Goal: Transaction & Acquisition: Purchase product/service

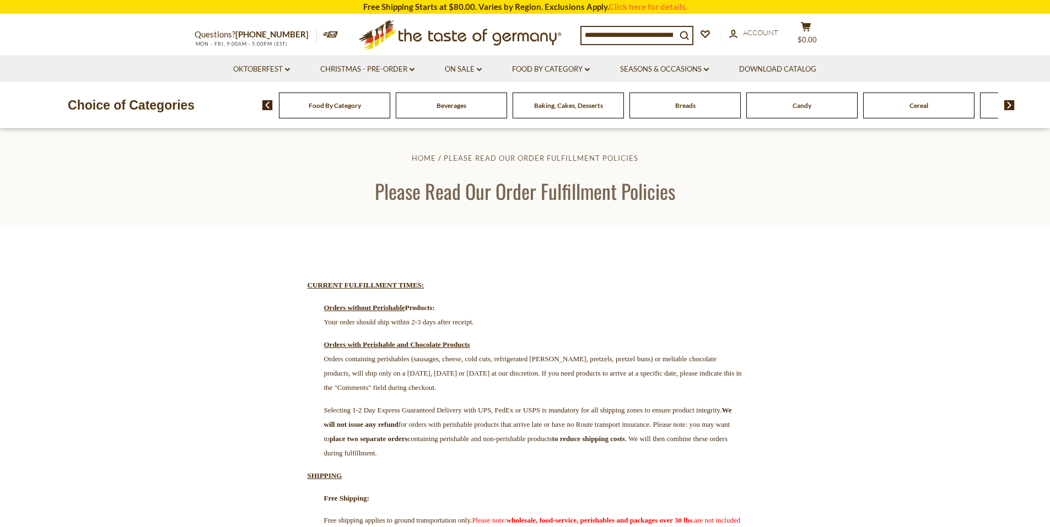
click at [647, 38] on input at bounding box center [629, 34] width 95 height 15
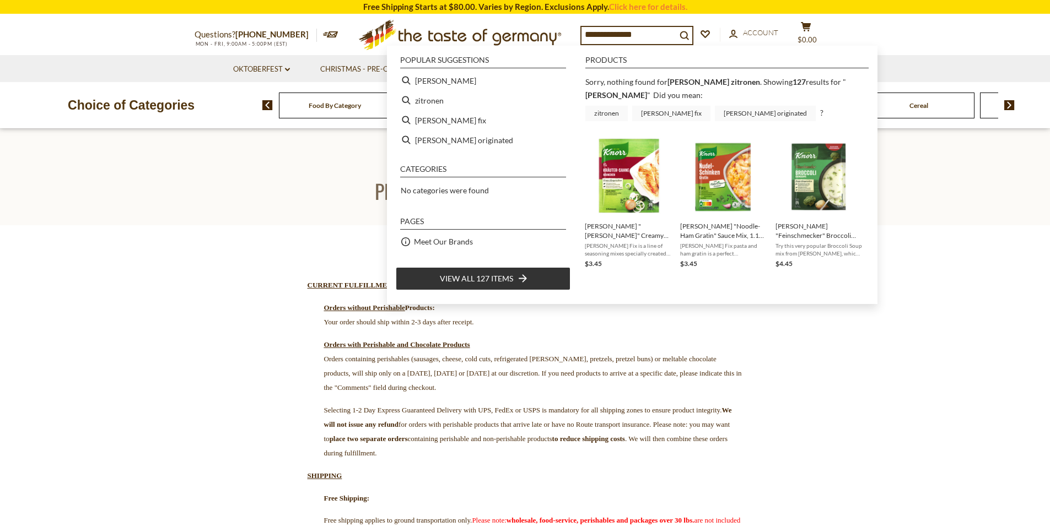
click at [495, 275] on span "View all 127 items" at bounding box center [476, 279] width 73 height 12
type input "*****"
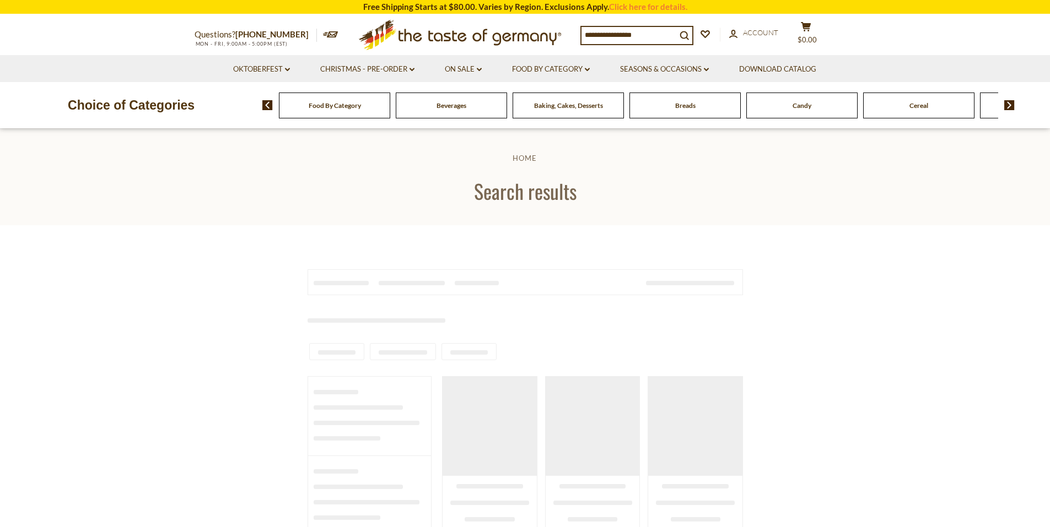
type input "*****"
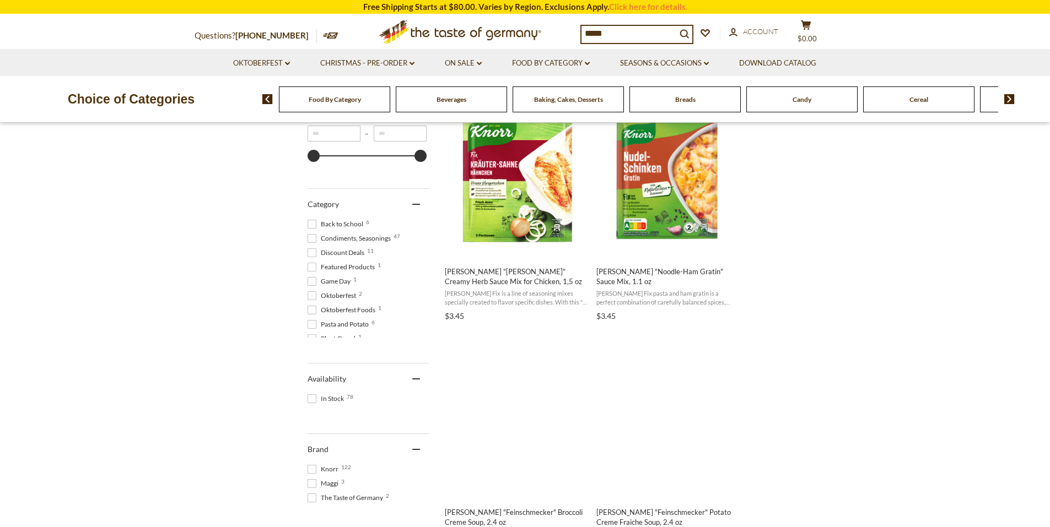
scroll to position [250, 0]
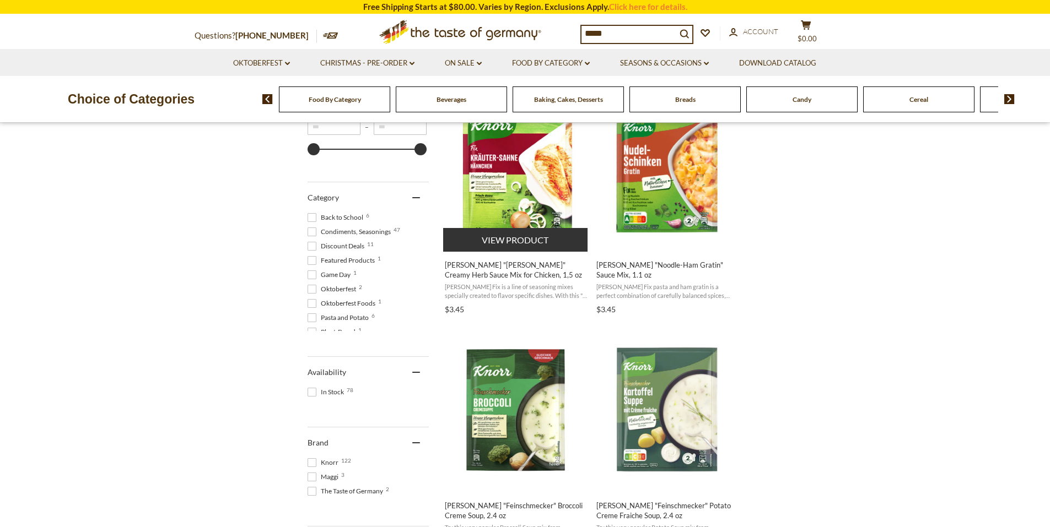
click at [535, 163] on img "Knorr" at bounding box center [516, 169] width 146 height 146
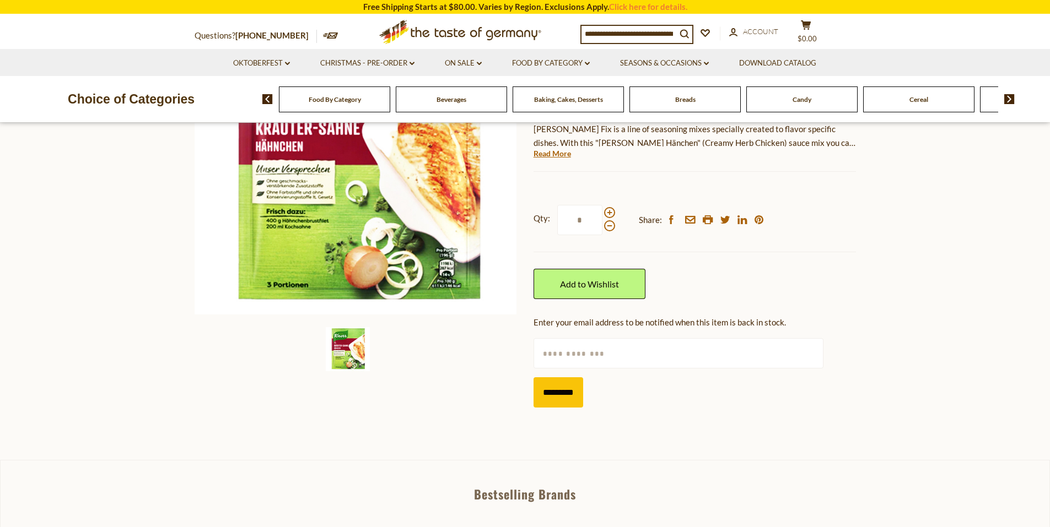
scroll to position [211, 0]
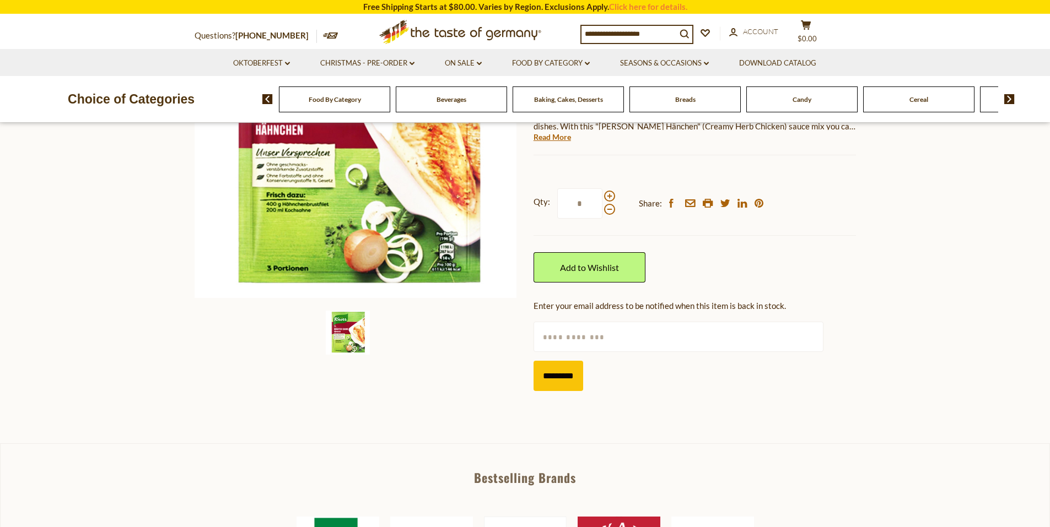
click at [569, 338] on input "text" at bounding box center [679, 337] width 290 height 30
type input "**********"
click at [574, 374] on input "*********" at bounding box center [559, 376] width 50 height 30
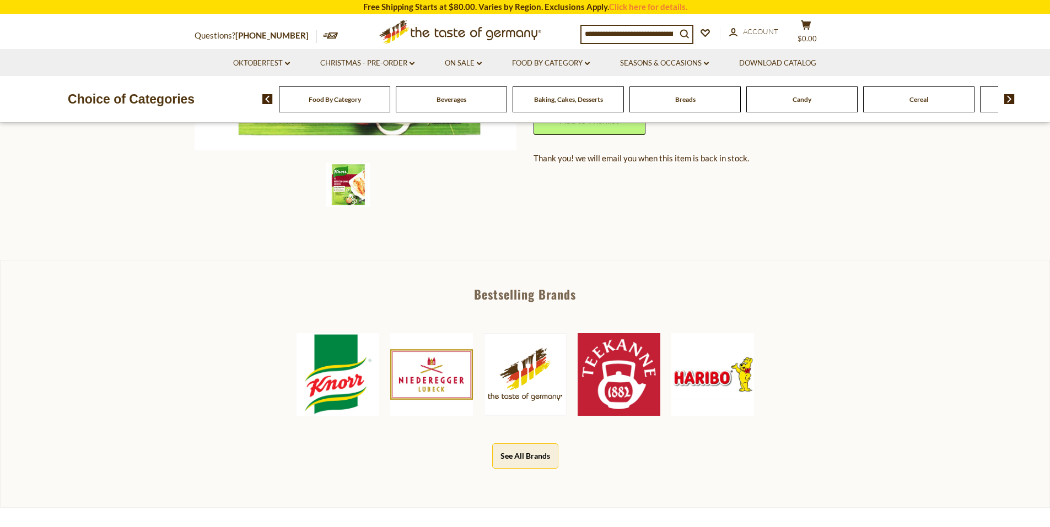
scroll to position [370, 0]
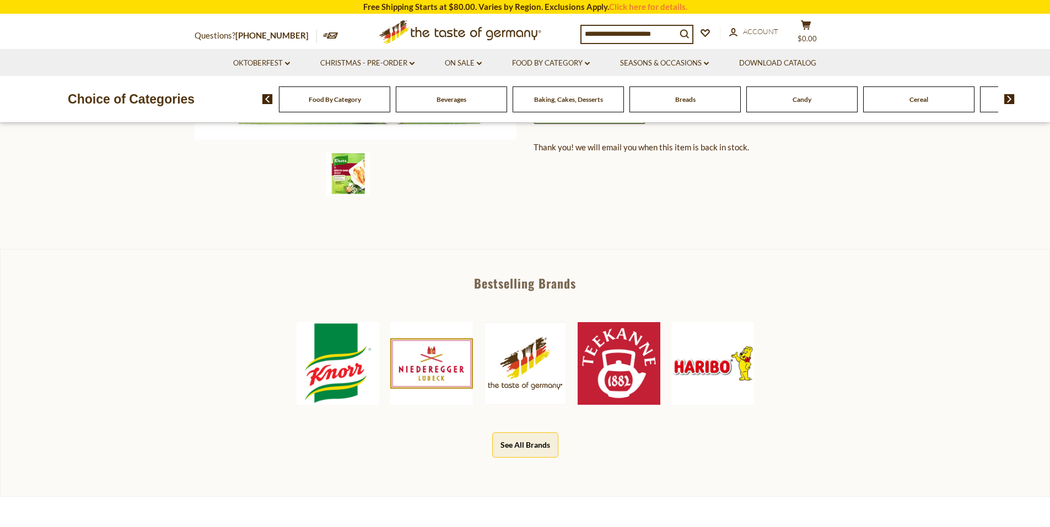
click at [317, 368] on img at bounding box center [338, 363] width 83 height 83
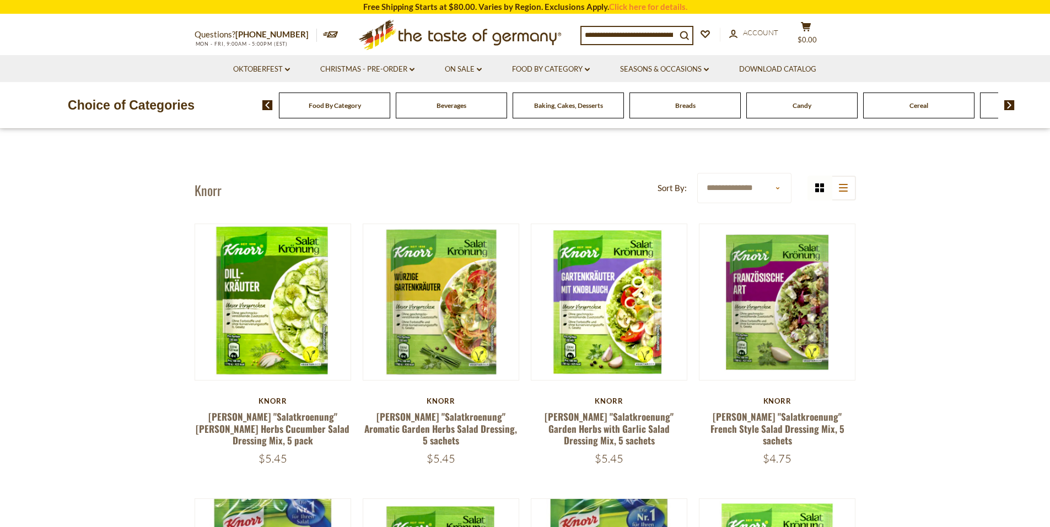
click at [600, 35] on input at bounding box center [629, 34] width 95 height 15
type input "*"
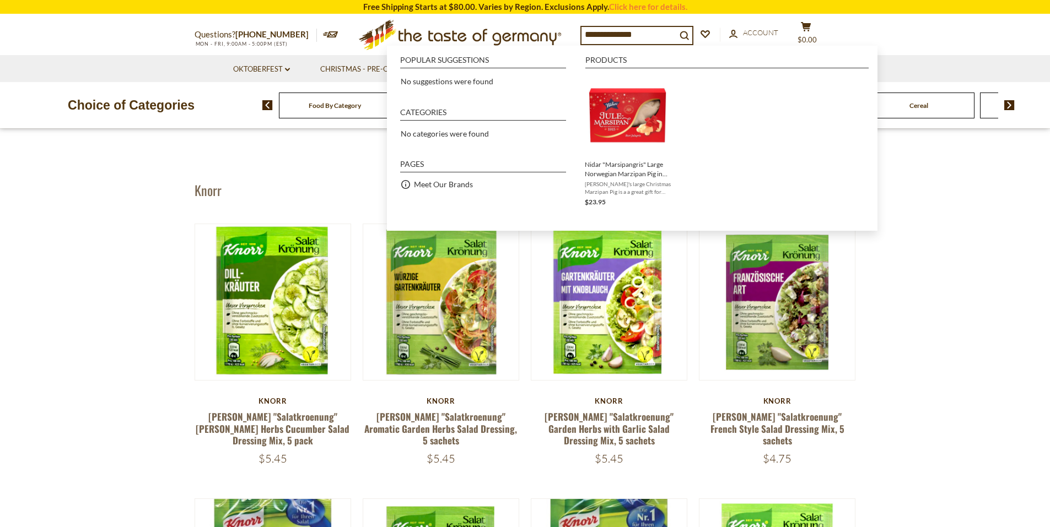
type input "**********"
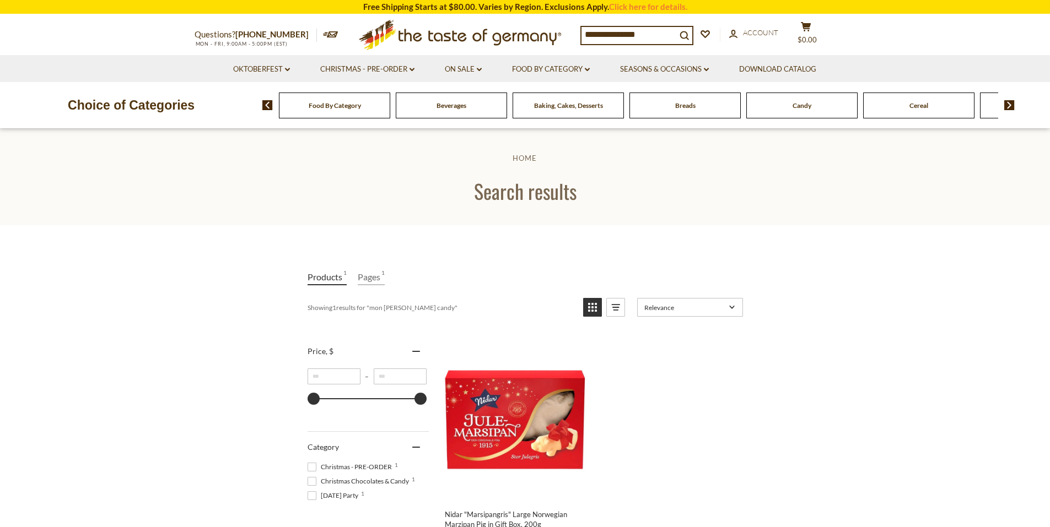
drag, startPoint x: 649, startPoint y: 35, endPoint x: 583, endPoint y: 34, distance: 66.1
click at [583, 34] on input "**********" at bounding box center [629, 34] width 95 height 15
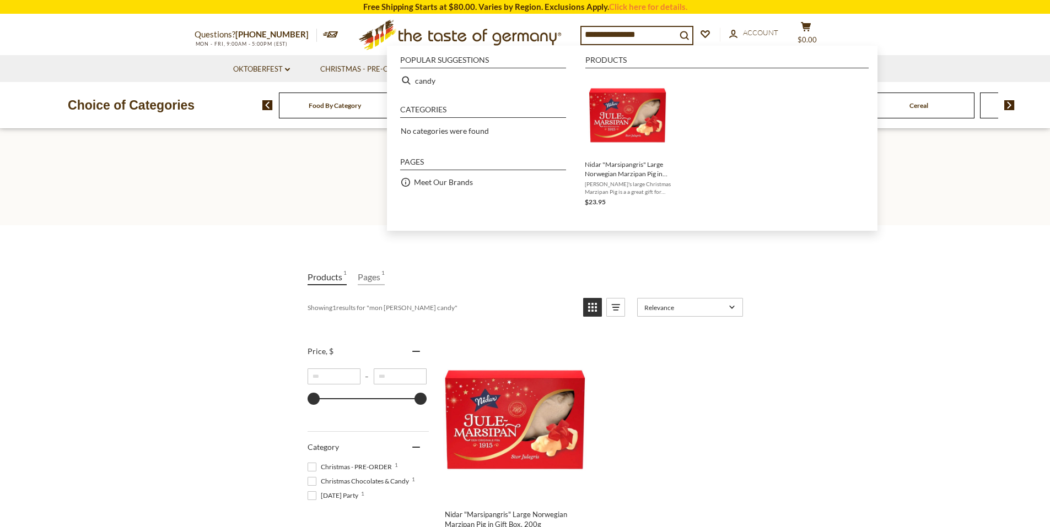
click at [625, 34] on input "**********" at bounding box center [629, 34] width 95 height 15
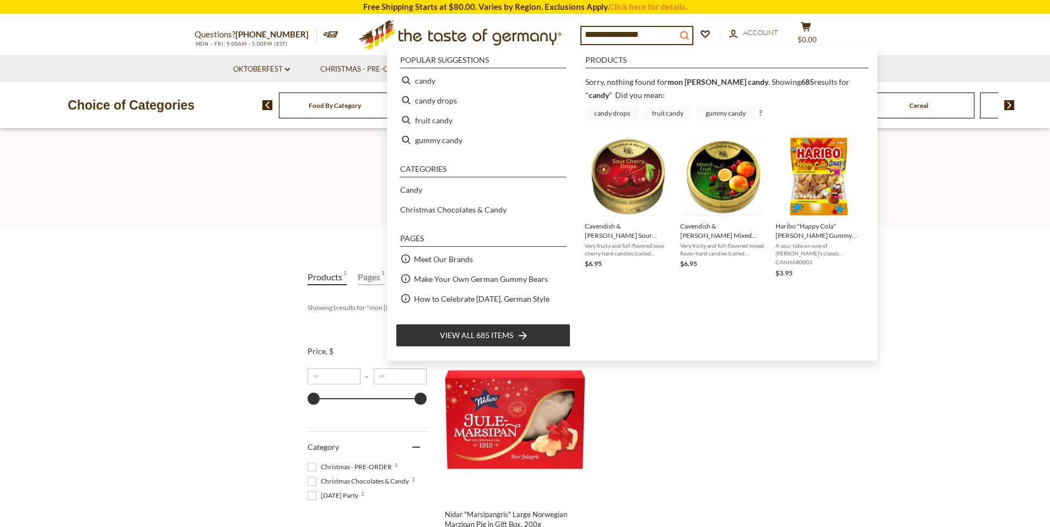
click at [689, 34] on icon "search_icon" at bounding box center [684, 35] width 9 height 9
type input "*****"
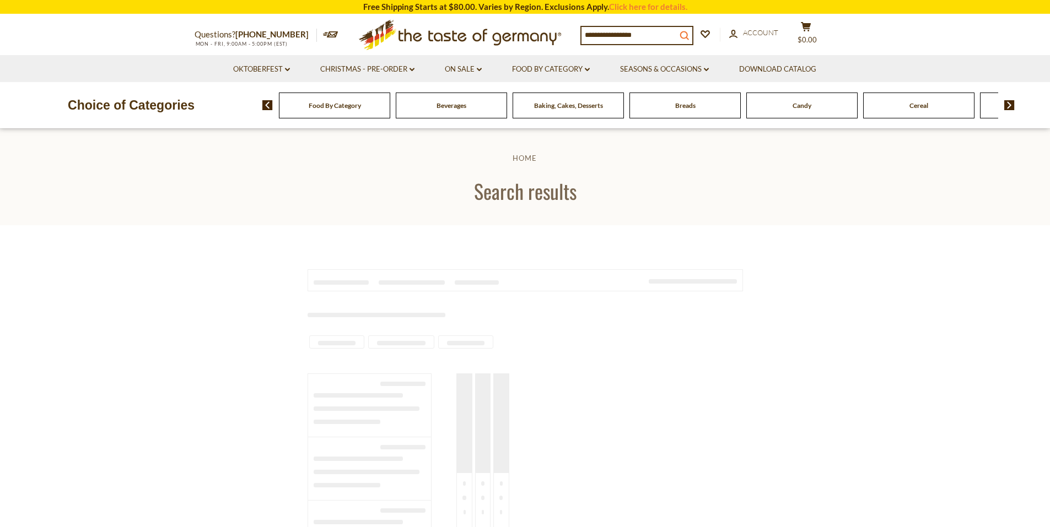
type input "*****"
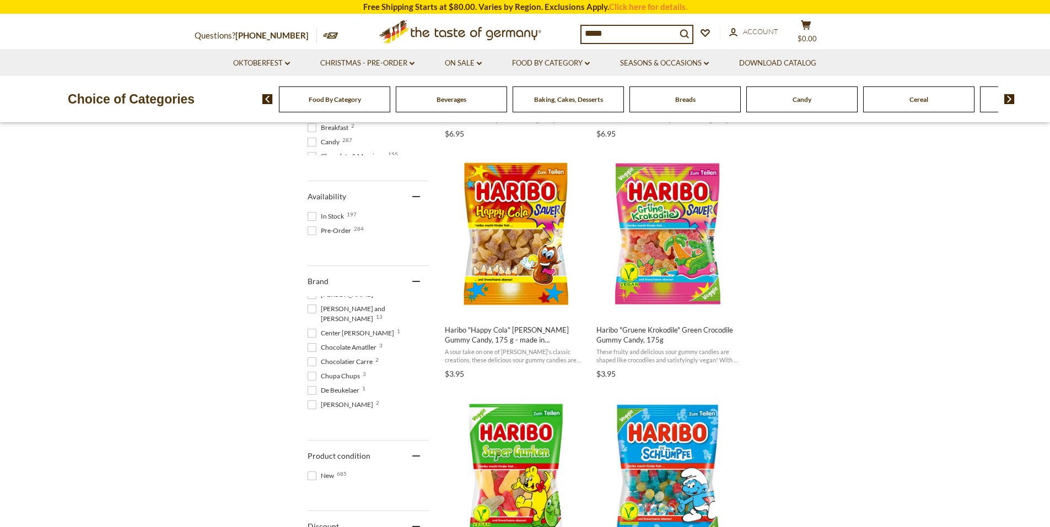
scroll to position [148, 0]
drag, startPoint x: 432, startPoint y: 337, endPoint x: 435, endPoint y: 351, distance: 13.8
drag, startPoint x: 610, startPoint y: 37, endPoint x: 570, endPoint y: 37, distance: 39.1
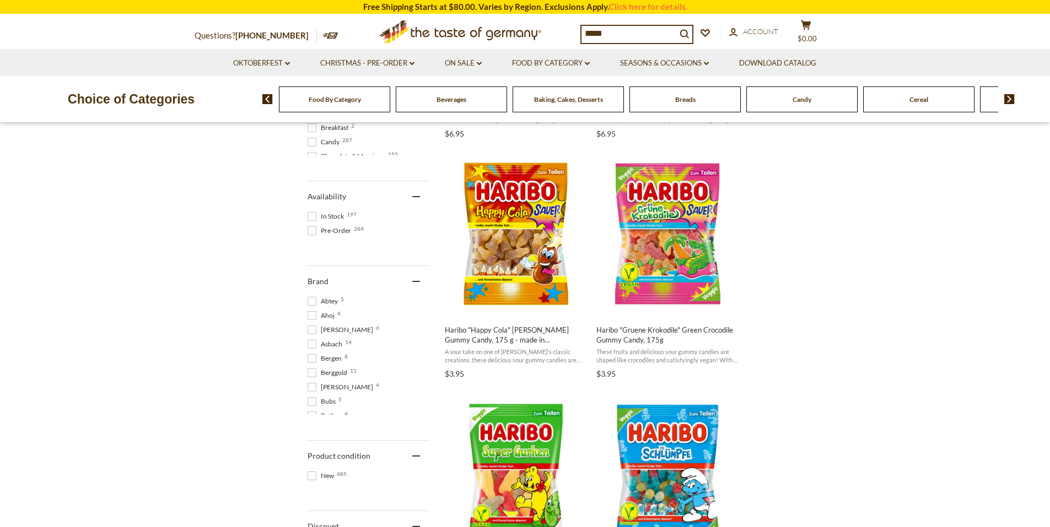
click at [570, 37] on div "Questions? 800-881-6419 MON - FRI, 9:00AM - 5:00PM (EST) .st0{fill:#EDD300;} .s…" at bounding box center [525, 32] width 678 height 34
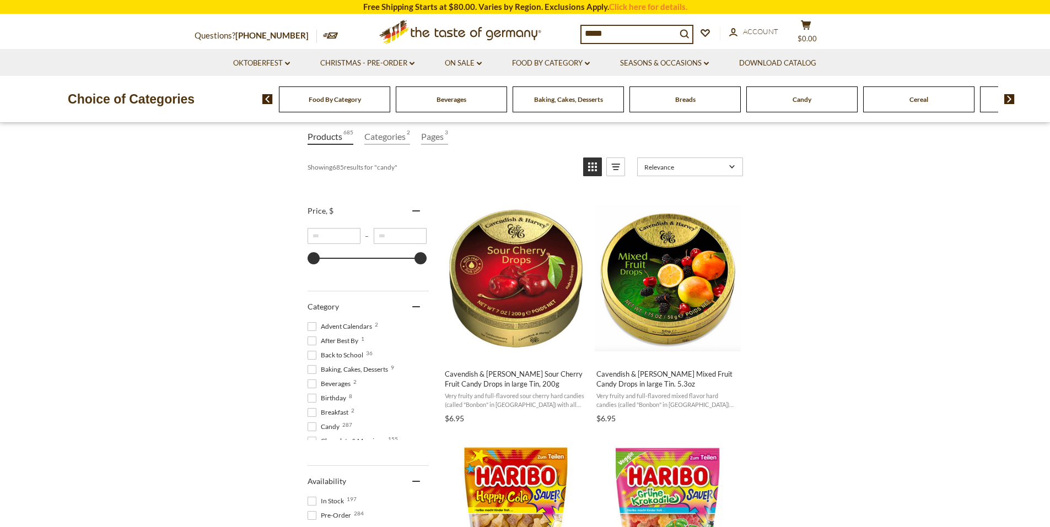
scroll to position [61, 0]
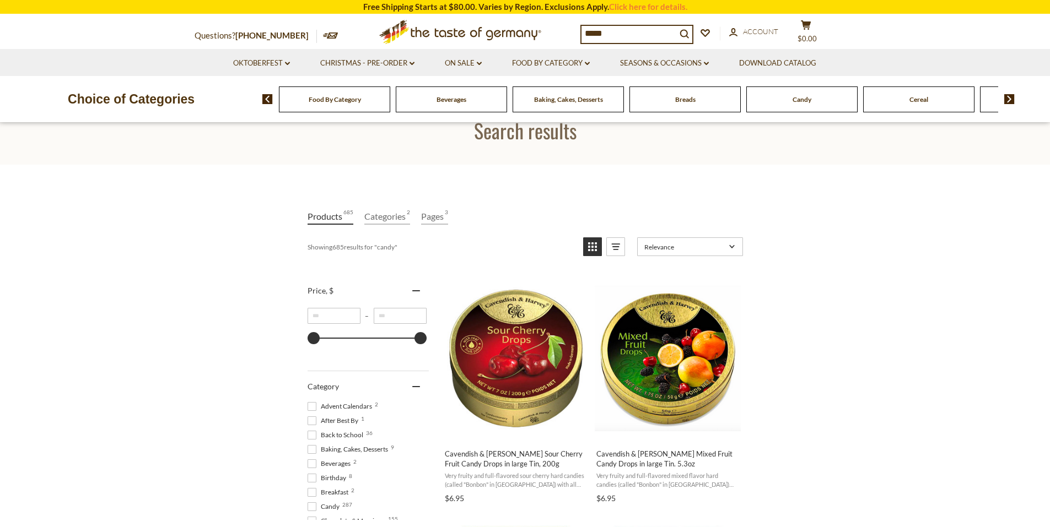
click at [332, 106] on div "Food By Category" at bounding box center [334, 100] width 111 height 26
click at [332, 98] on span "Food By Category" at bounding box center [335, 99] width 52 height 8
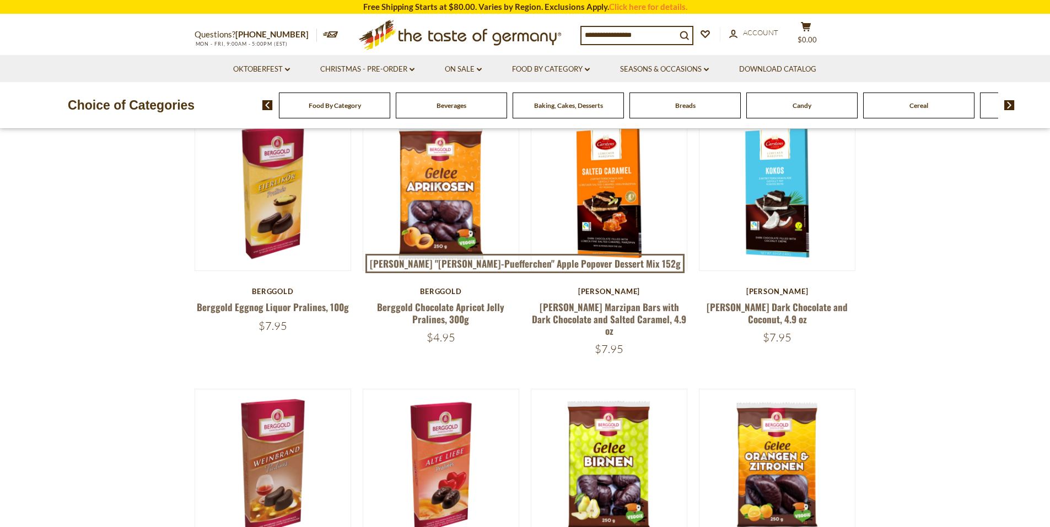
scroll to position [146, 0]
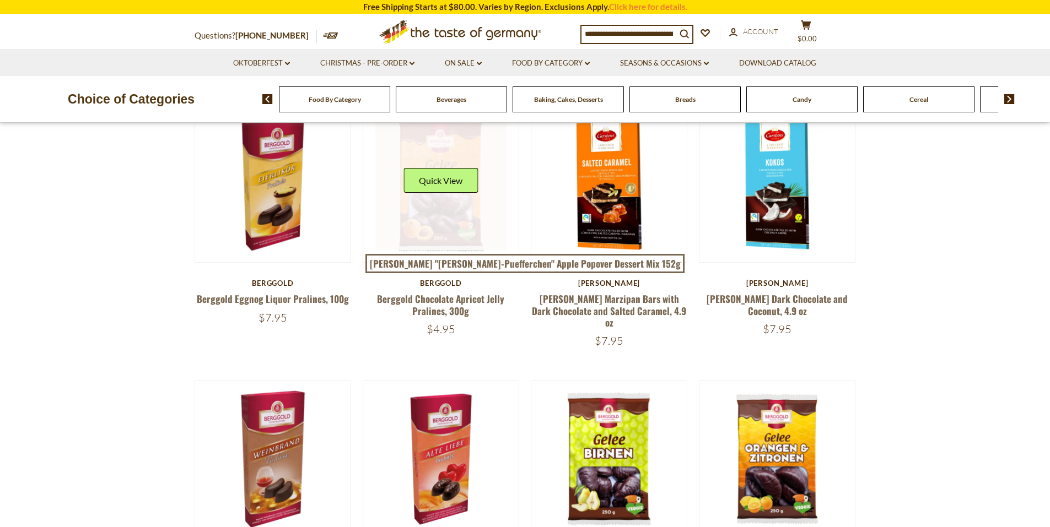
click at [434, 213] on link at bounding box center [440, 184] width 131 height 131
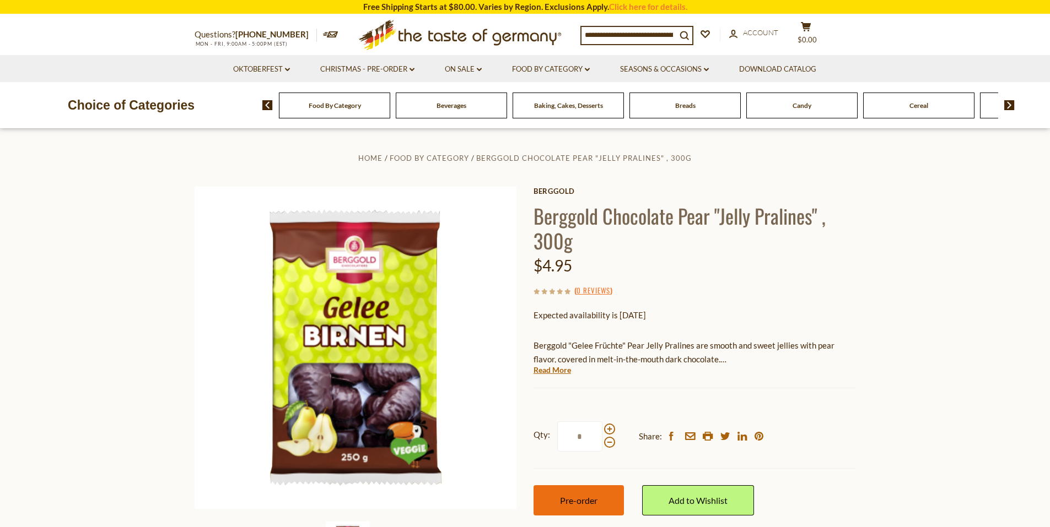
click at [573, 507] on button "Pre-order" at bounding box center [579, 501] width 90 height 30
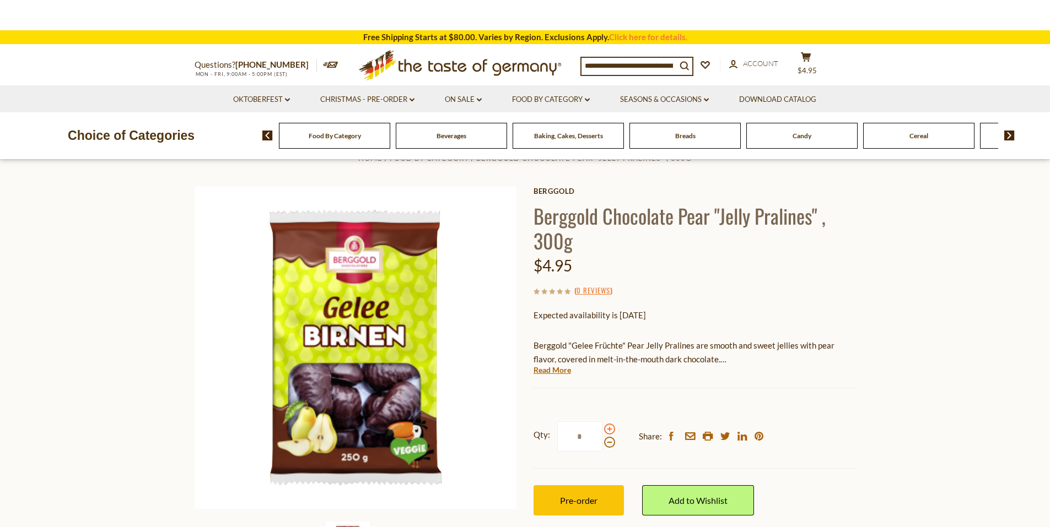
click at [611, 428] on span at bounding box center [609, 429] width 11 height 11
click at [602, 428] on input "*" at bounding box center [579, 437] width 45 height 30
type input "*"
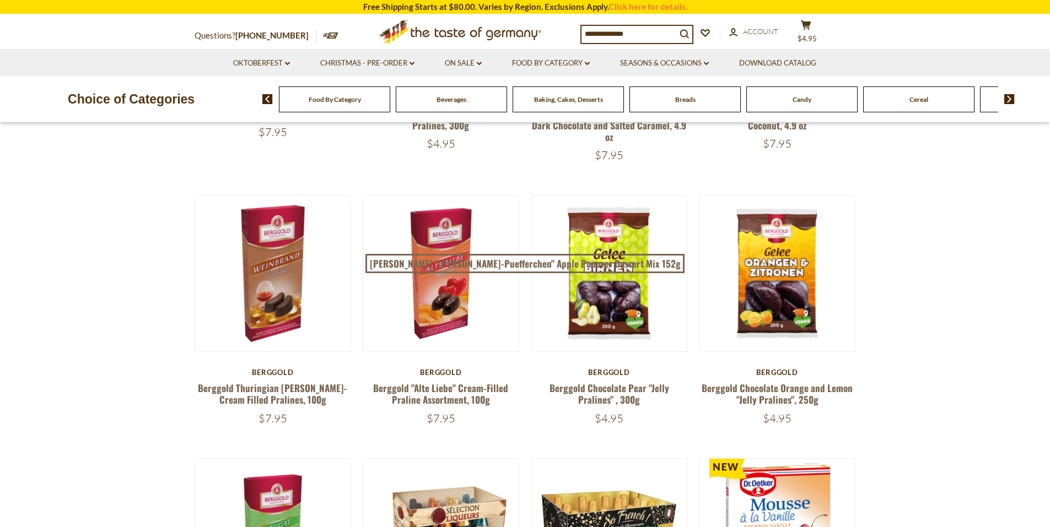
scroll to position [412, 0]
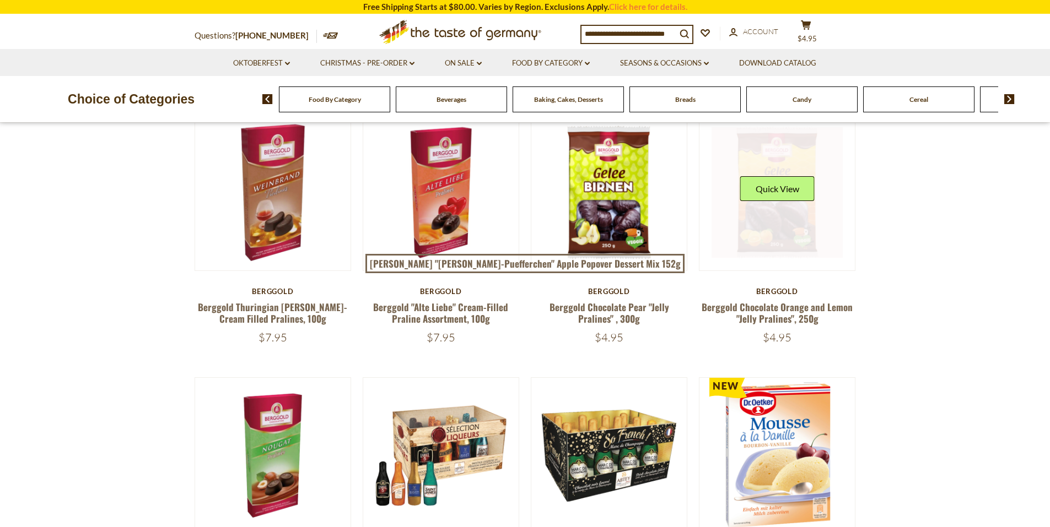
click at [780, 222] on link at bounding box center [777, 192] width 131 height 131
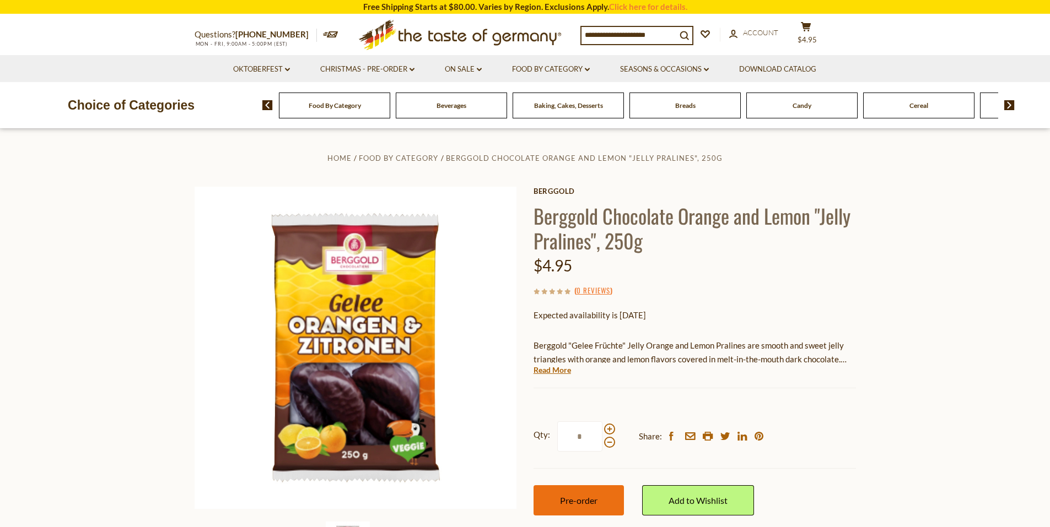
click at [593, 503] on span "Pre-order" at bounding box center [578, 501] width 37 height 10
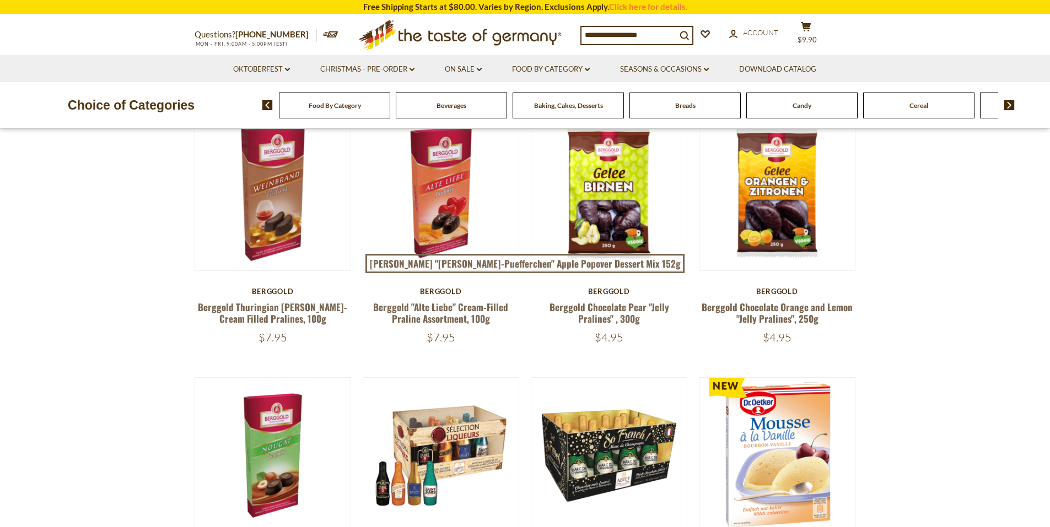
click at [599, 34] on input at bounding box center [629, 34] width 95 height 15
type input "*********"
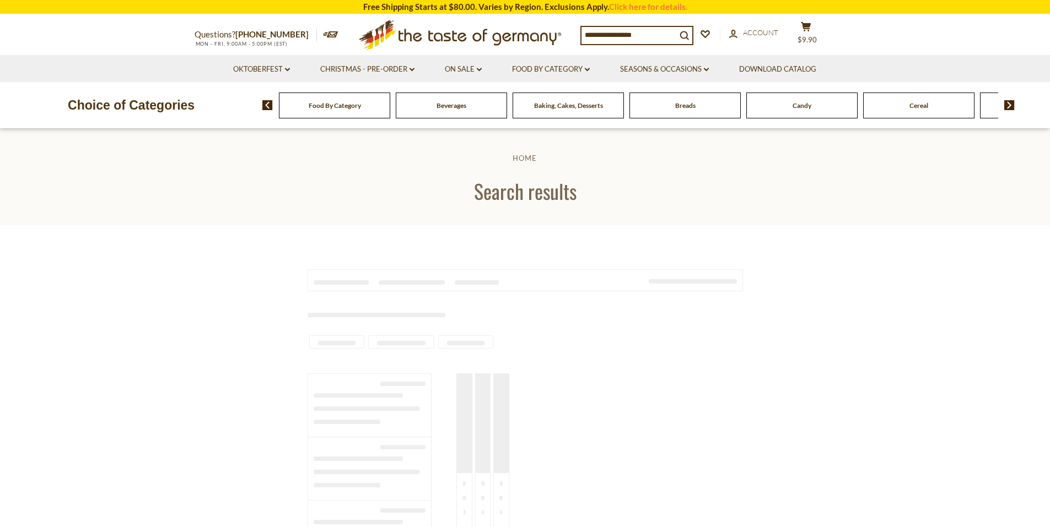
type input "*********"
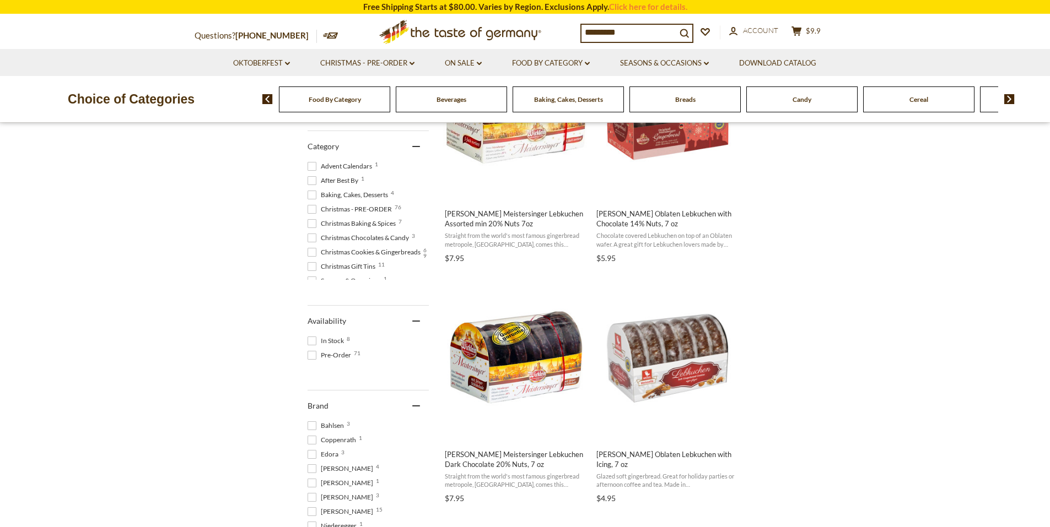
scroll to position [333, 0]
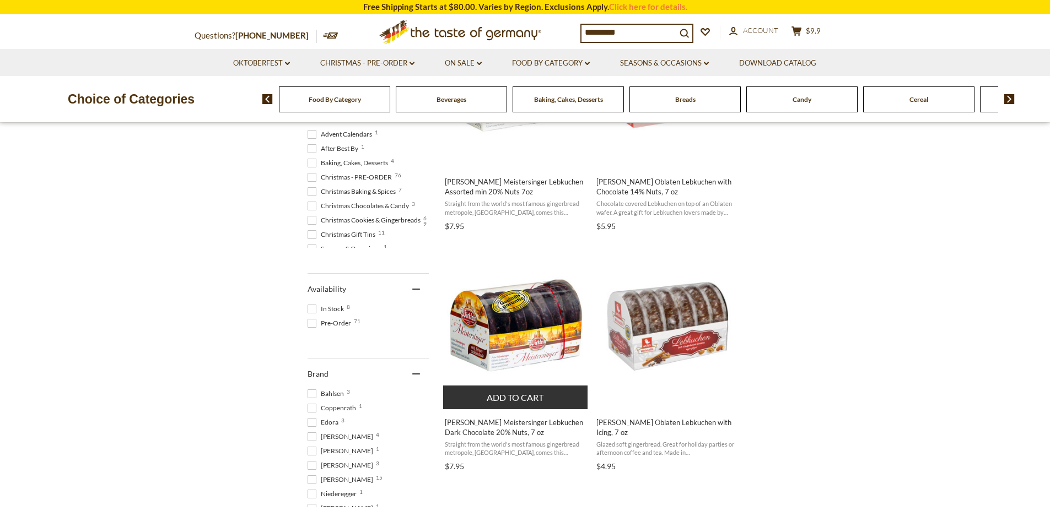
click at [531, 299] on img "Wicklein Meistersinger Lebkuchen Dark Chocolate 20% Nuts, 7 oz" at bounding box center [516, 327] width 146 height 146
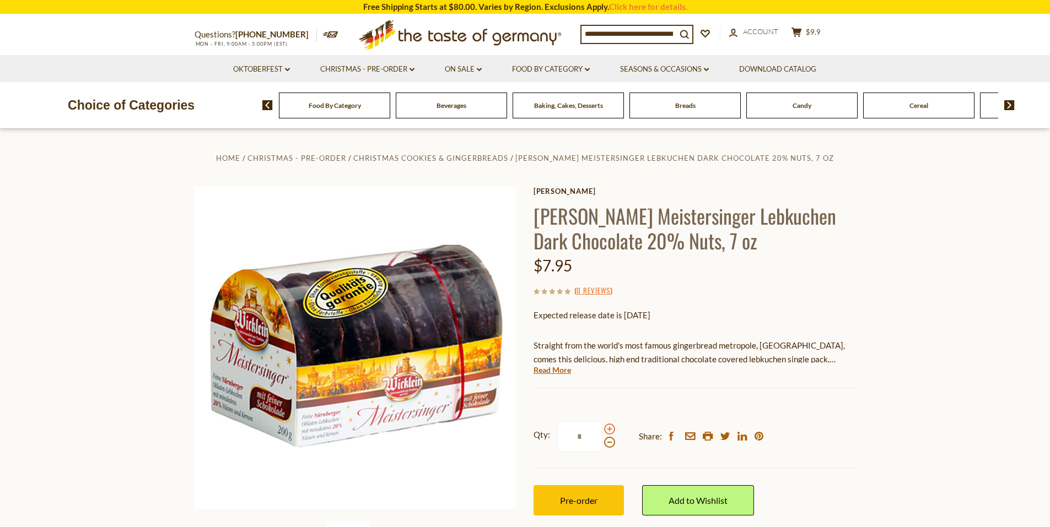
click at [610, 432] on span at bounding box center [609, 429] width 11 height 11
click at [602, 432] on input "*" at bounding box center [579, 437] width 45 height 30
click at [608, 444] on span at bounding box center [609, 442] width 11 height 11
click at [602, 444] on input "*" at bounding box center [579, 437] width 45 height 30
click at [610, 429] on span at bounding box center [609, 429] width 11 height 11
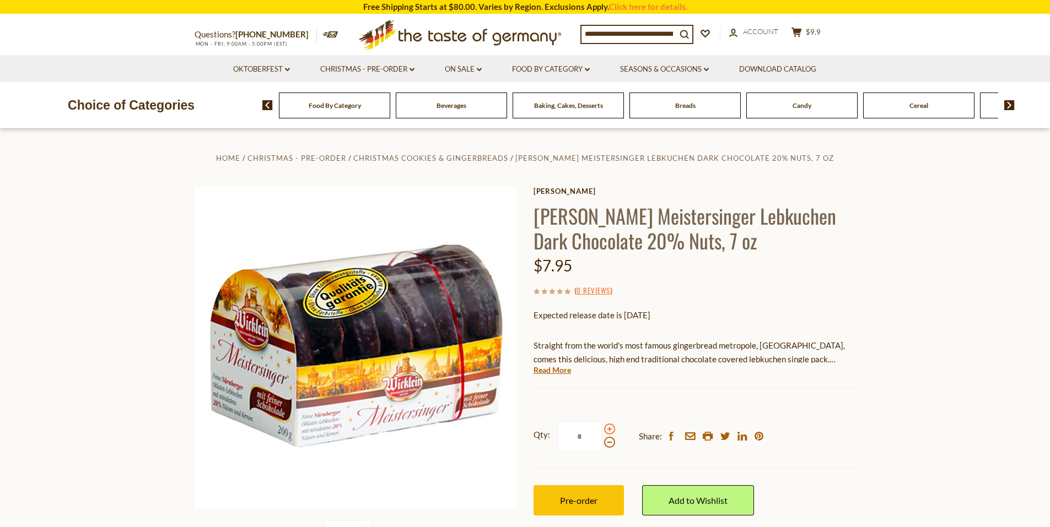
click at [602, 429] on input "*" at bounding box center [579, 437] width 45 height 30
type input "*"
click at [577, 493] on button "Pre-order" at bounding box center [579, 501] width 90 height 30
click at [622, 31] on input at bounding box center [629, 34] width 95 height 15
type input "*******"
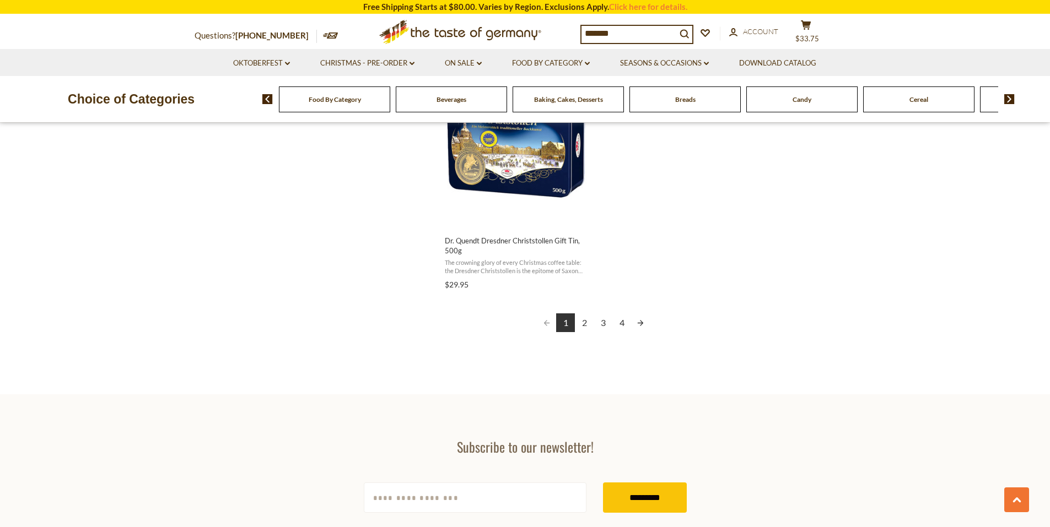
scroll to position [1955, 0]
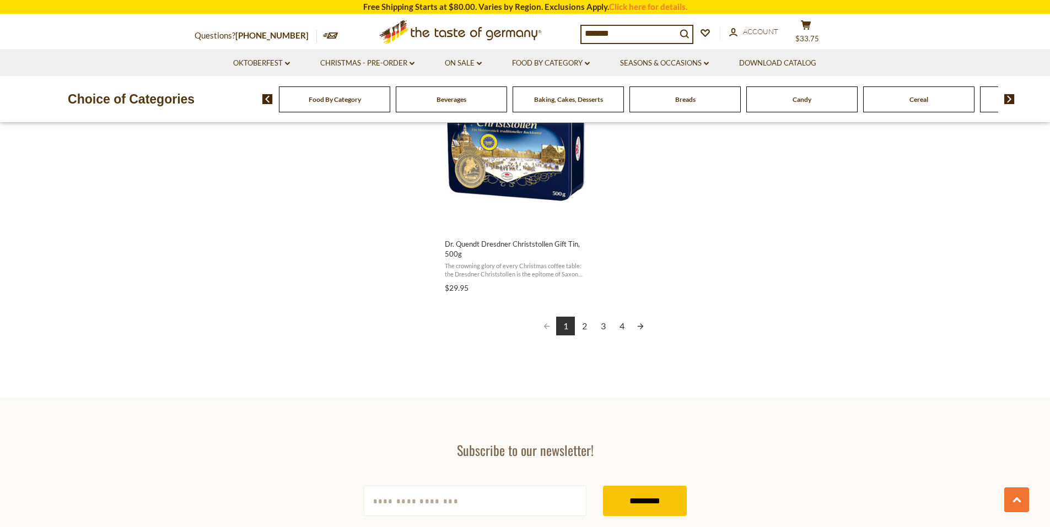
click at [582, 324] on link "2" at bounding box center [584, 326] width 19 height 19
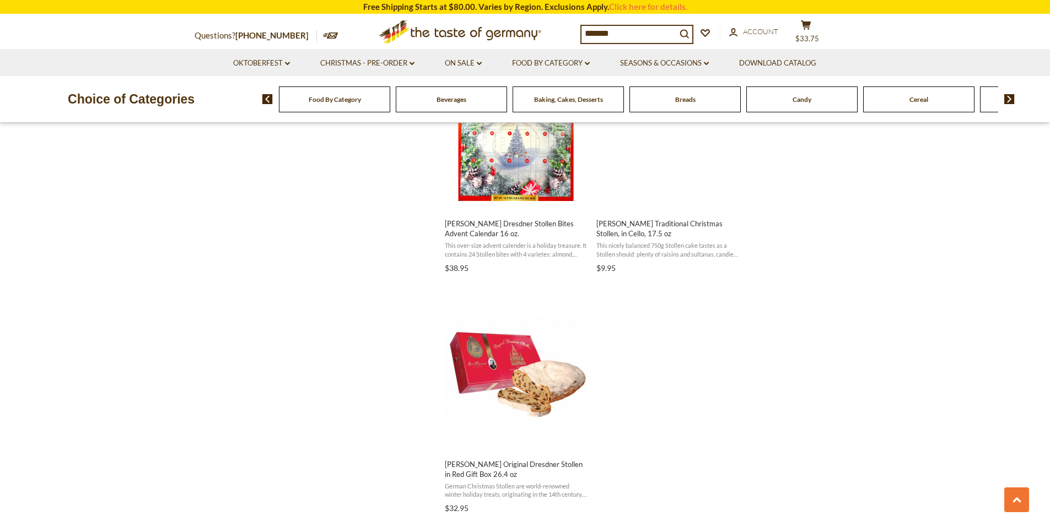
scroll to position [1817, 0]
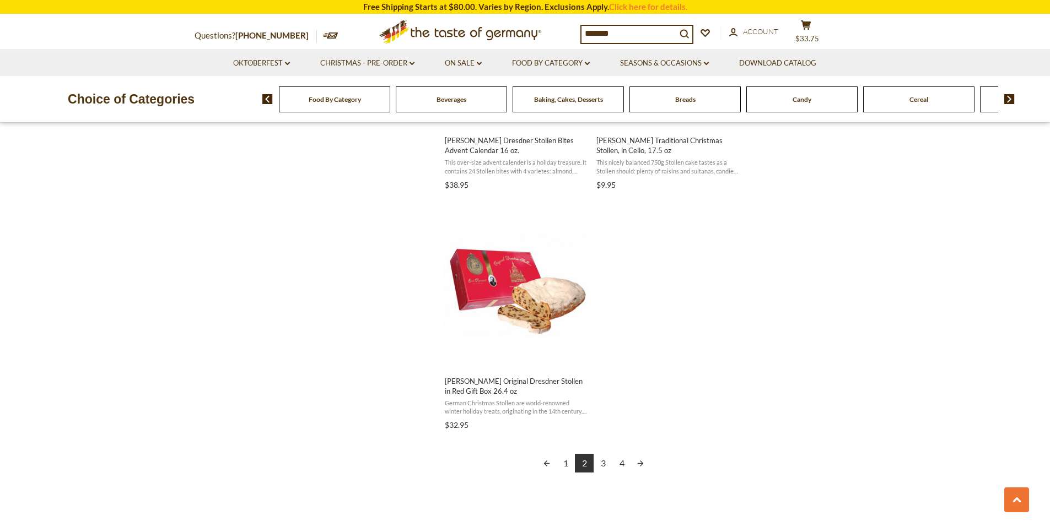
click at [601, 462] on link "3" at bounding box center [603, 463] width 19 height 19
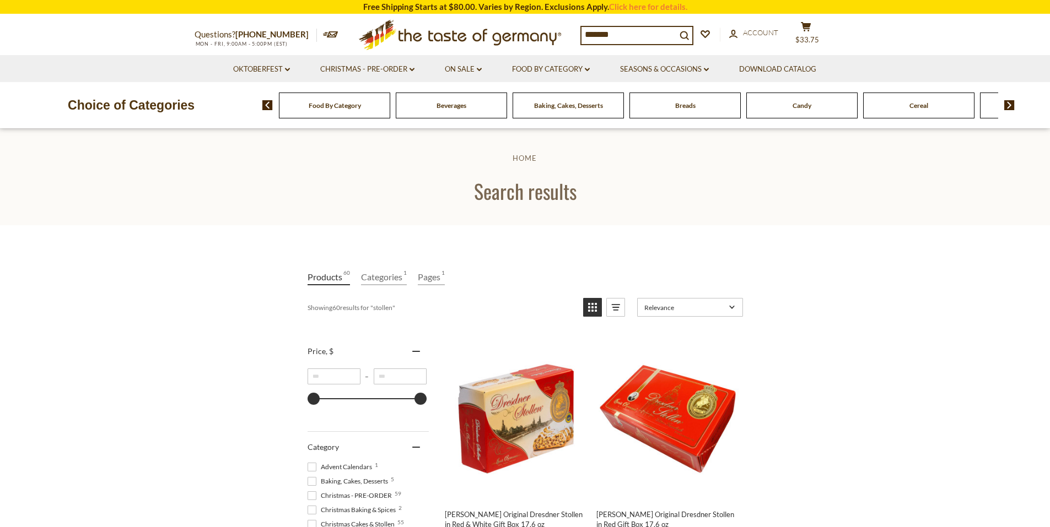
click at [613, 37] on input "*******" at bounding box center [629, 34] width 95 height 15
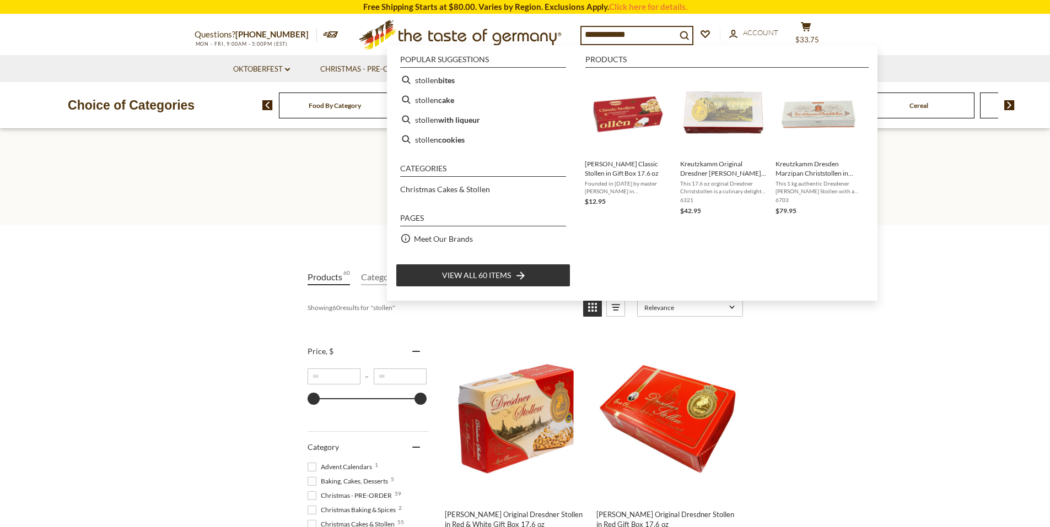
type input "**********"
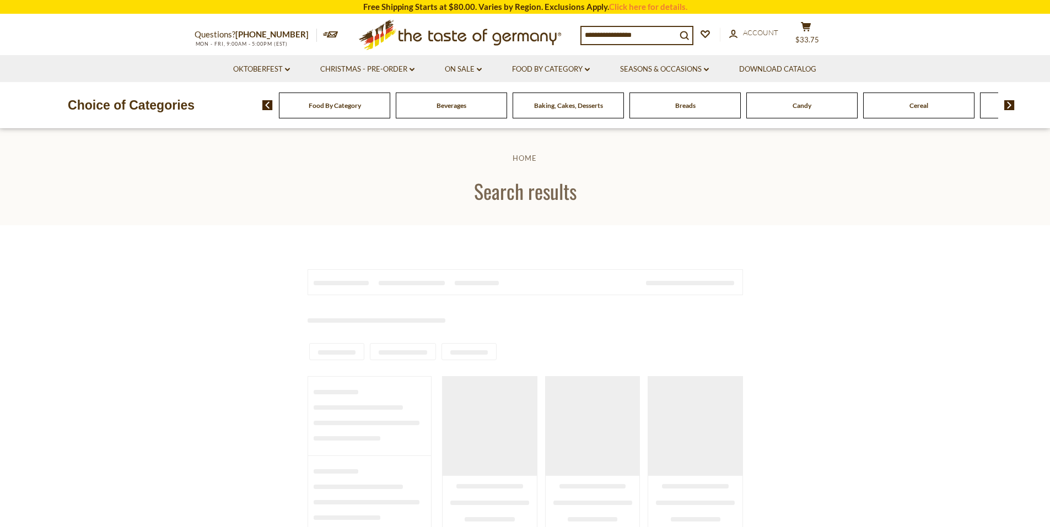
type input "**********"
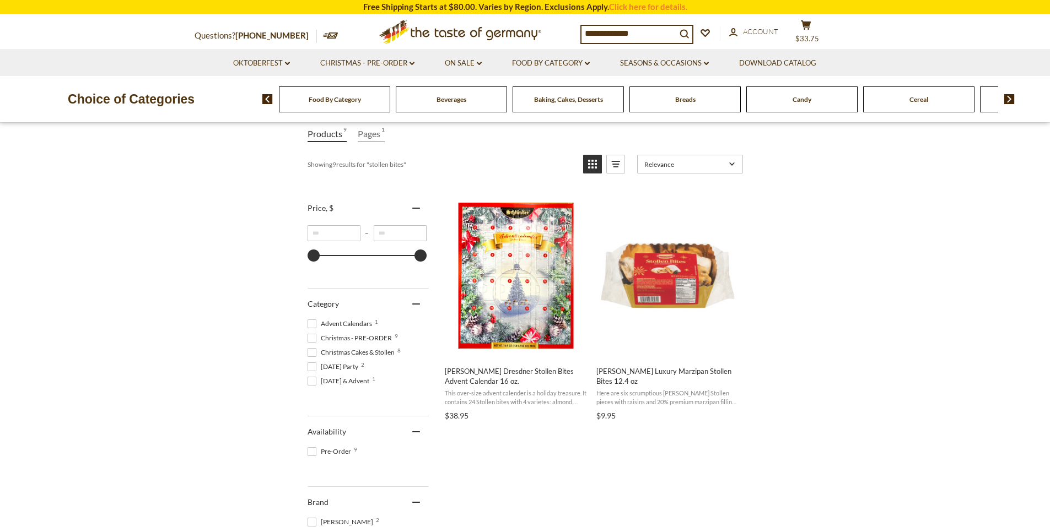
scroll to position [141, 0]
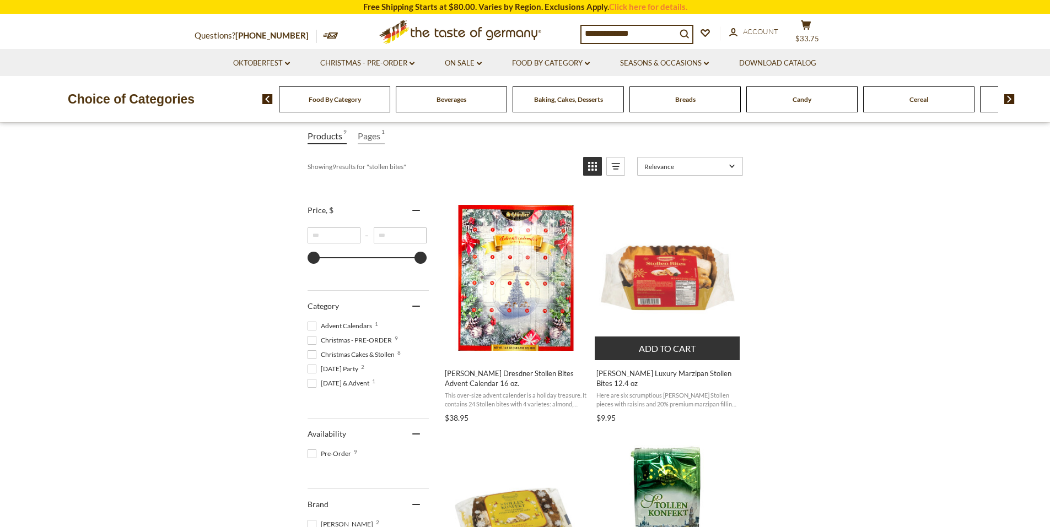
click at [628, 292] on img "Kuchenmeister Luxury Marzipan Stollen Bites 12.4 oz" at bounding box center [668, 278] width 146 height 146
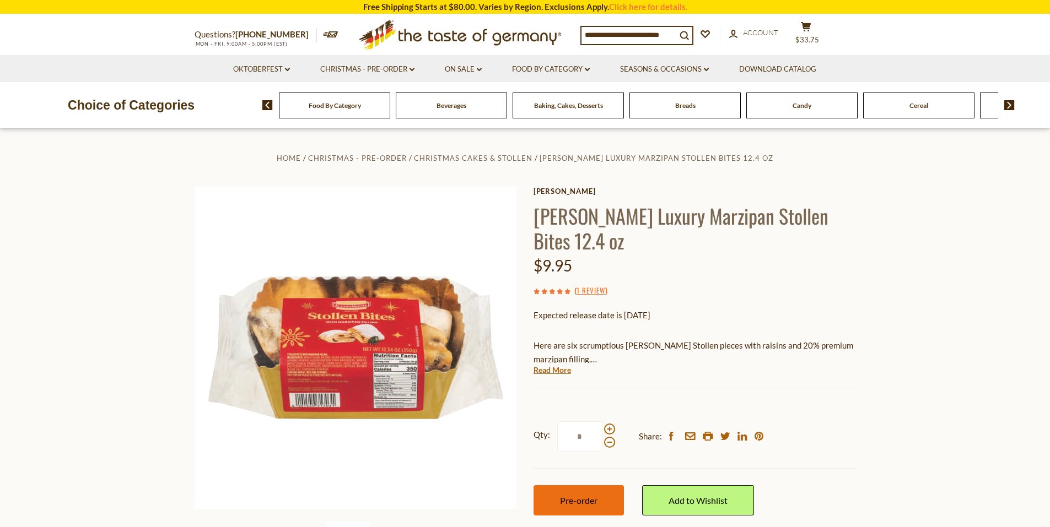
click at [570, 489] on button "Pre-order" at bounding box center [579, 501] width 90 height 30
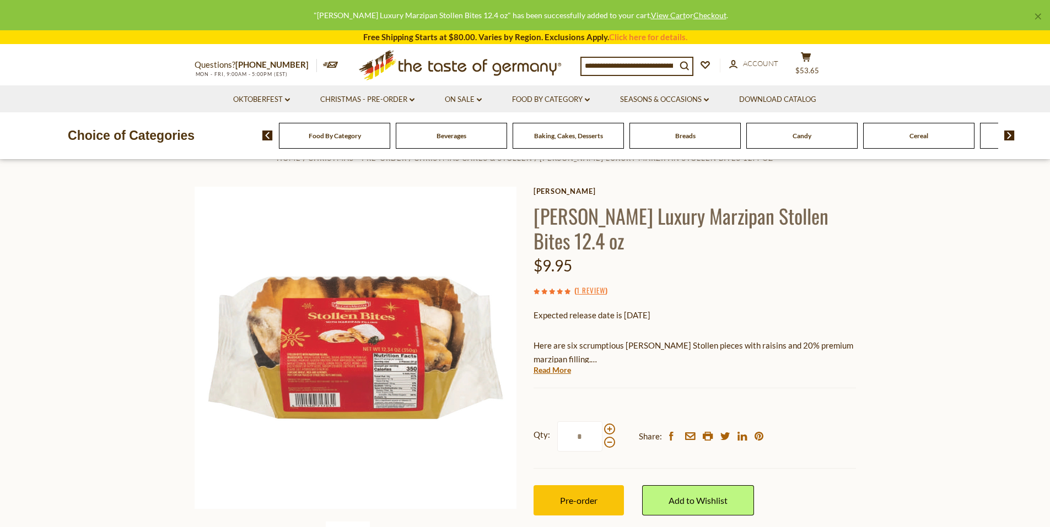
click at [619, 62] on input at bounding box center [629, 65] width 95 height 15
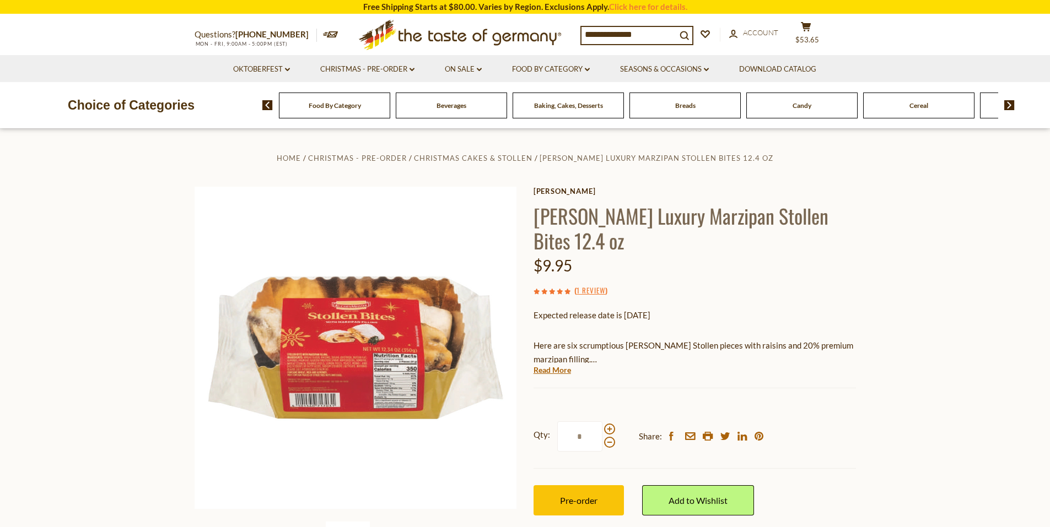
type input "**********"
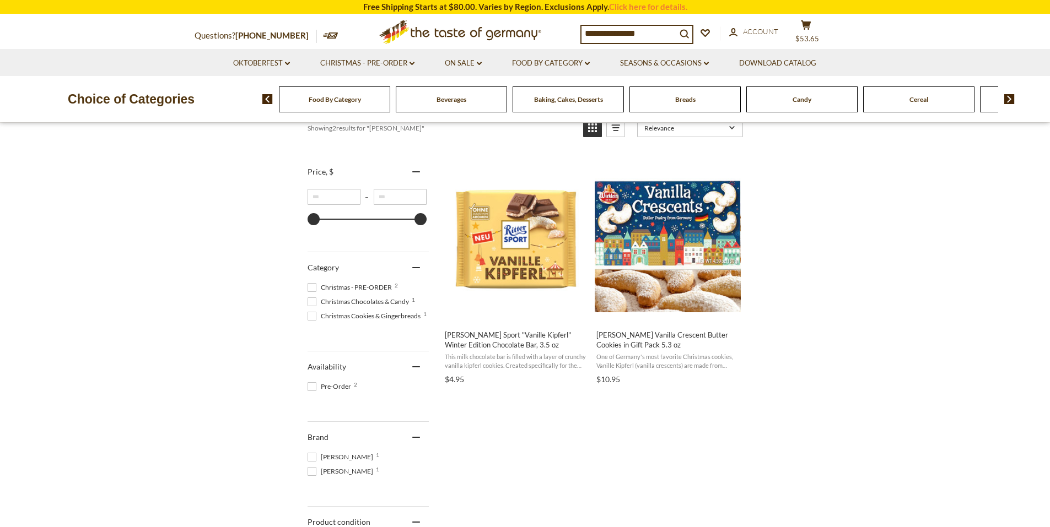
scroll to position [148, 0]
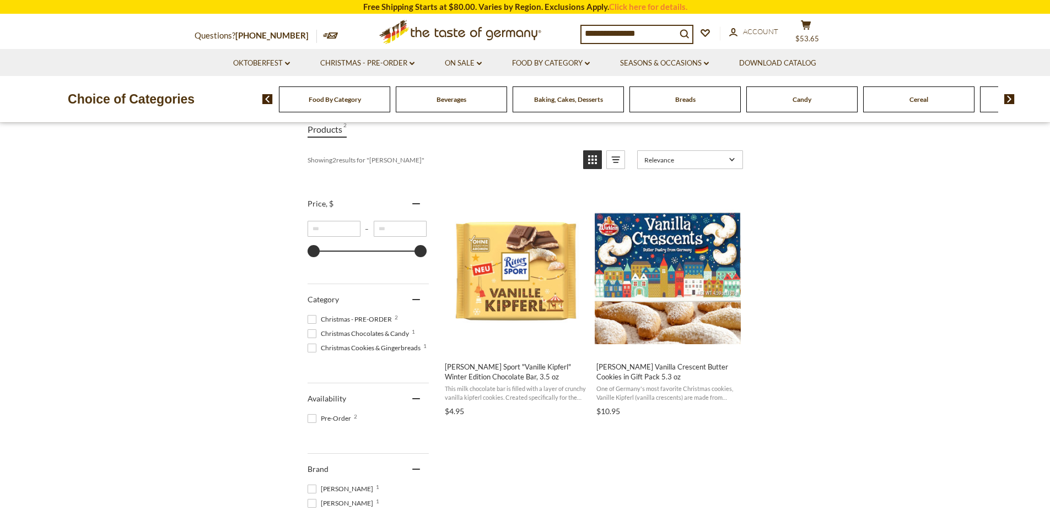
drag, startPoint x: 643, startPoint y: 34, endPoint x: 577, endPoint y: 28, distance: 67.0
click at [577, 28] on div "**********" at bounding box center [525, 32] width 678 height 34
type input "**********"
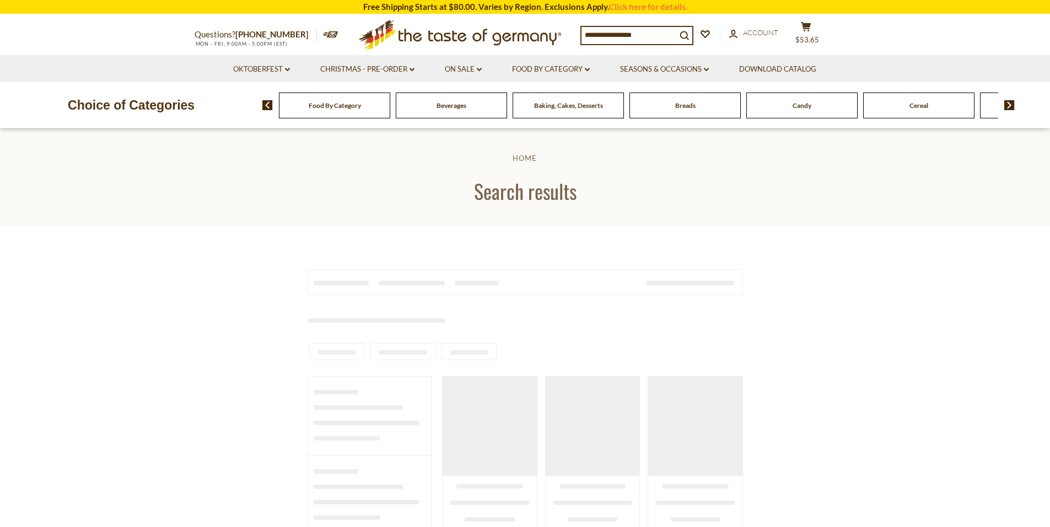
type input "**********"
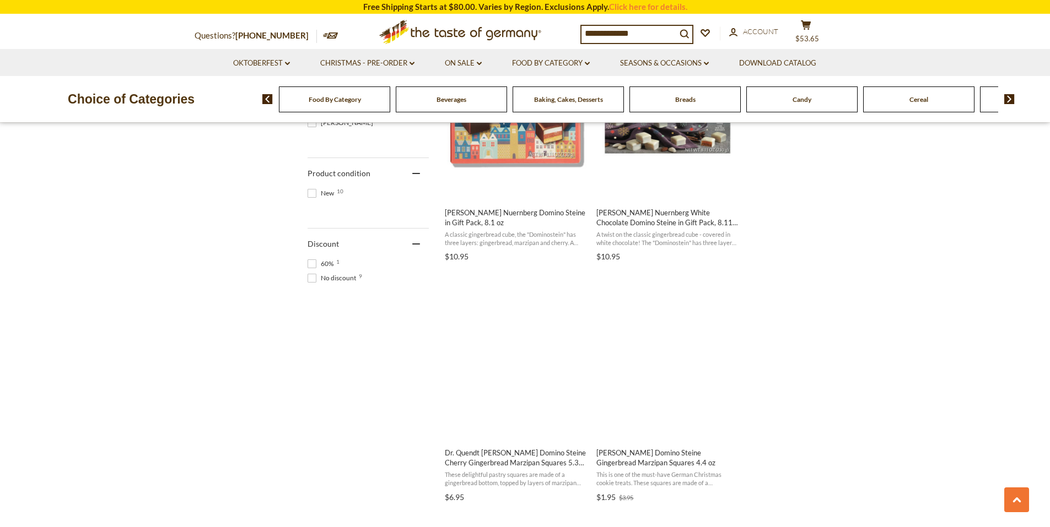
scroll to position [584, 0]
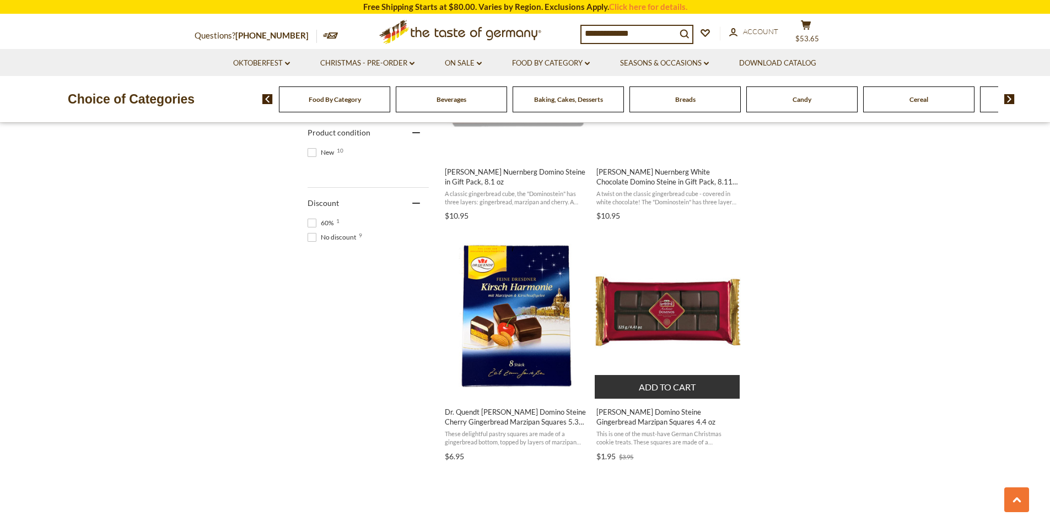
click at [662, 320] on img "Lambertz Domino Steine Gingerbread Marzipan Squares 4.4 oz" at bounding box center [668, 317] width 146 height 146
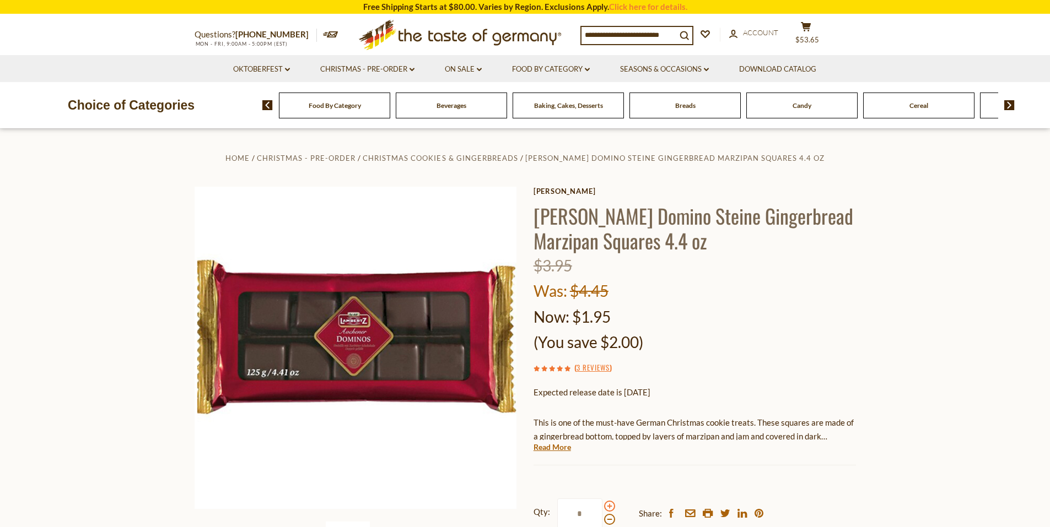
click at [611, 508] on span at bounding box center [609, 506] width 11 height 11
click at [602, 508] on input "*" at bounding box center [579, 514] width 45 height 30
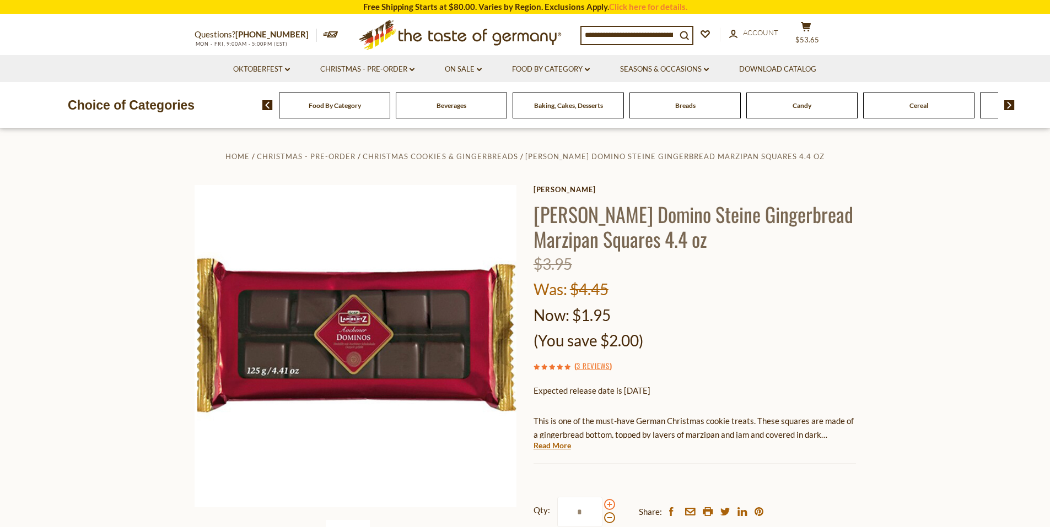
click at [611, 504] on span at bounding box center [609, 504] width 11 height 11
click at [602, 504] on input "*" at bounding box center [579, 512] width 45 height 30
type input "*"
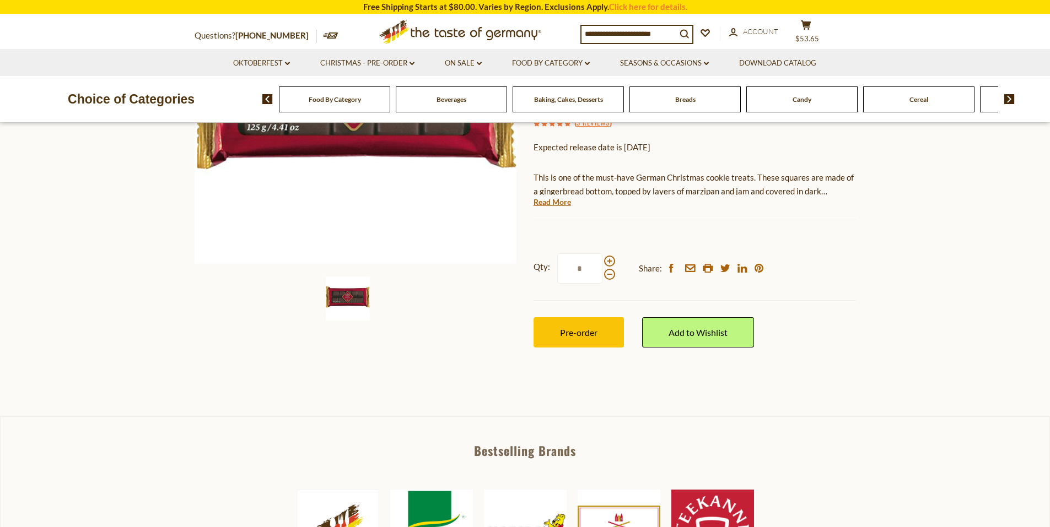
scroll to position [251, 0]
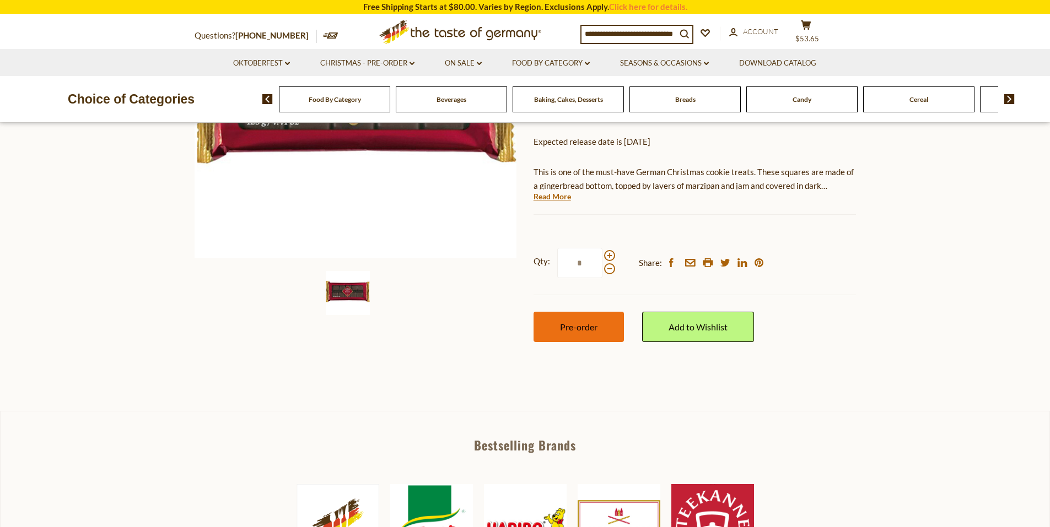
click at [599, 334] on button "Pre-order" at bounding box center [579, 327] width 90 height 30
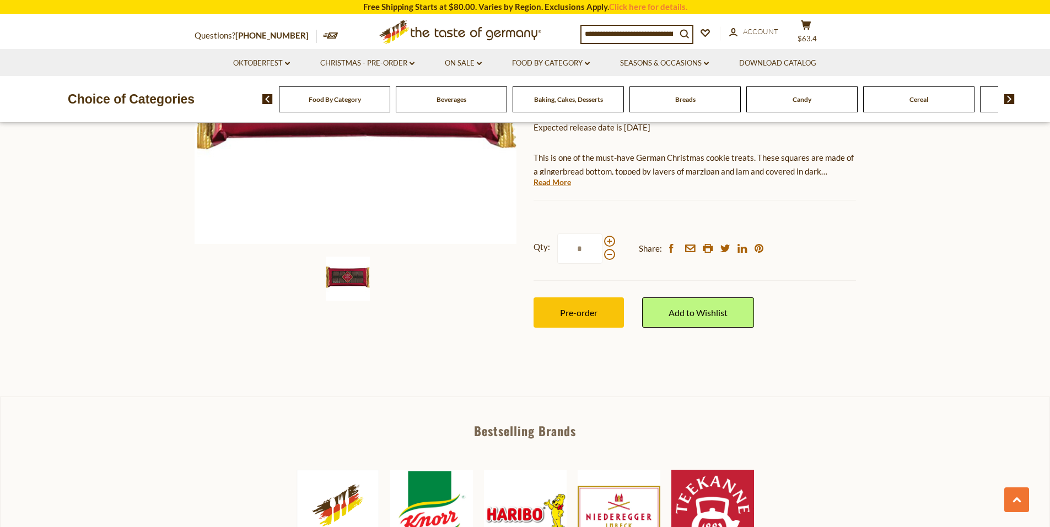
scroll to position [0, 0]
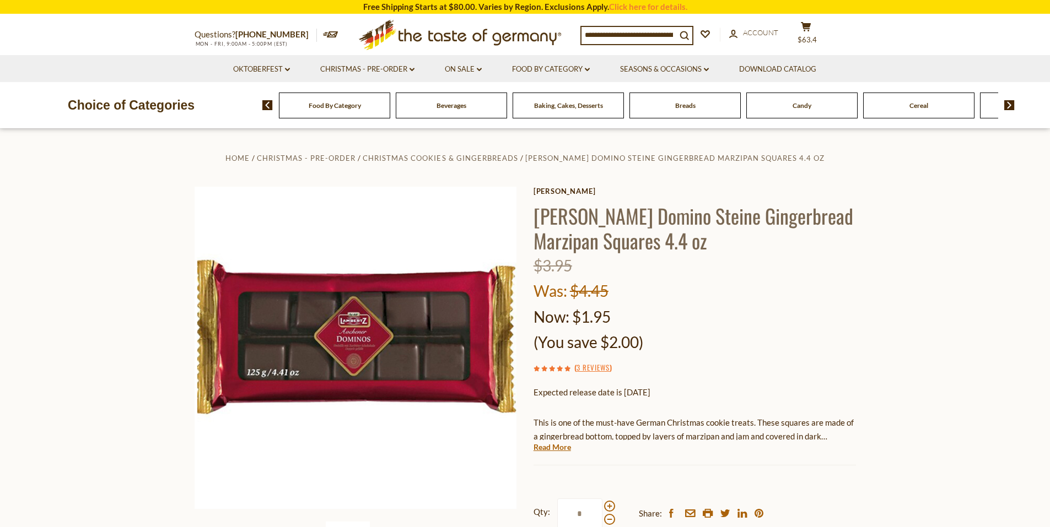
click at [598, 31] on input at bounding box center [629, 34] width 95 height 15
type input "*****"
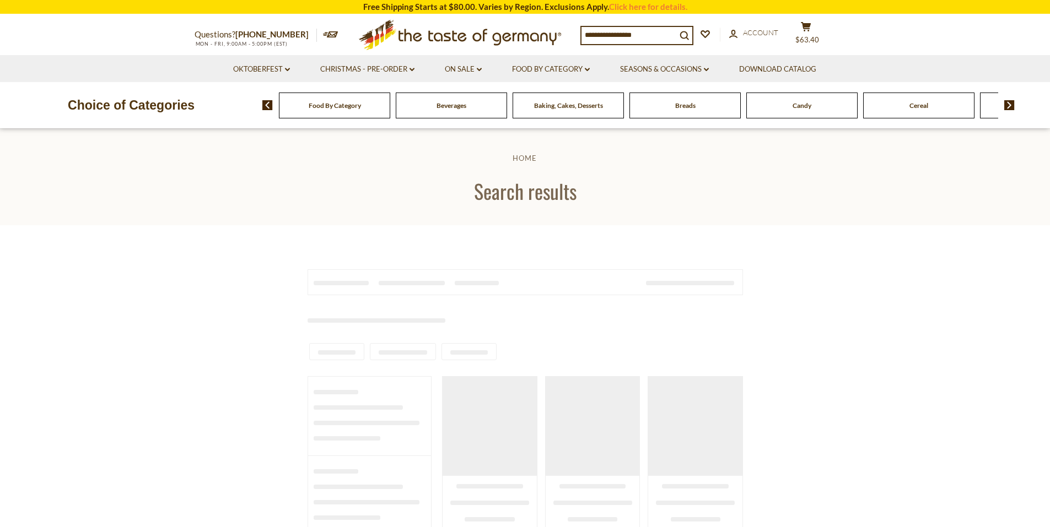
type input "*****"
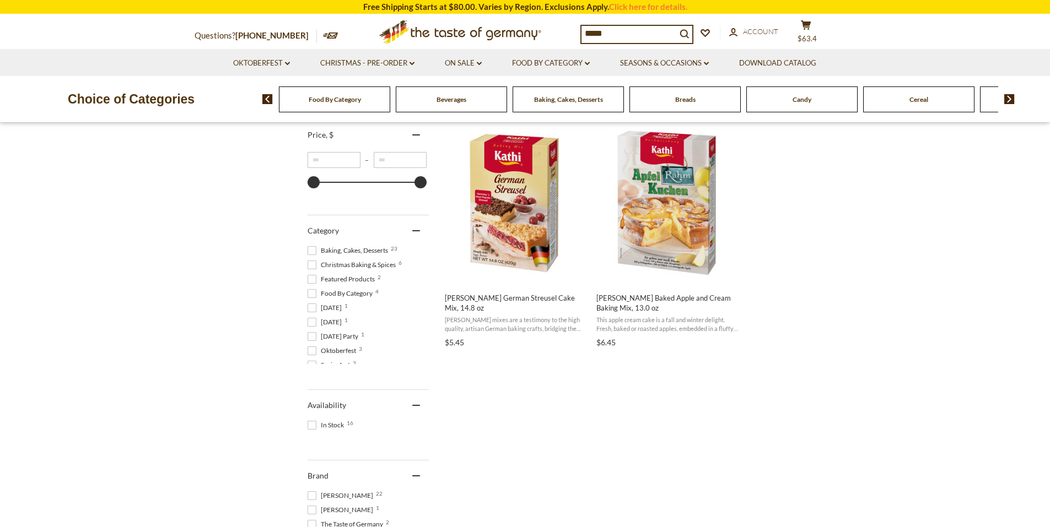
scroll to position [287, 0]
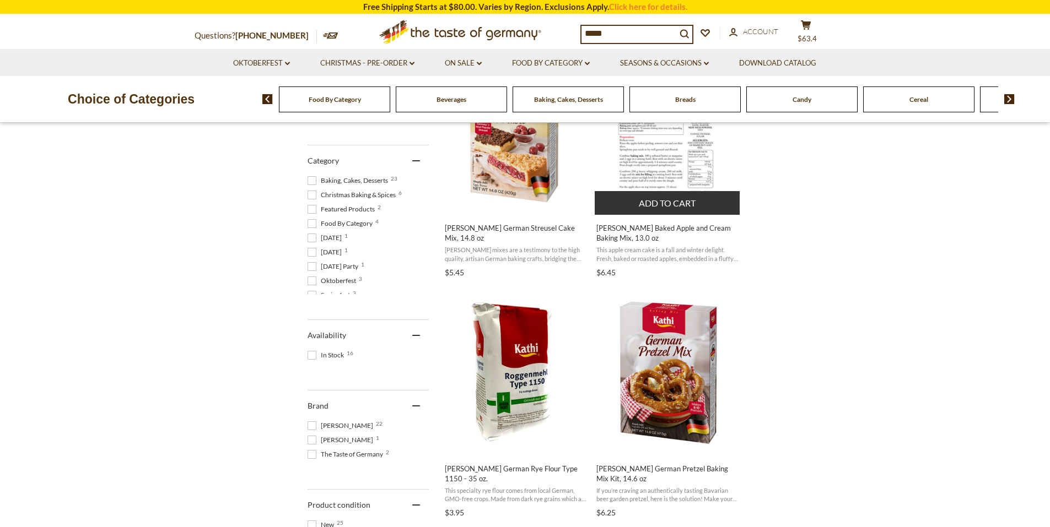
click at [664, 208] on button "Add to cart" at bounding box center [667, 203] width 145 height 24
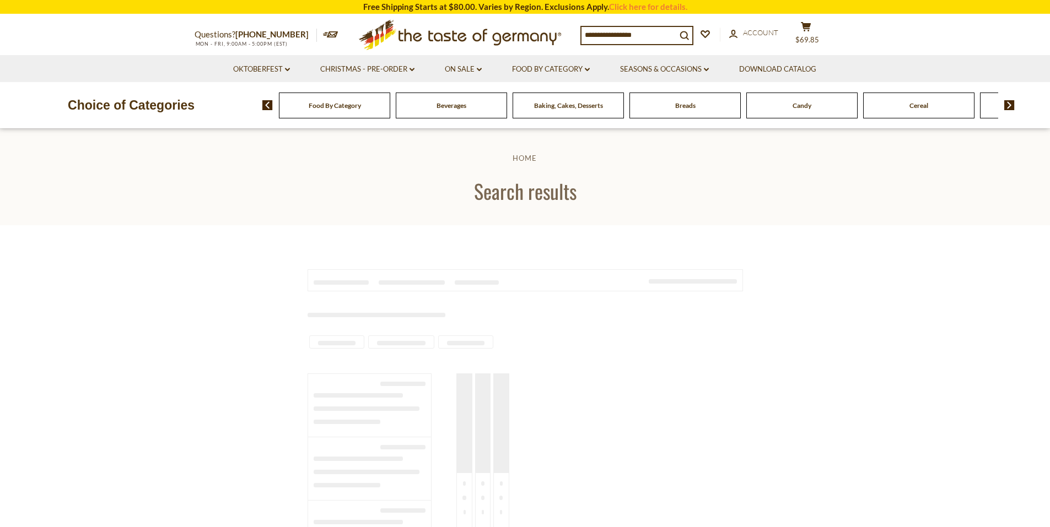
scroll to position [279, 0]
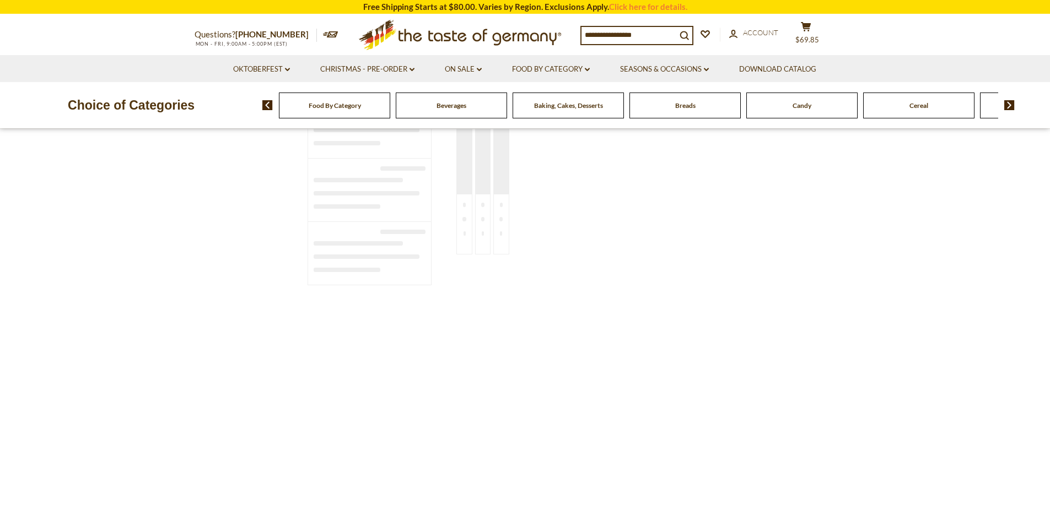
type input "*****"
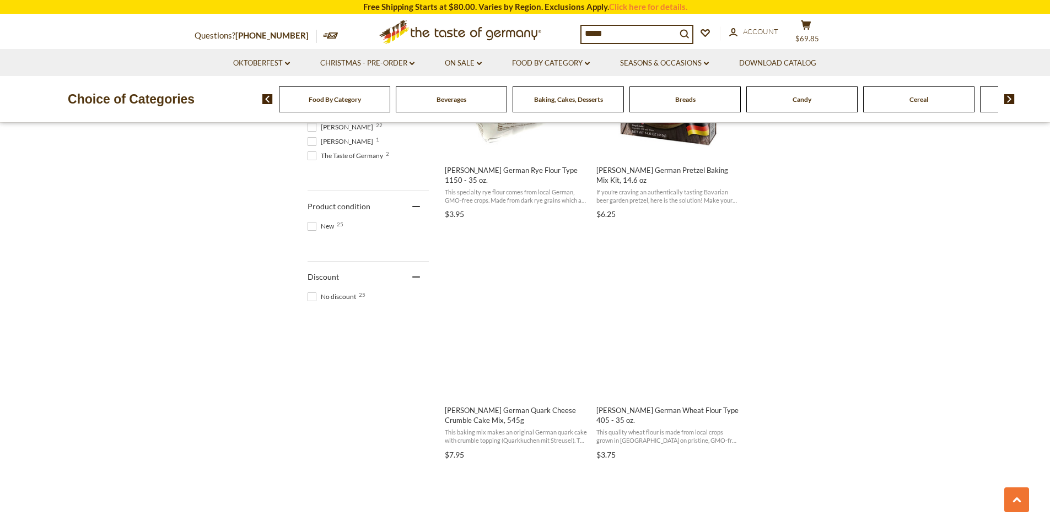
scroll to position [589, 0]
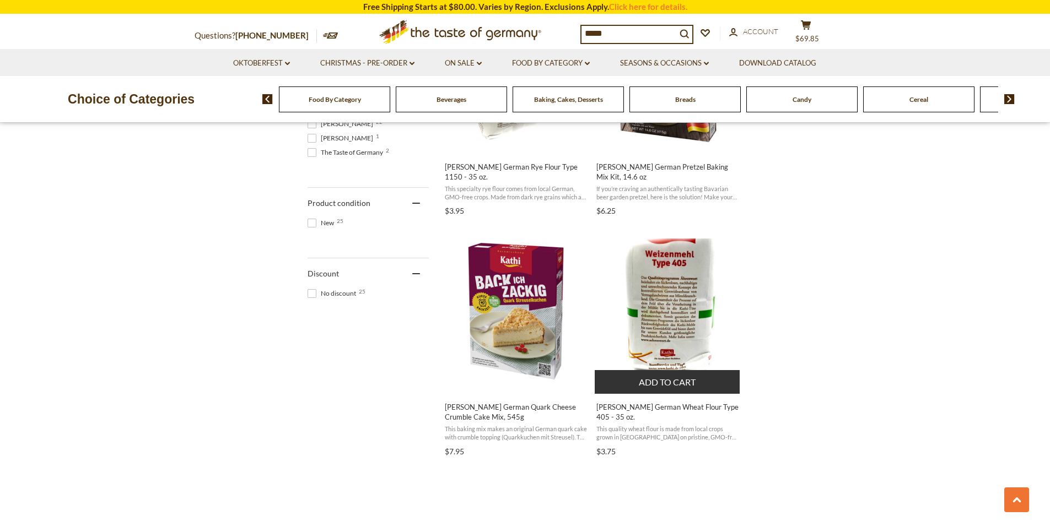
click at [666, 375] on button "Add to cart" at bounding box center [667, 382] width 145 height 24
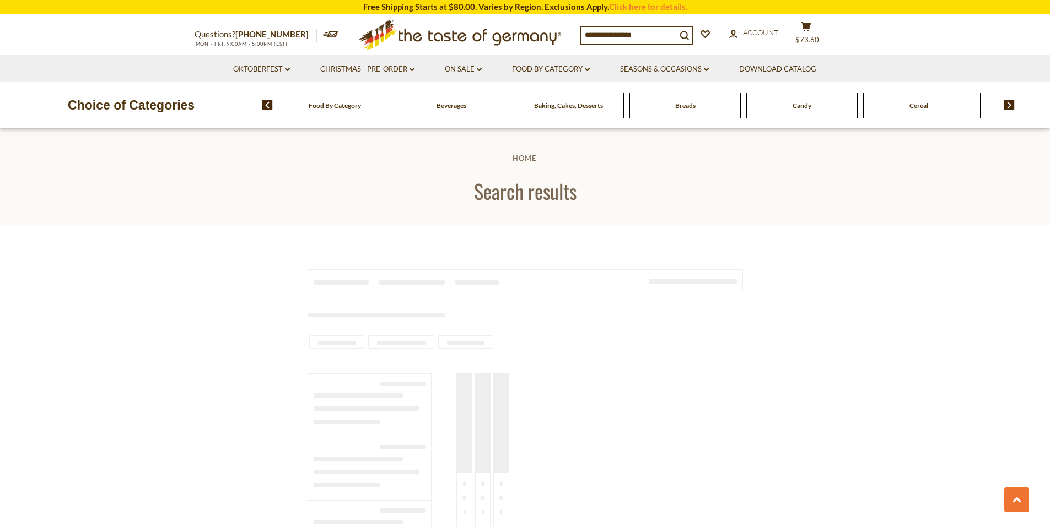
scroll to position [578, 0]
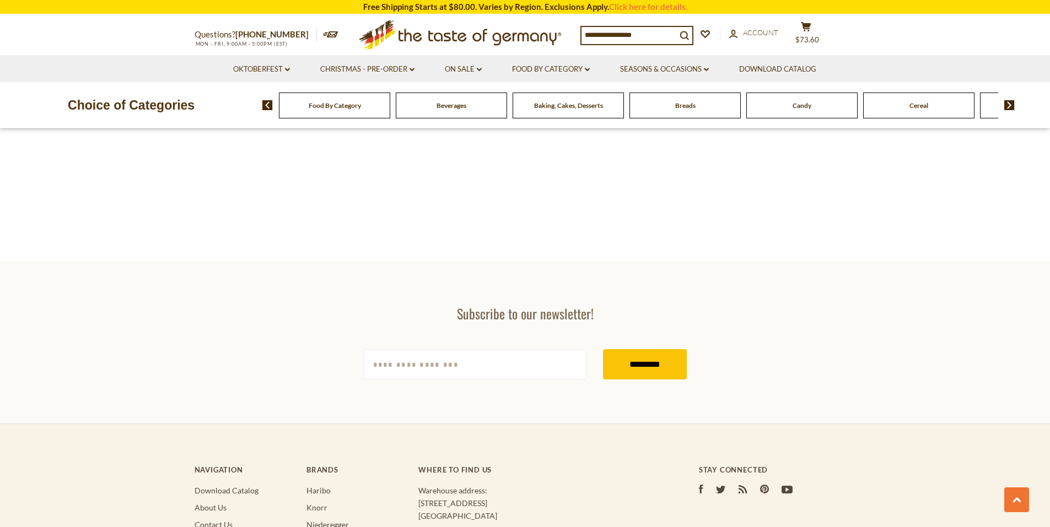
type input "*****"
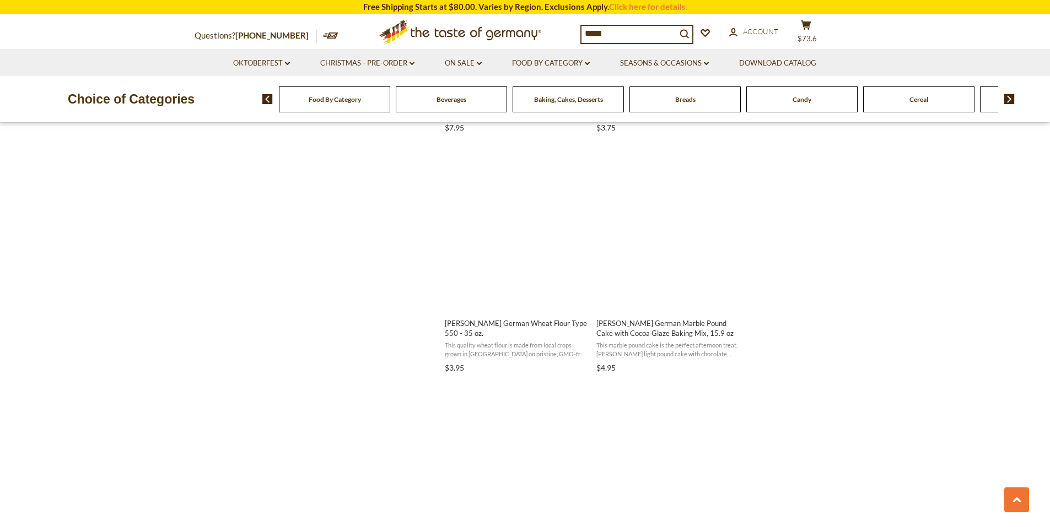
scroll to position [951, 0]
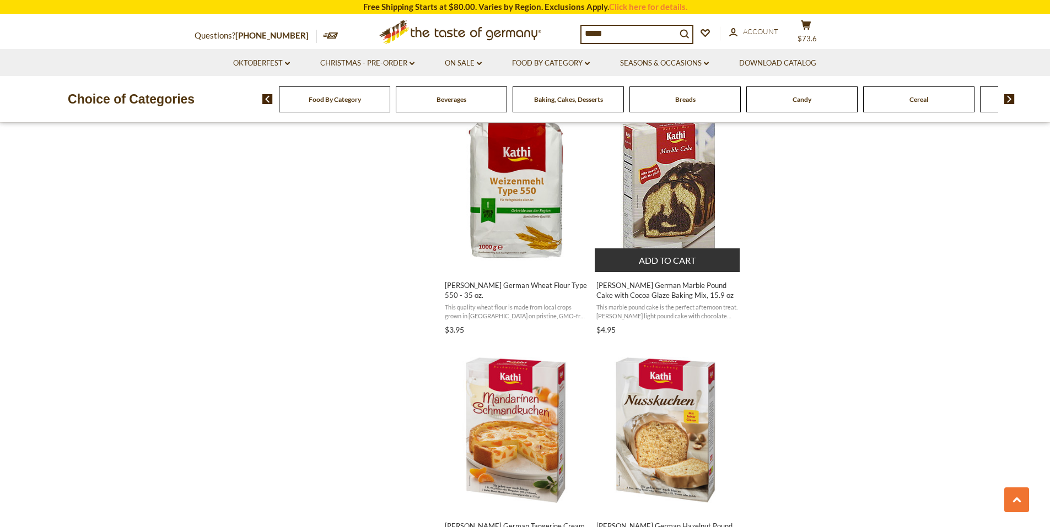
click at [680, 249] on button "Add to cart" at bounding box center [667, 261] width 145 height 24
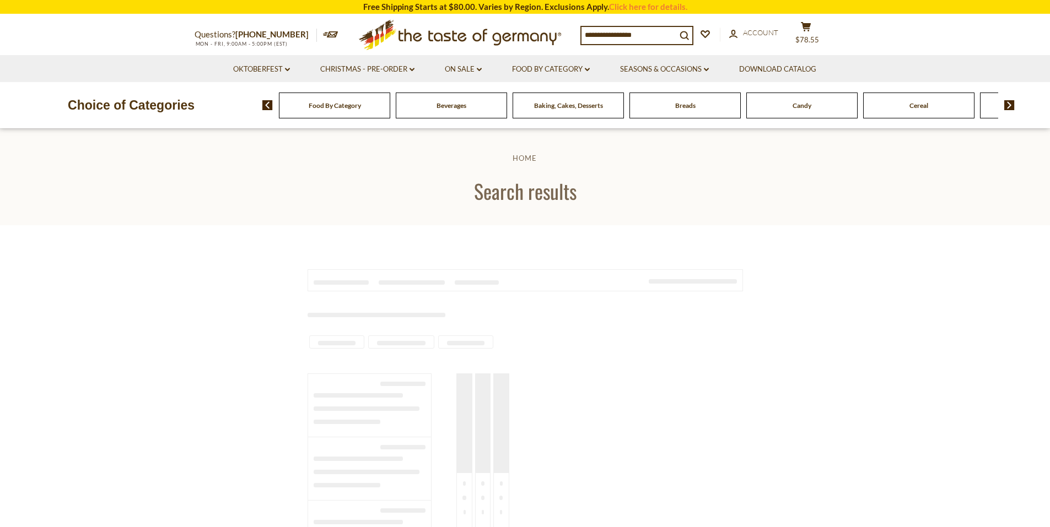
scroll to position [951, 0]
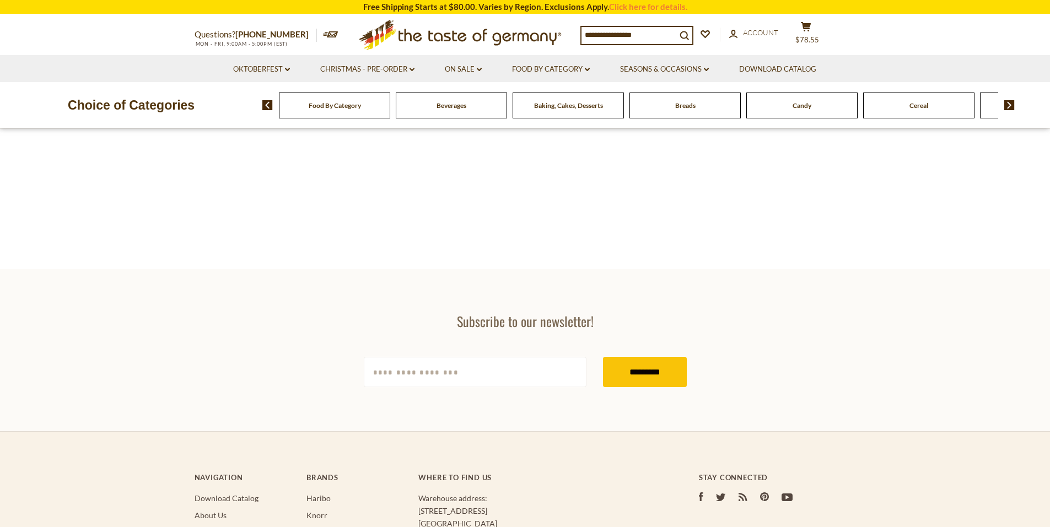
type input "*****"
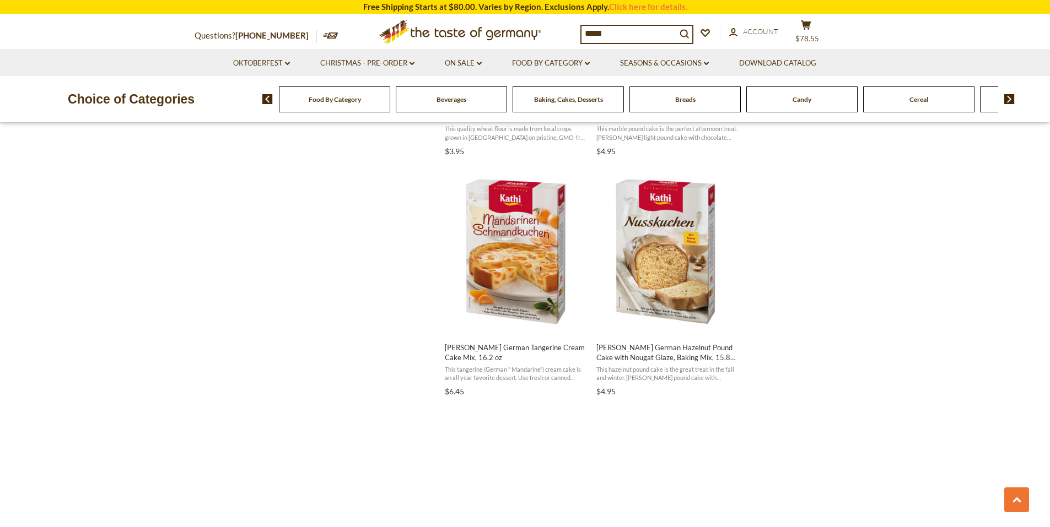
scroll to position [1135, 0]
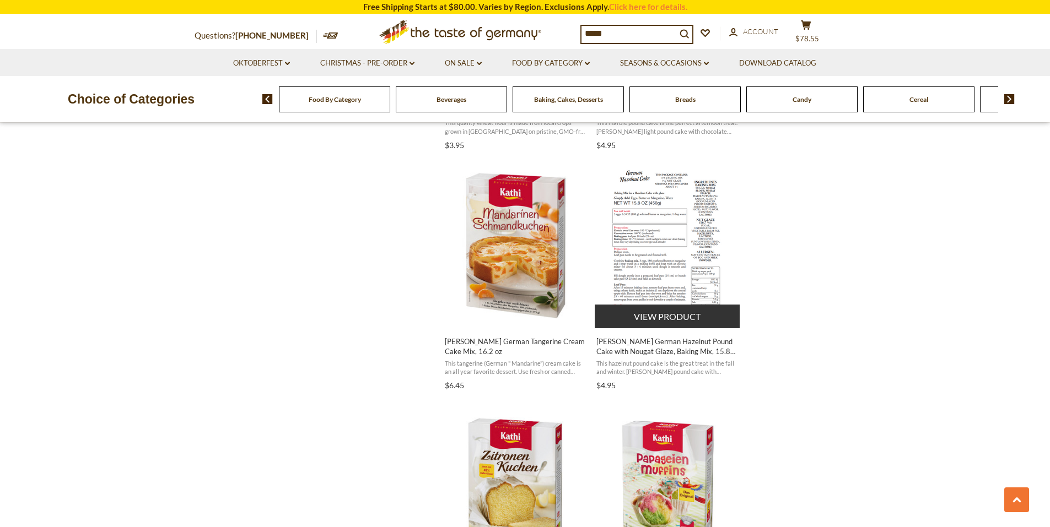
click at [662, 311] on button "View product" at bounding box center [667, 317] width 145 height 24
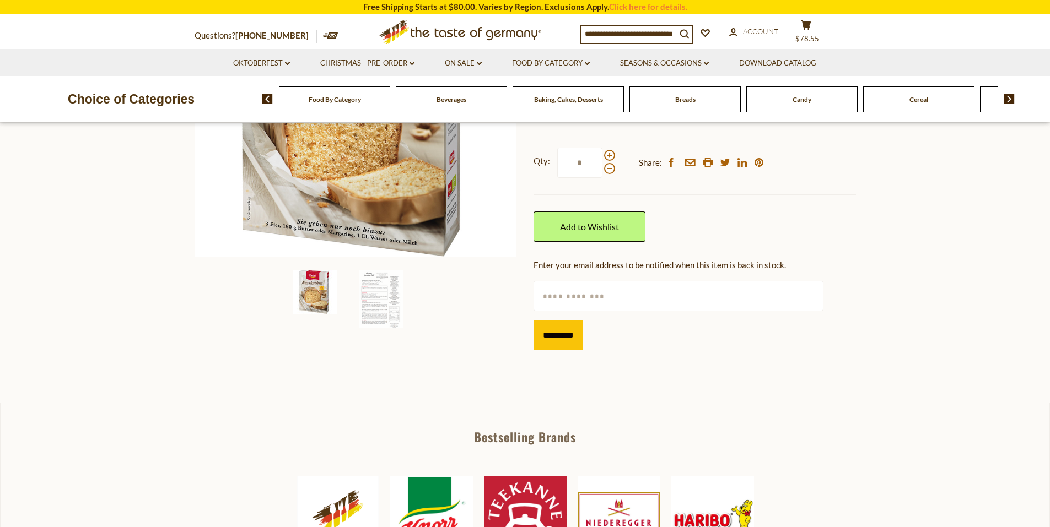
scroll to position [343, 0]
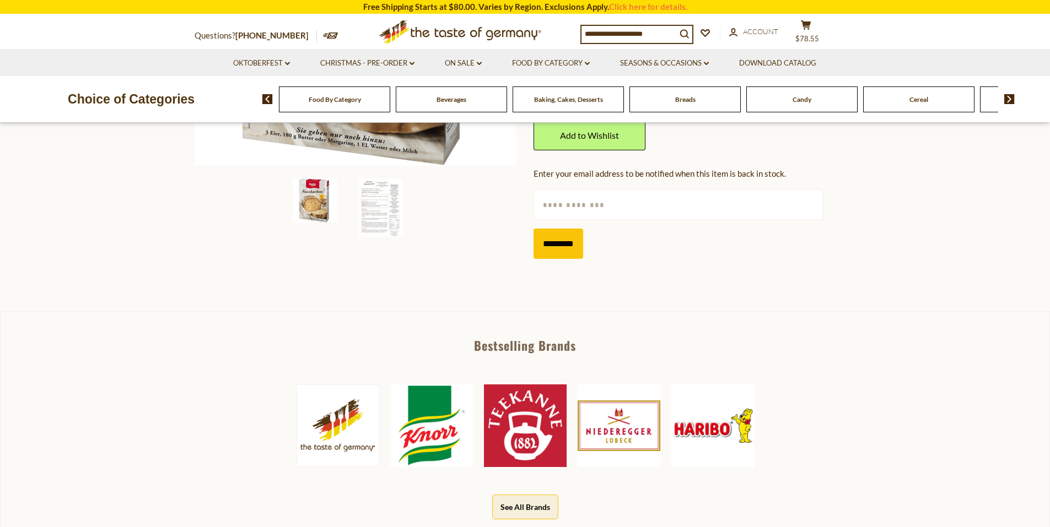
click at [562, 203] on input "text" at bounding box center [679, 205] width 290 height 30
type input "**********"
click at [556, 244] on input "*********" at bounding box center [559, 244] width 50 height 30
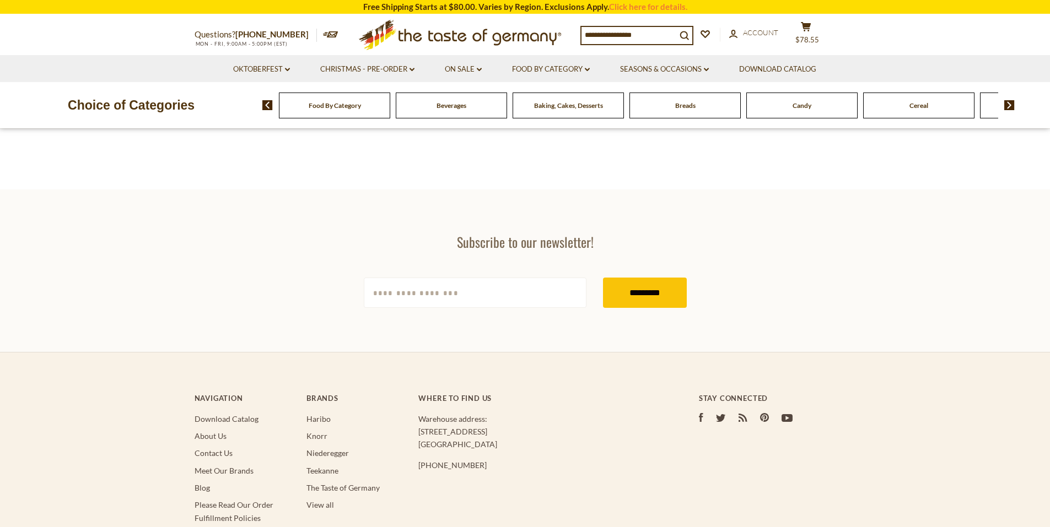
type input "*****"
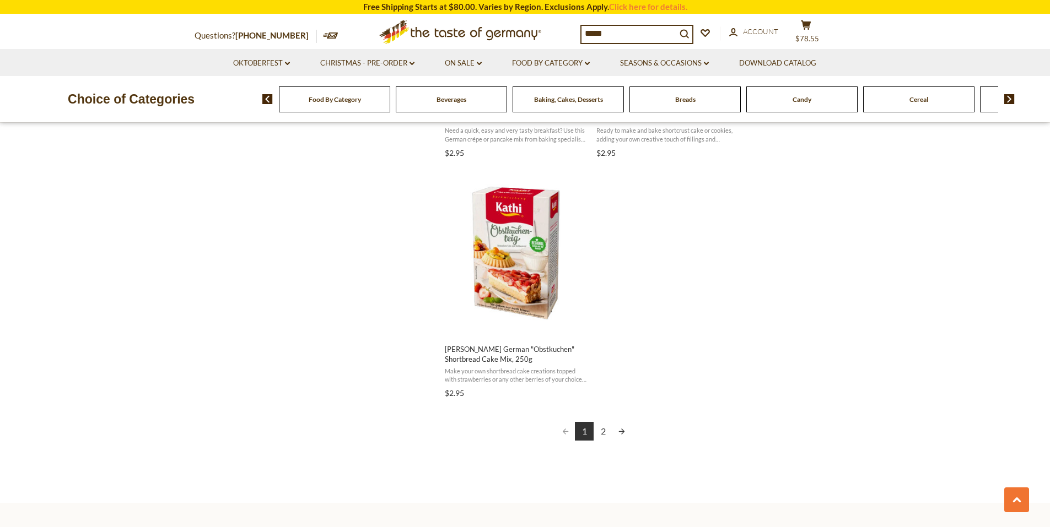
scroll to position [1884, 0]
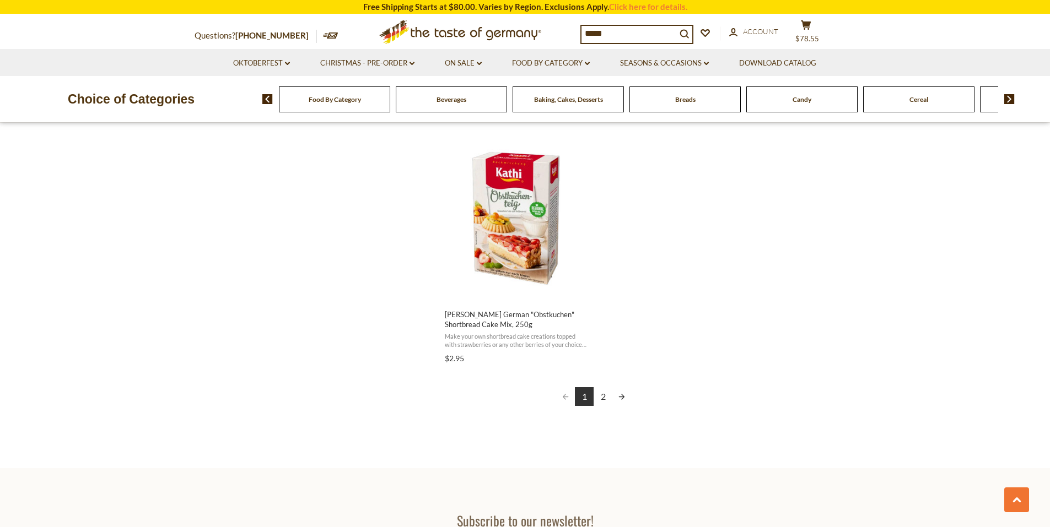
click at [606, 387] on link "2" at bounding box center [603, 396] width 19 height 19
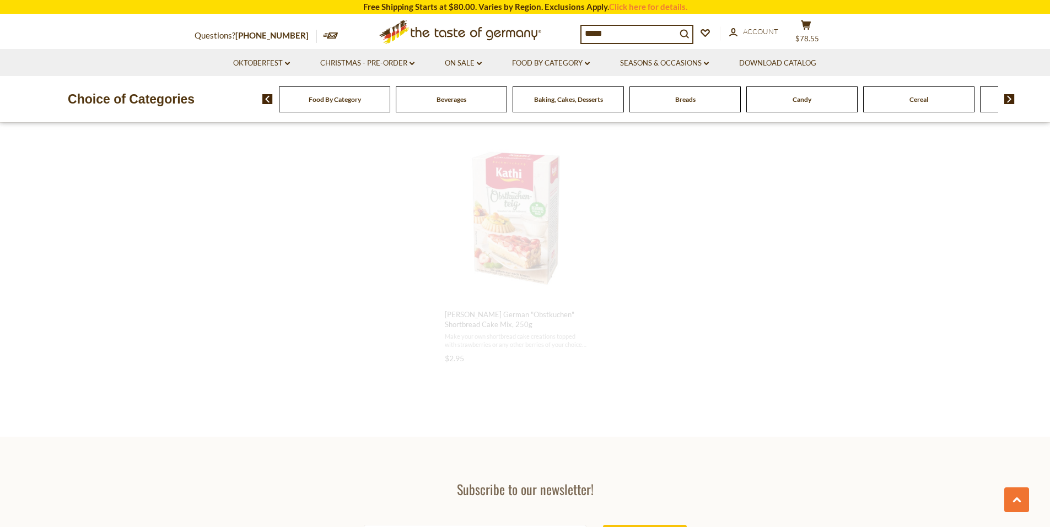
scroll to position [595, 0]
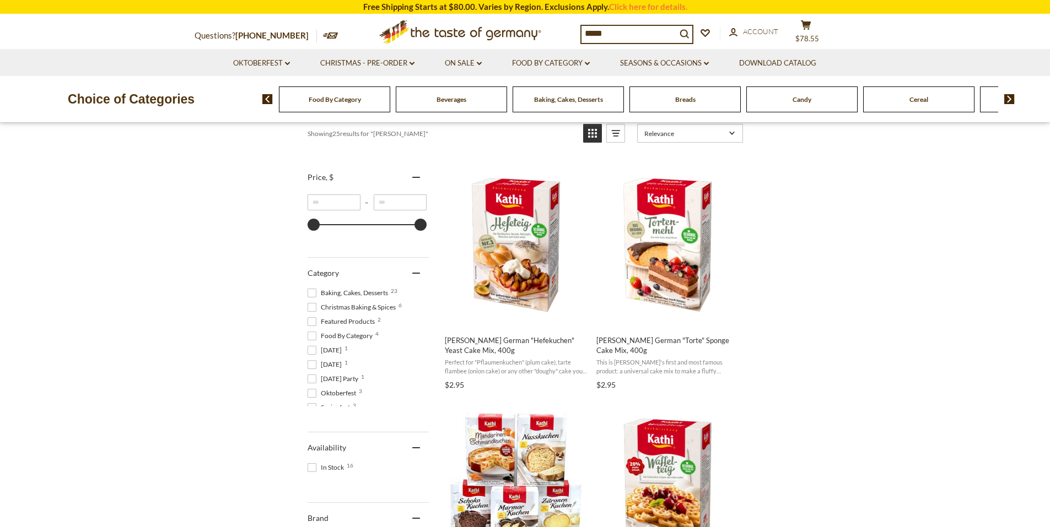
scroll to position [176, 0]
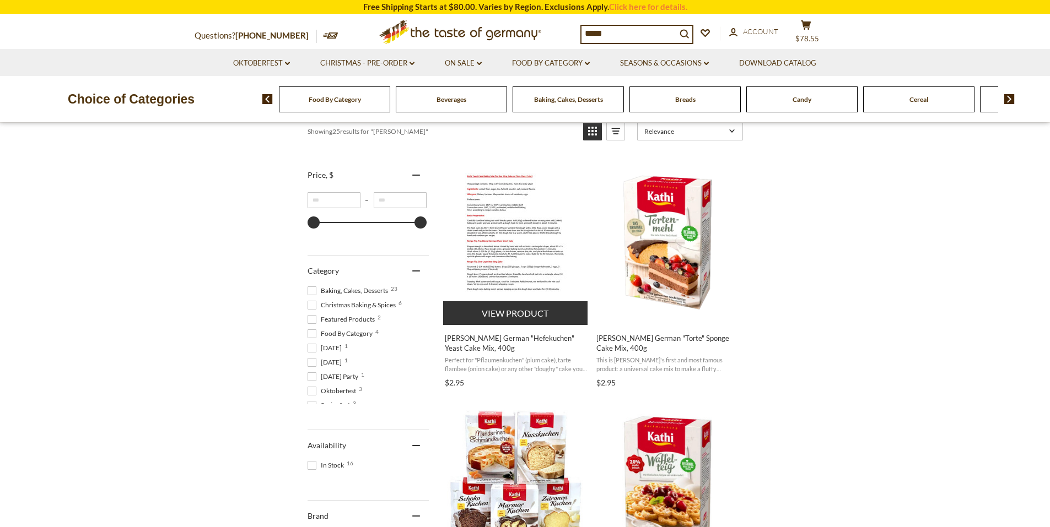
click at [508, 261] on img "Kathi German" at bounding box center [516, 242] width 128 height 165
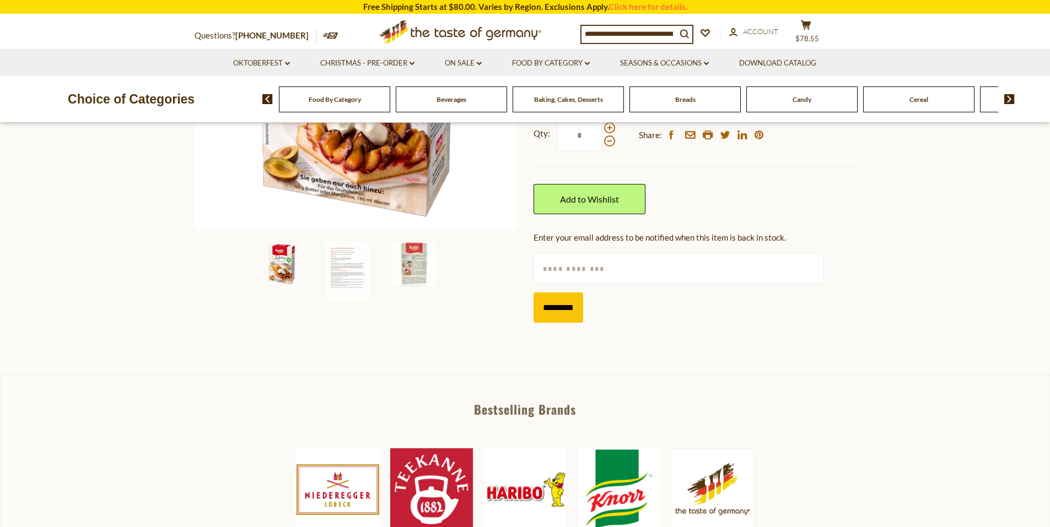
scroll to position [337, 0]
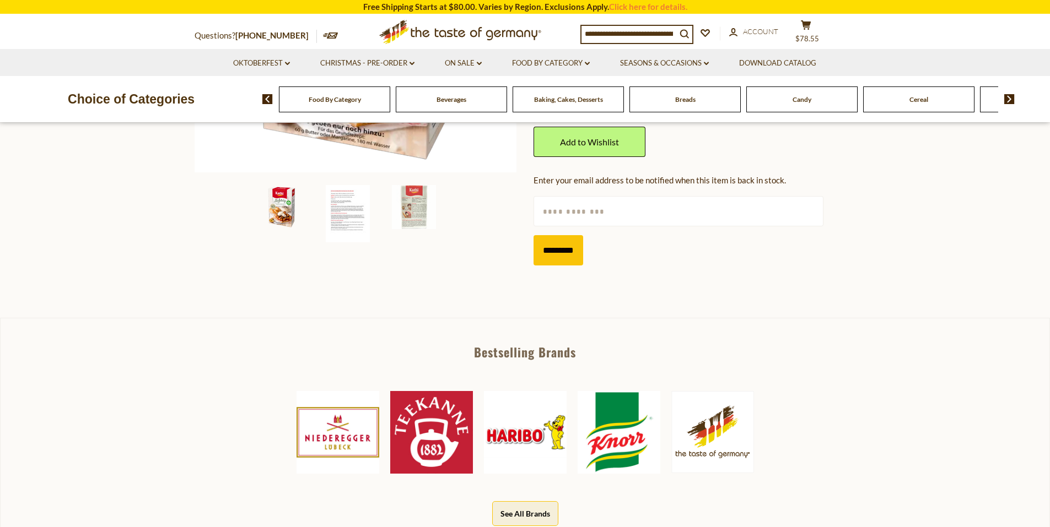
click at [333, 213] on img at bounding box center [348, 213] width 44 height 57
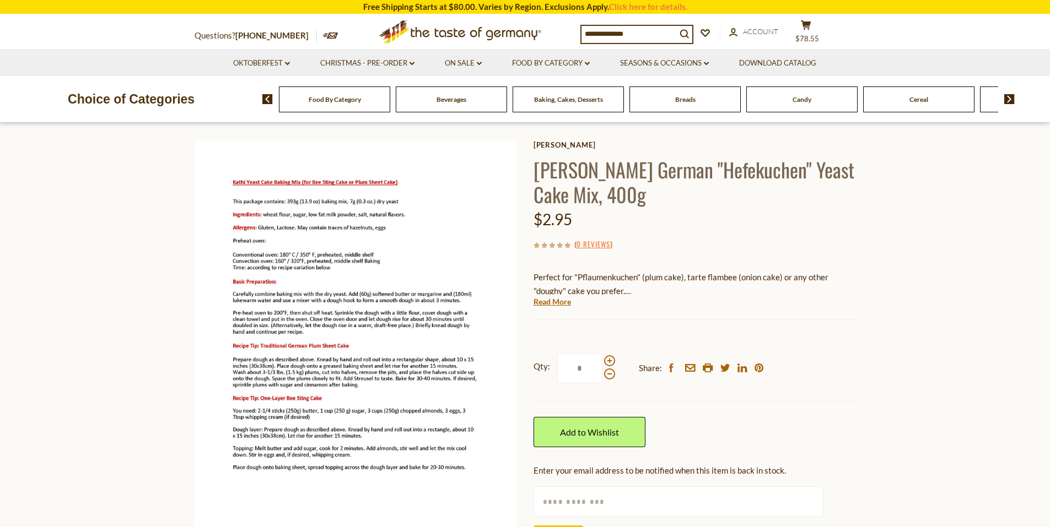
scroll to position [7, 0]
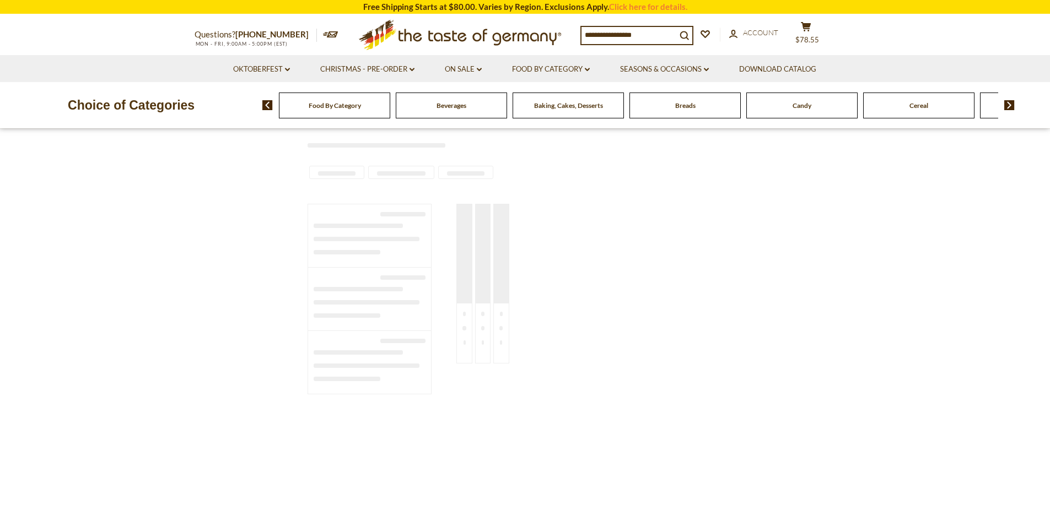
type input "*****"
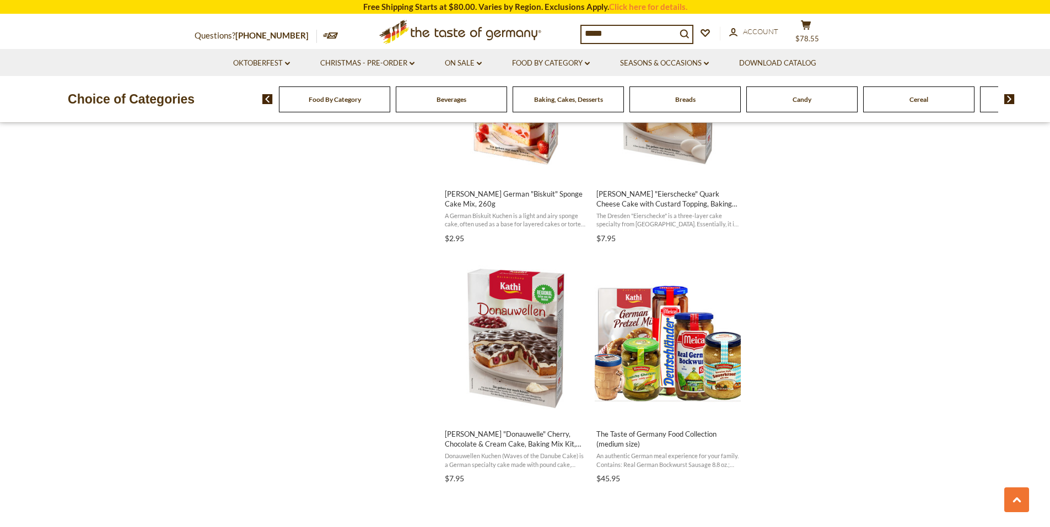
scroll to position [804, 0]
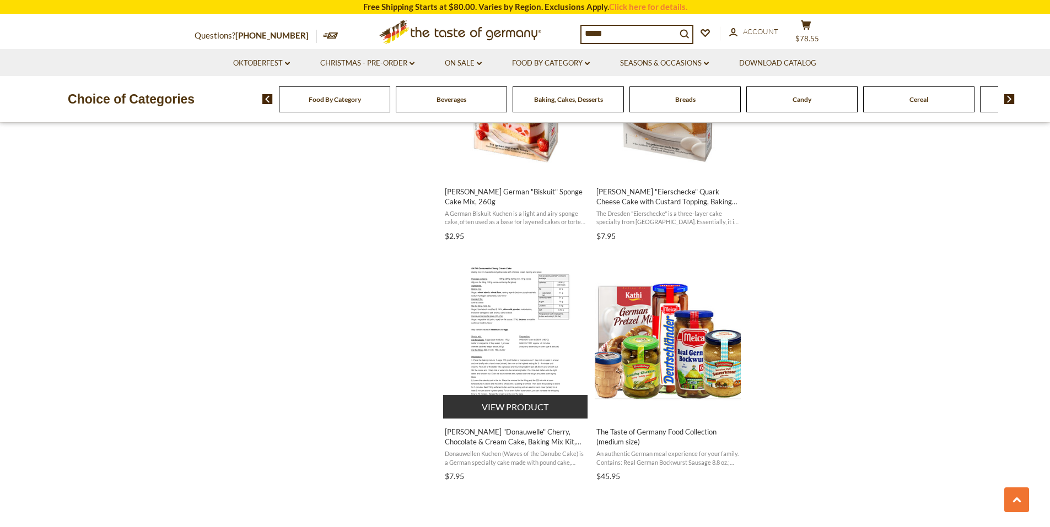
click at [509, 412] on button "View product" at bounding box center [515, 407] width 145 height 24
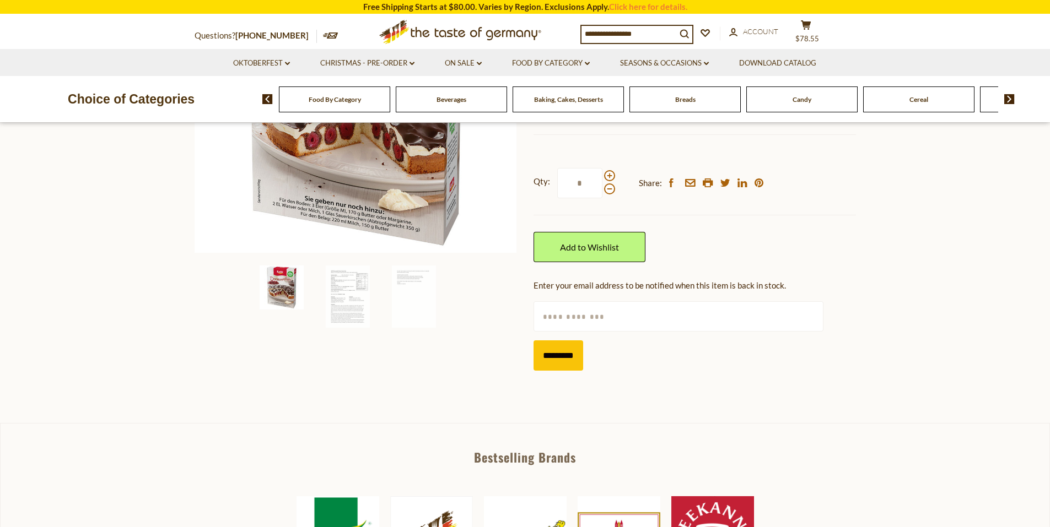
scroll to position [314, 0]
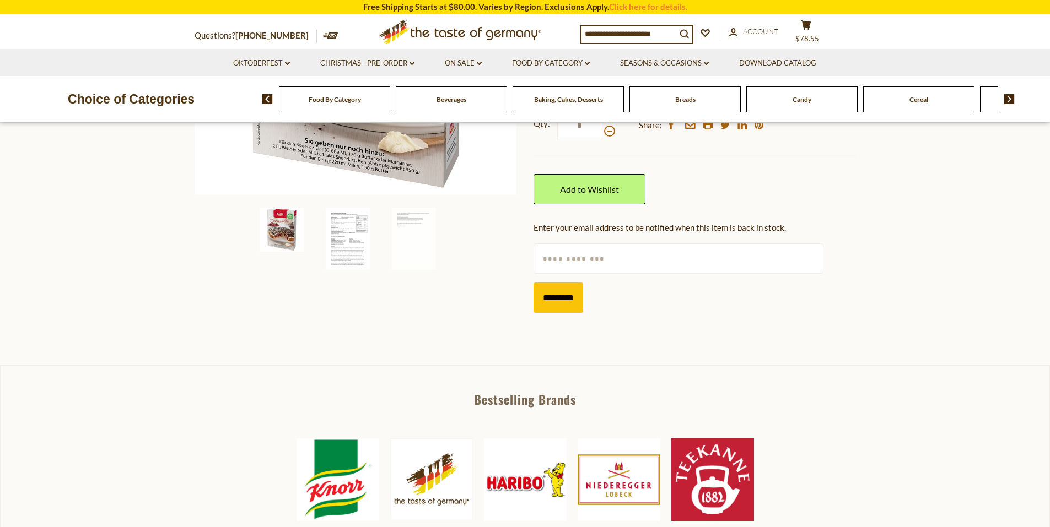
click at [343, 259] on img at bounding box center [348, 239] width 44 height 62
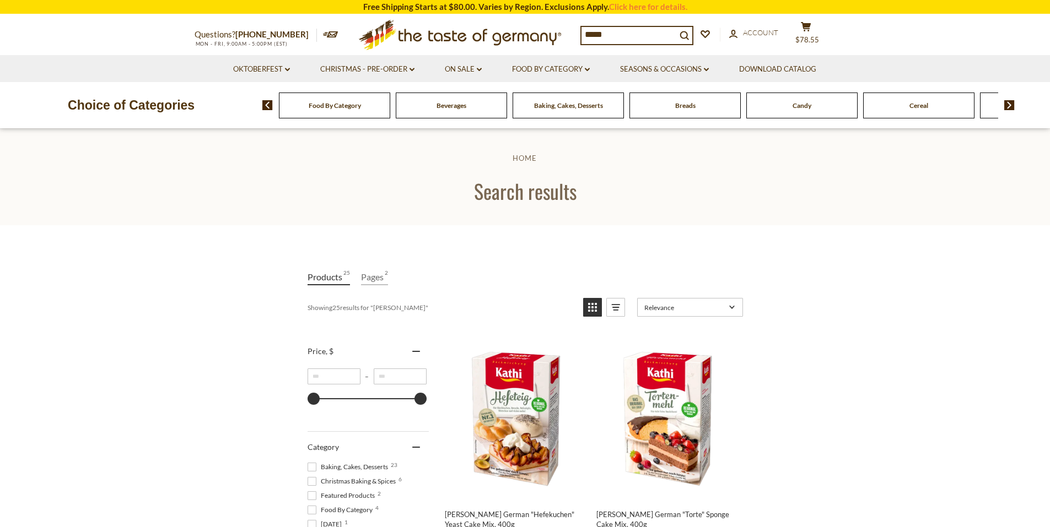
drag, startPoint x: 611, startPoint y: 34, endPoint x: 578, endPoint y: 32, distance: 33.1
click at [579, 32] on div "Questions? 800-881-6419 MON - FRI, 9:00AM - 5:00PM (EST) .st0{fill:#EDD300;} .s…" at bounding box center [525, 35] width 678 height 40
type input "*****"
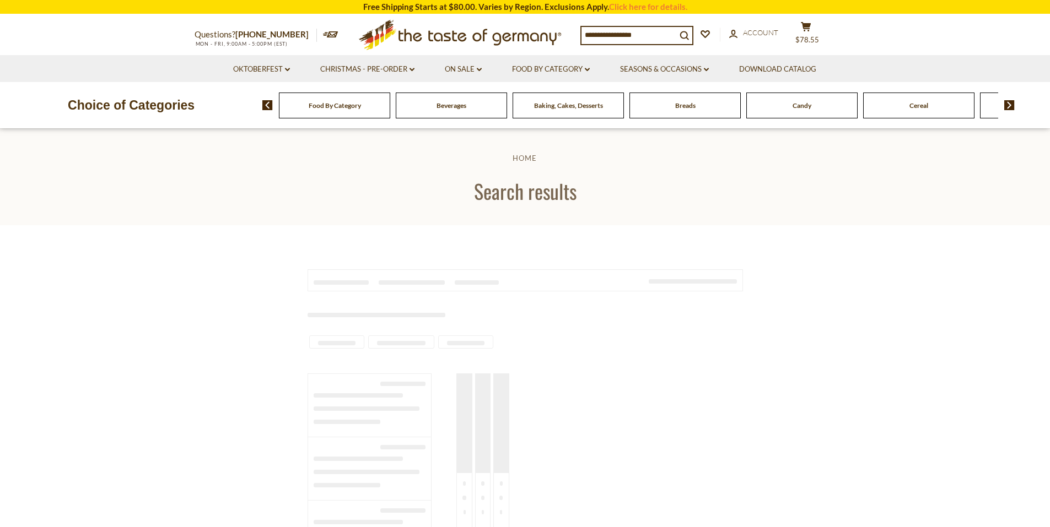
type input "*****"
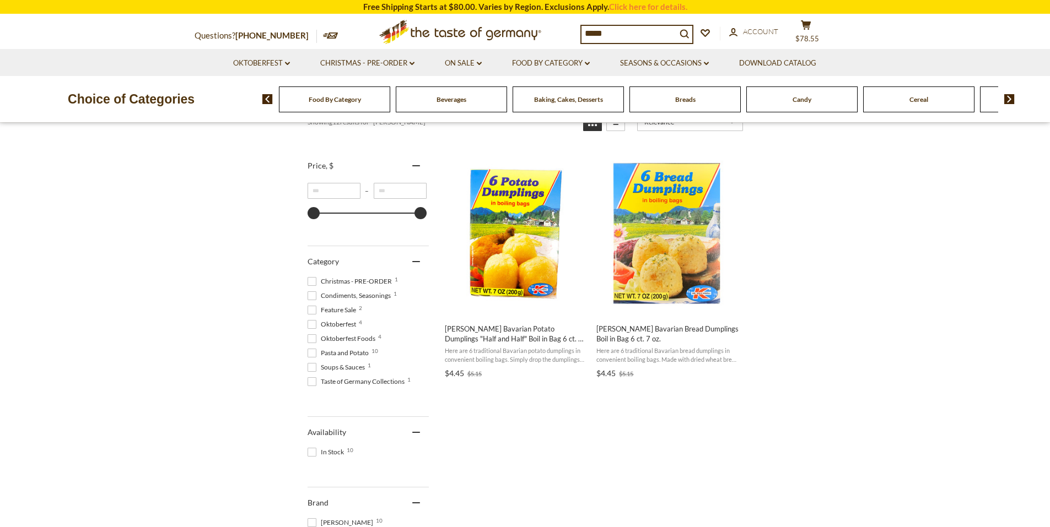
scroll to position [157, 0]
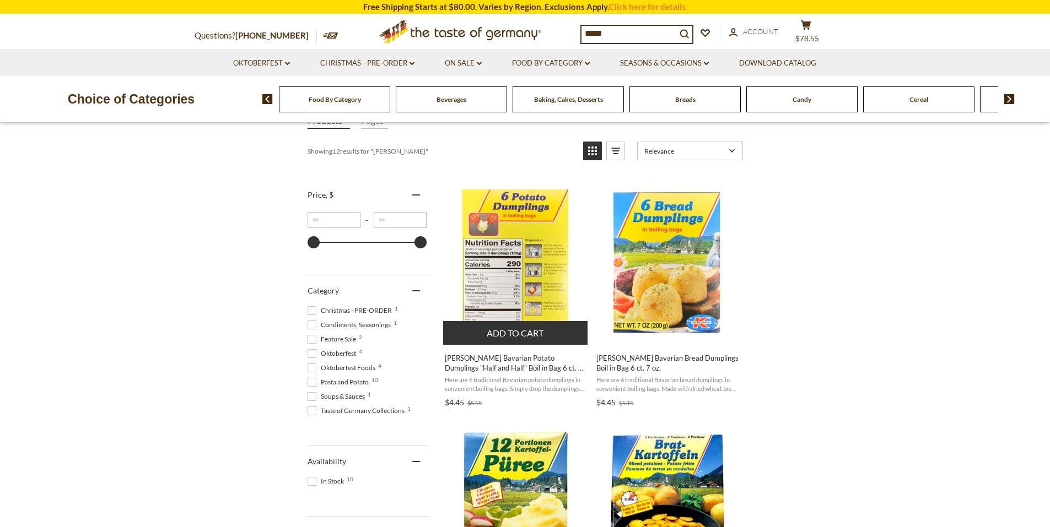
click at [502, 336] on button "Add to cart" at bounding box center [515, 333] width 145 height 24
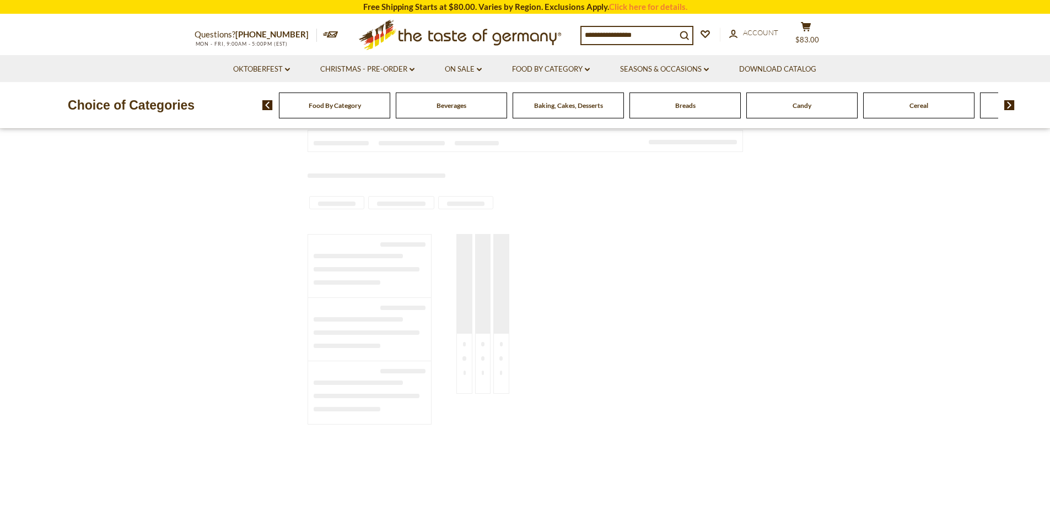
type input "*****"
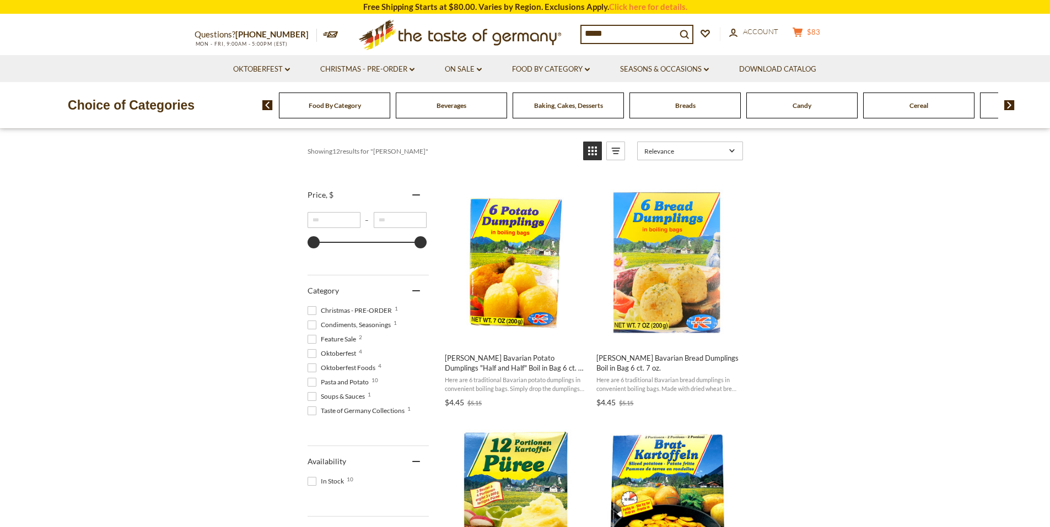
click at [803, 35] on icon "cart" at bounding box center [798, 32] width 10 height 9
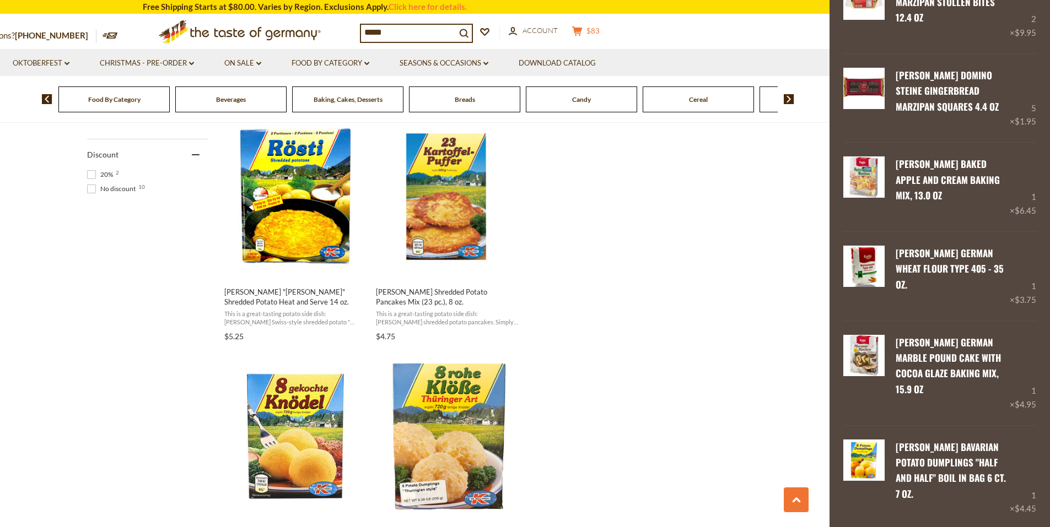
scroll to position [361, 0]
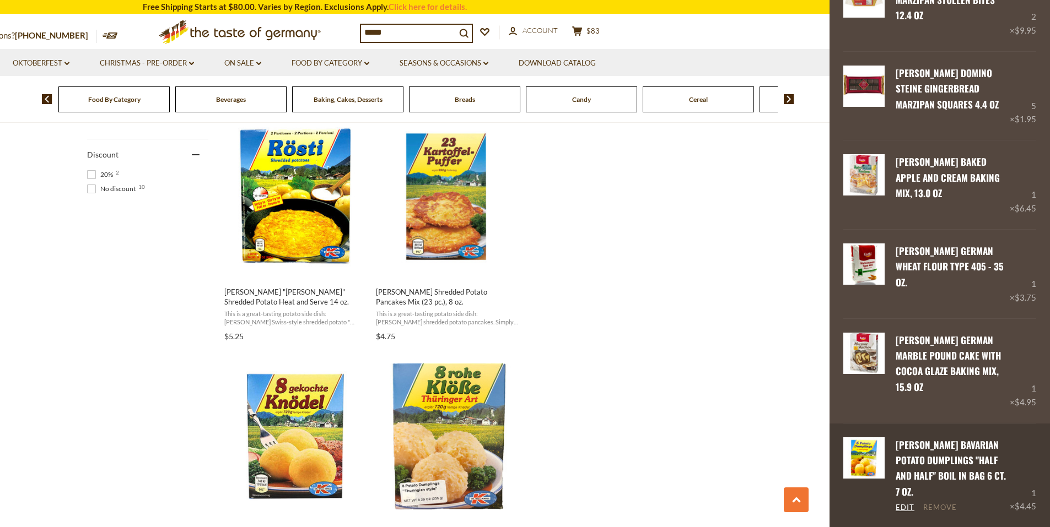
click at [943, 503] on link "Remove" at bounding box center [940, 508] width 34 height 10
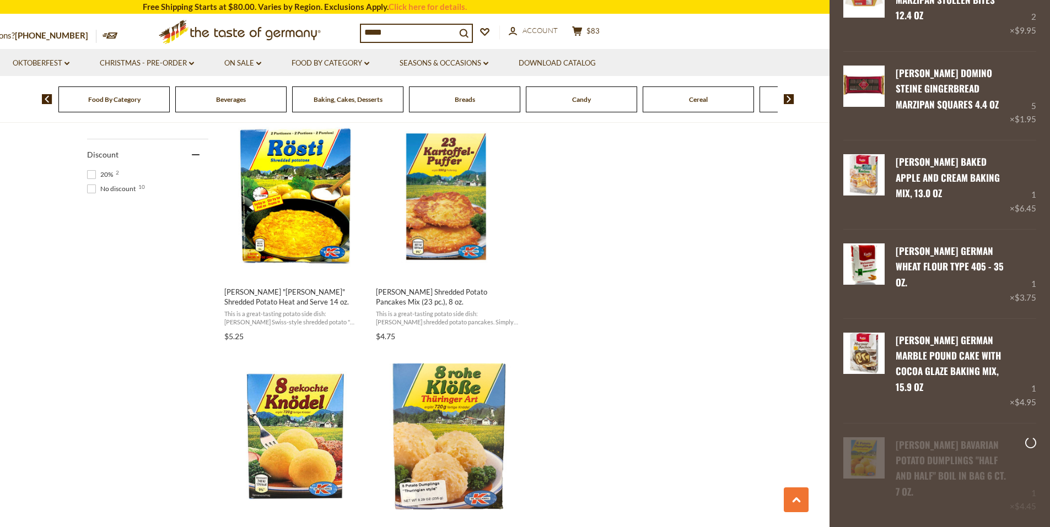
scroll to position [296, 0]
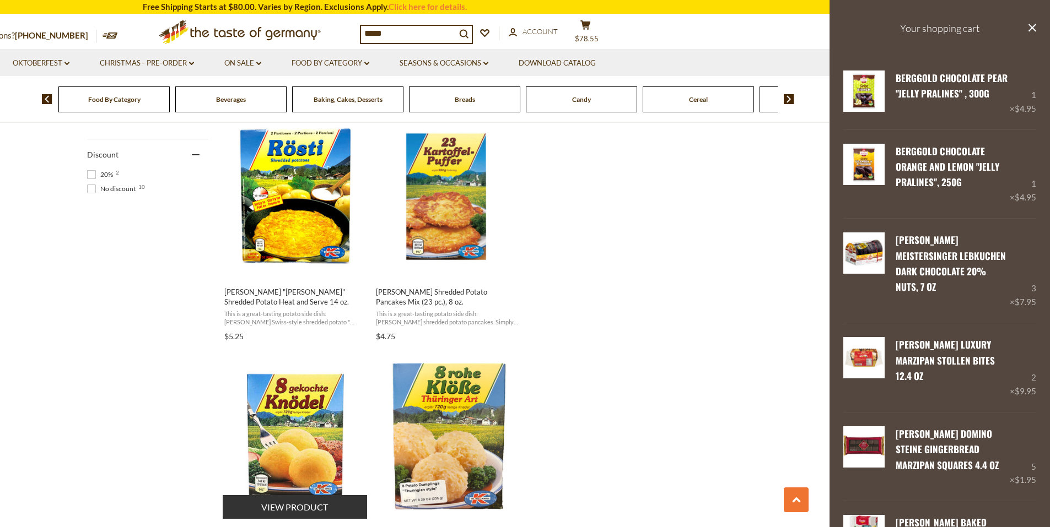
click at [308, 441] on img "Dr. Knoll" at bounding box center [296, 437] width 146 height 146
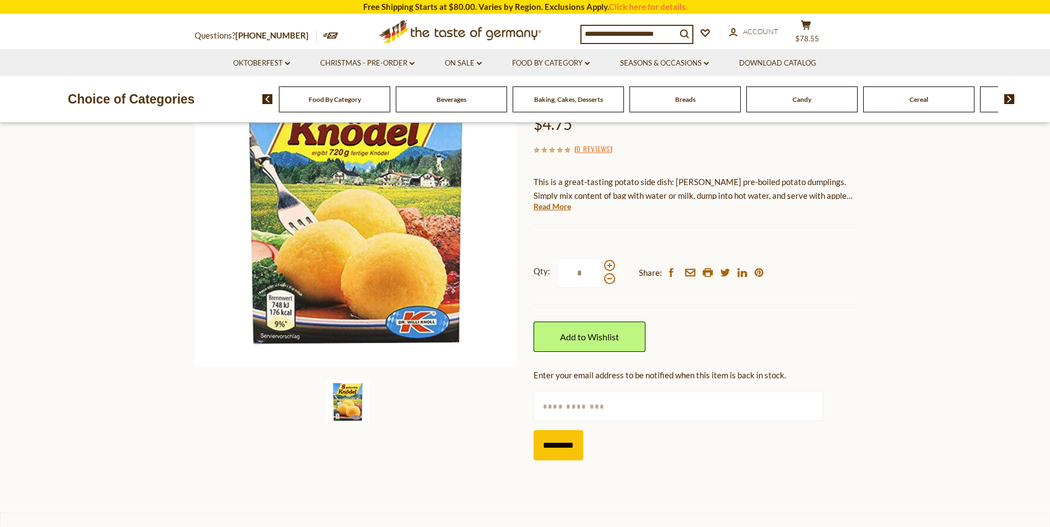
scroll to position [17, 0]
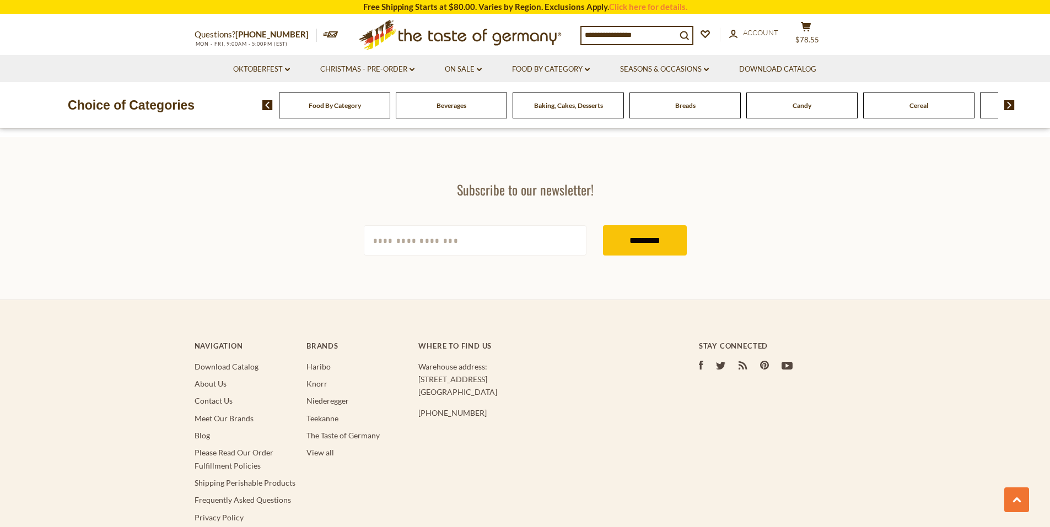
type input "*****"
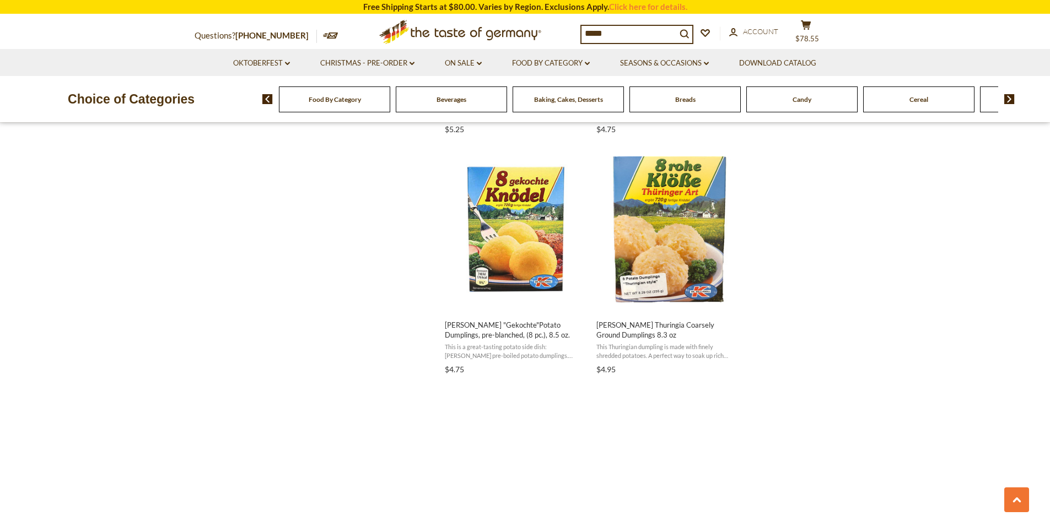
scroll to position [932, 0]
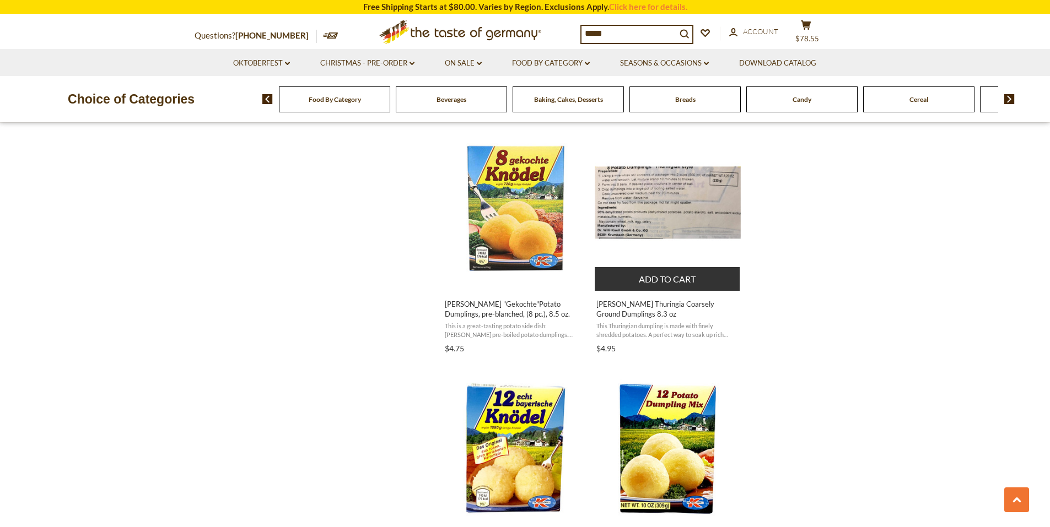
click at [668, 281] on button "Add to cart" at bounding box center [667, 279] width 145 height 24
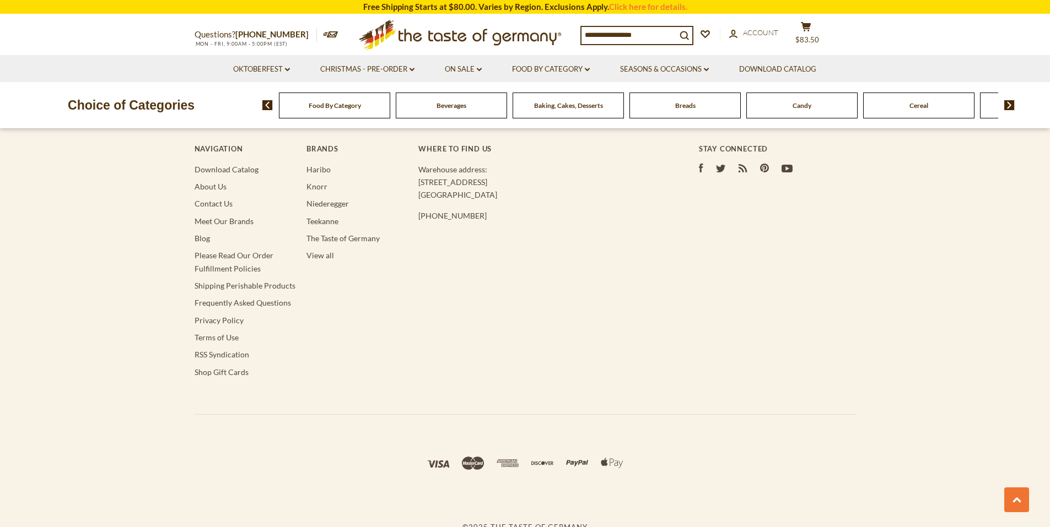
type input "*****"
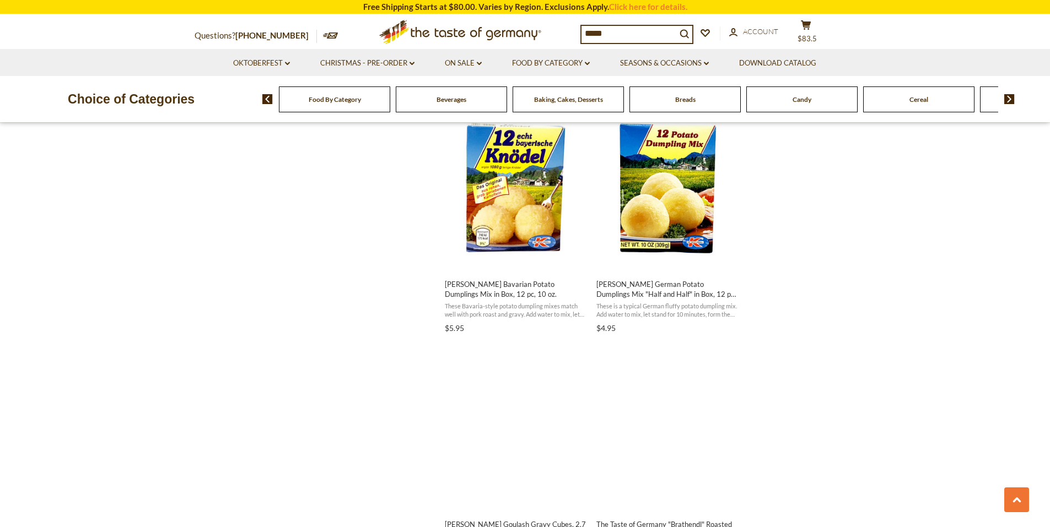
scroll to position [1222, 0]
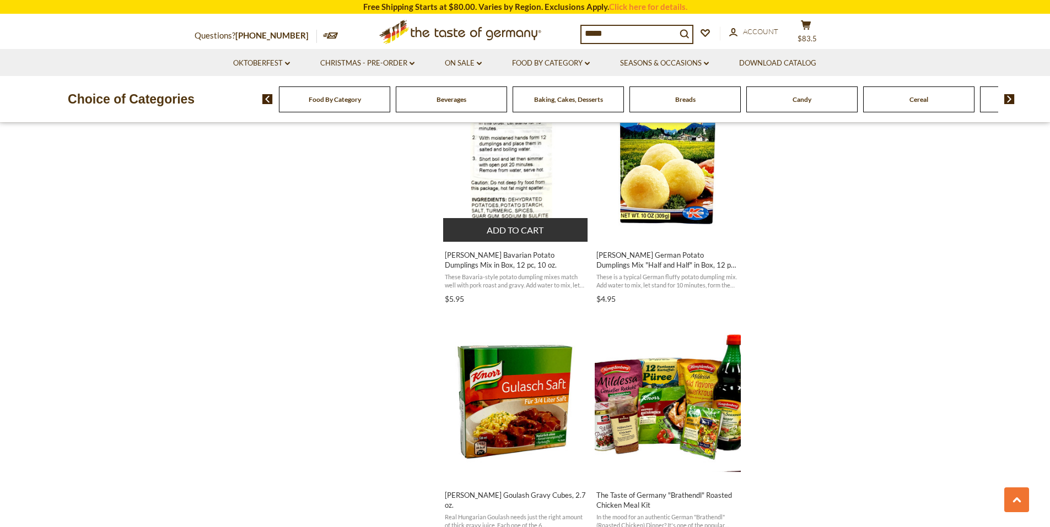
click at [527, 228] on button "Add to cart" at bounding box center [515, 230] width 145 height 24
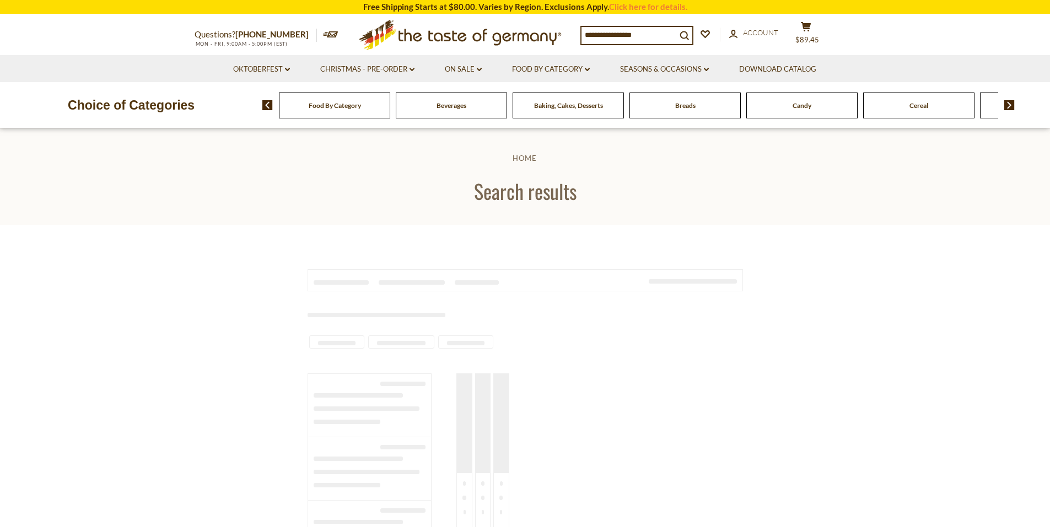
scroll to position [1211, 0]
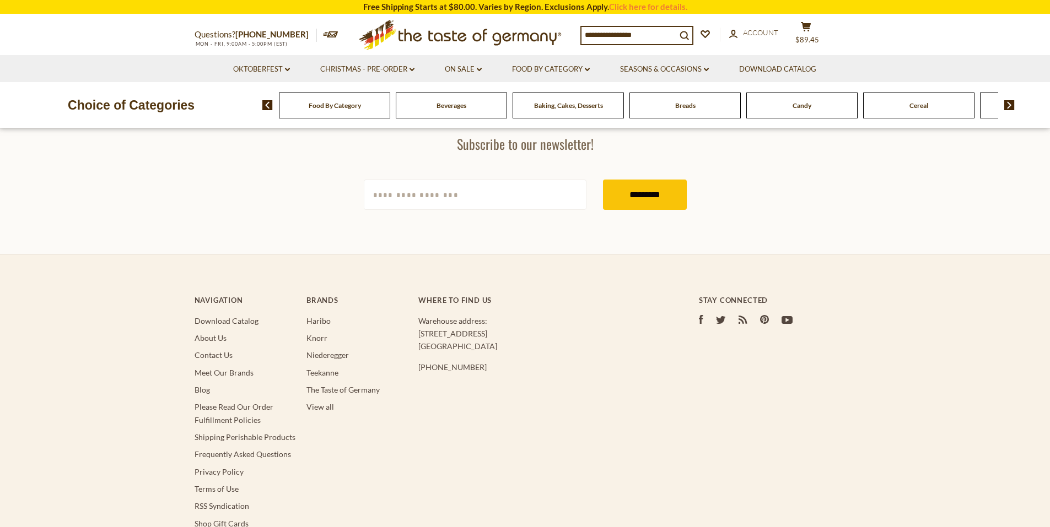
type input "*****"
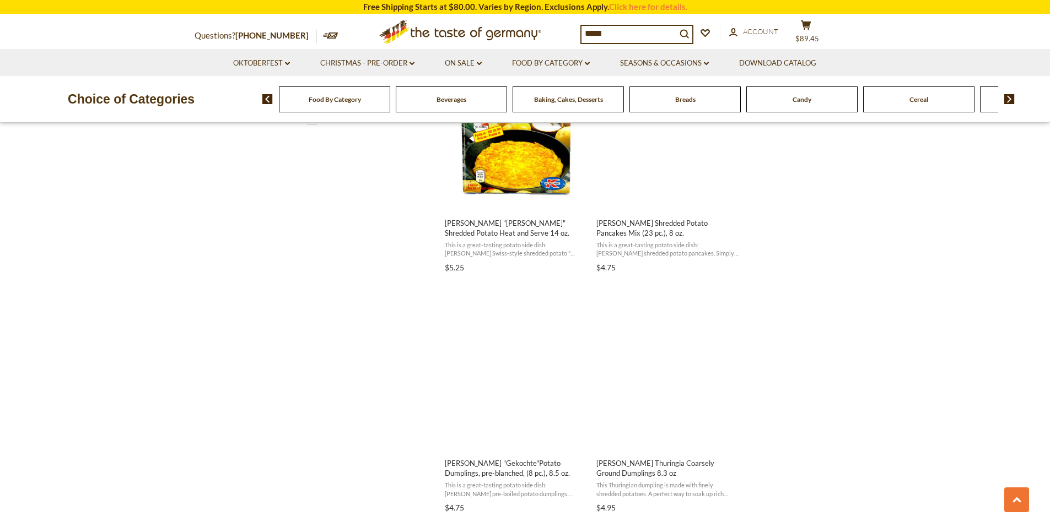
scroll to position [839, 0]
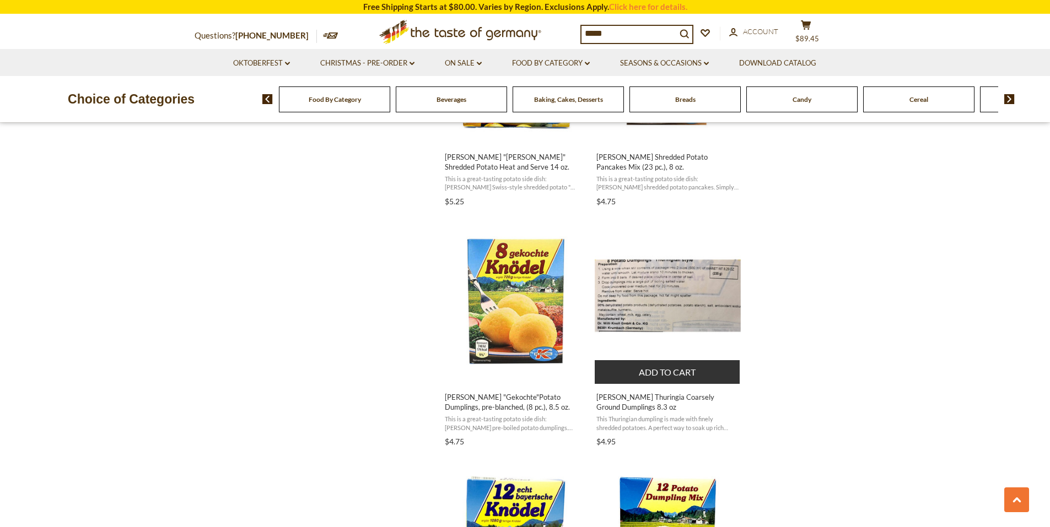
click at [665, 375] on button "Add to cart" at bounding box center [667, 372] width 145 height 24
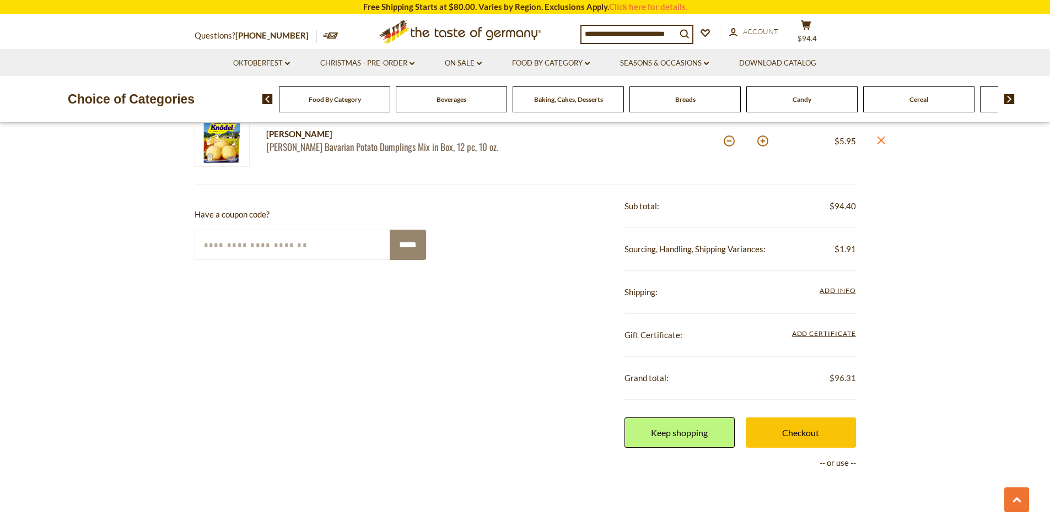
scroll to position [961, 0]
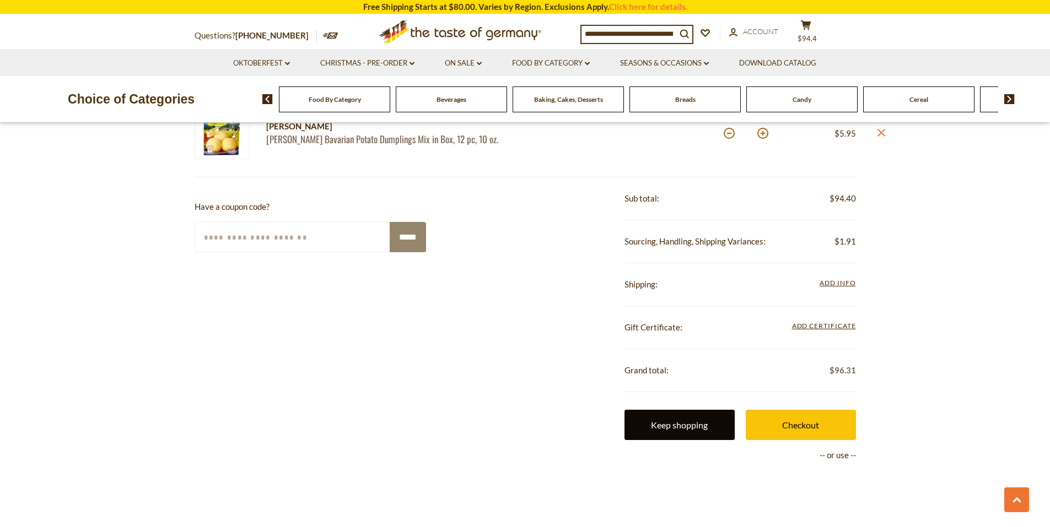
click at [705, 427] on link "Keep shopping" at bounding box center [680, 425] width 110 height 30
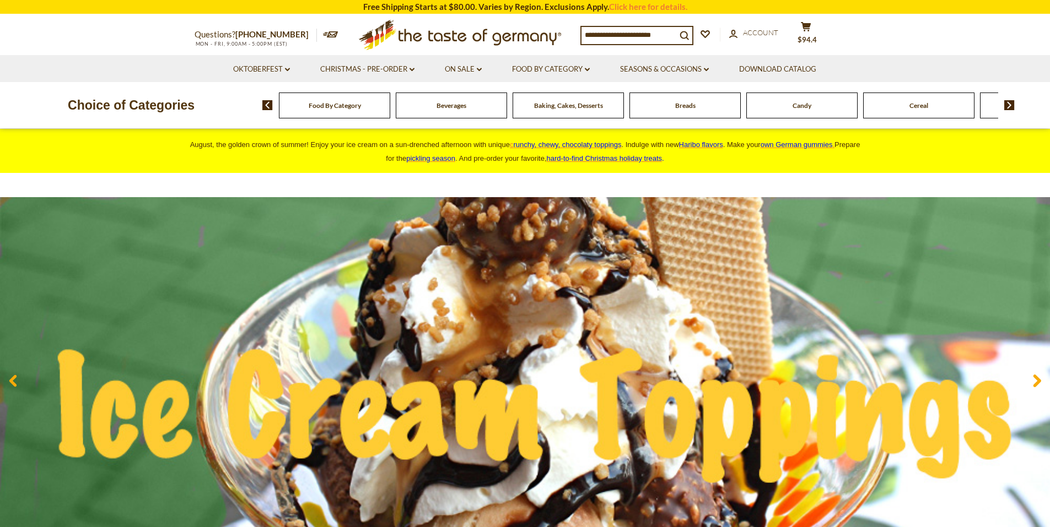
click at [335, 105] on span "Food By Category" at bounding box center [335, 105] width 52 height 8
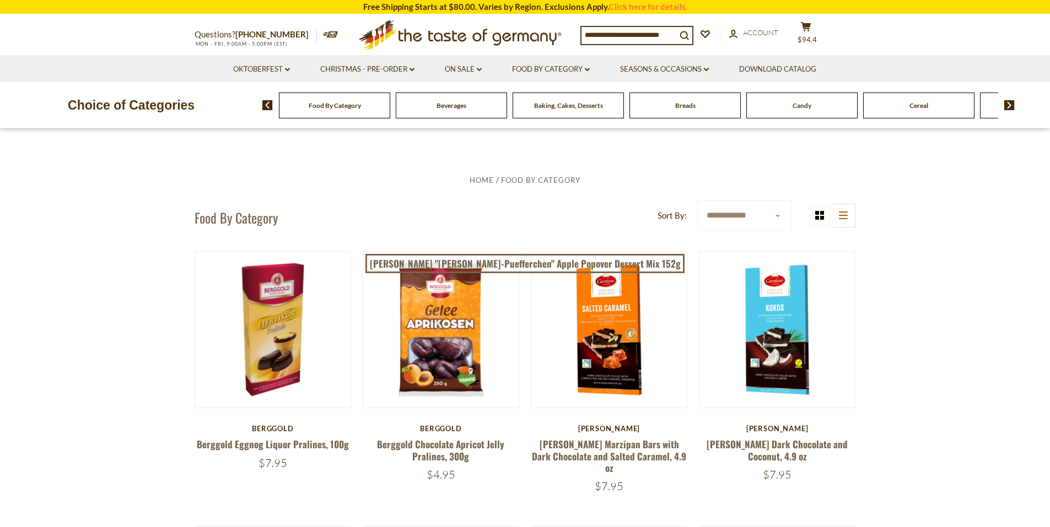
click at [779, 217] on select "**********" at bounding box center [744, 216] width 94 height 30
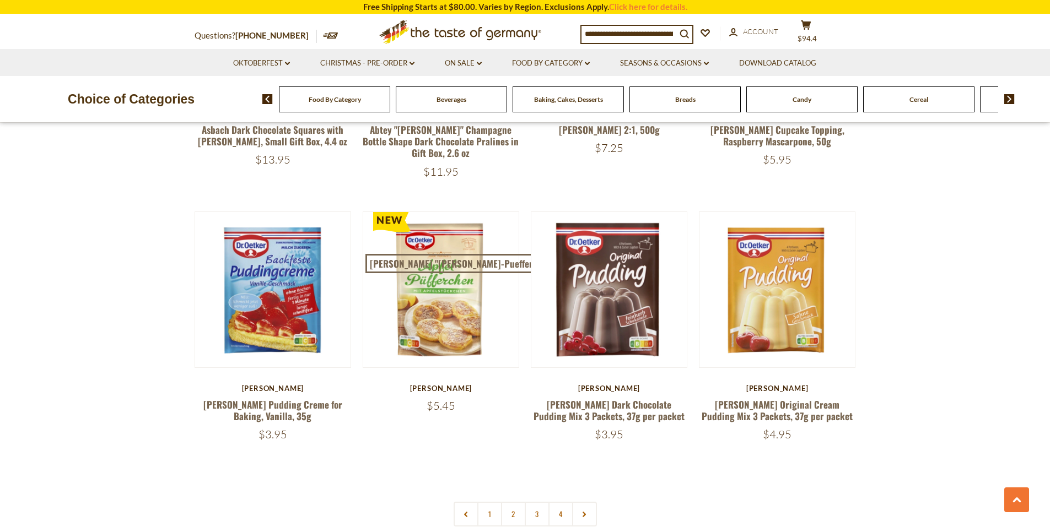
scroll to position [2208, 0]
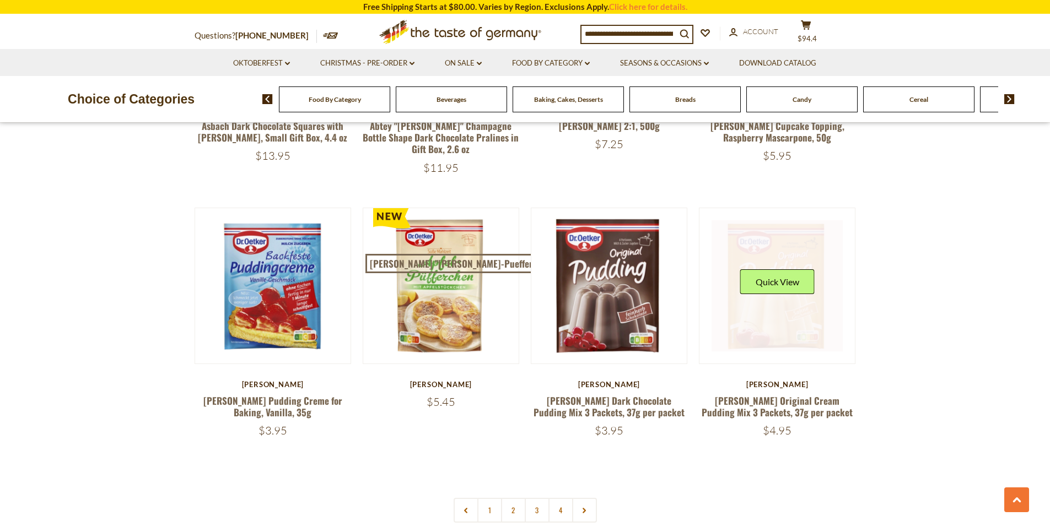
click at [783, 301] on link at bounding box center [777, 285] width 131 height 131
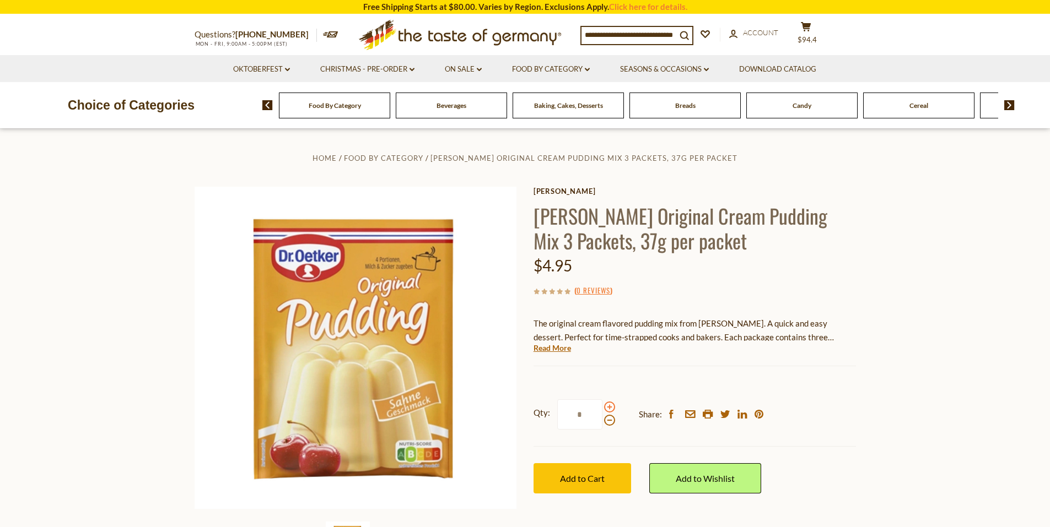
click at [607, 409] on span at bounding box center [609, 407] width 11 height 11
click at [602, 409] on input "*" at bounding box center [579, 415] width 45 height 30
type input "*"
click at [588, 479] on span "Add to Cart" at bounding box center [582, 478] width 45 height 10
click at [624, 33] on input at bounding box center [629, 34] width 95 height 15
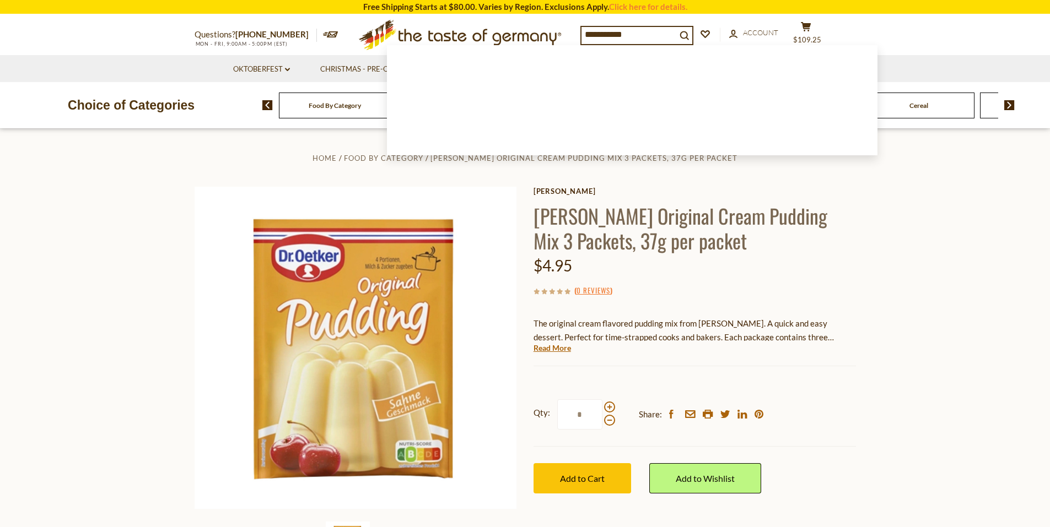
type input "**********"
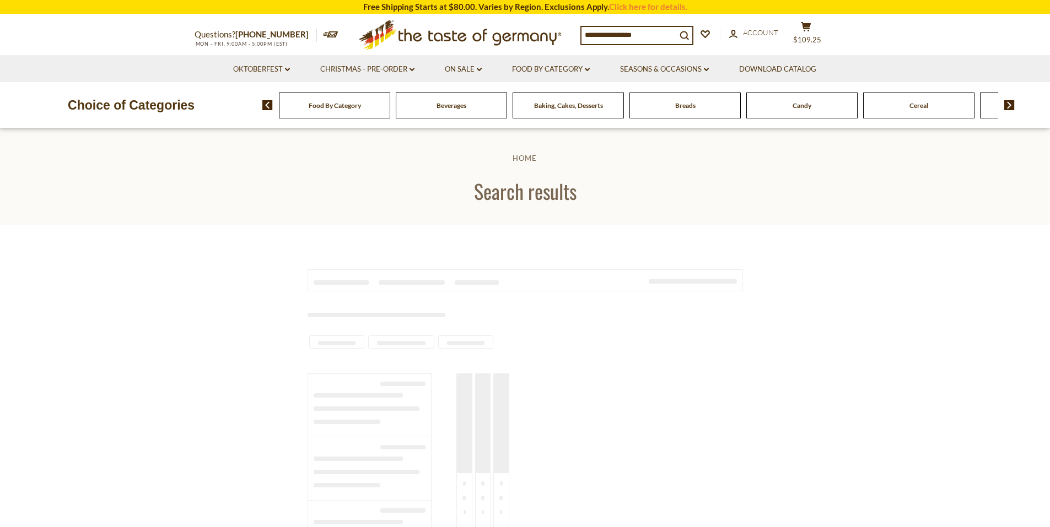
type input "**********"
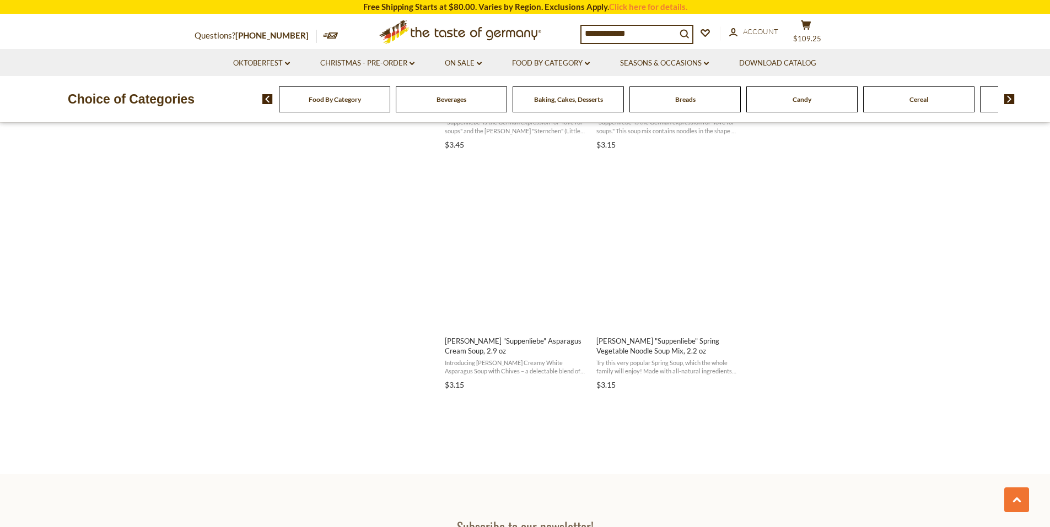
scroll to position [1134, 0]
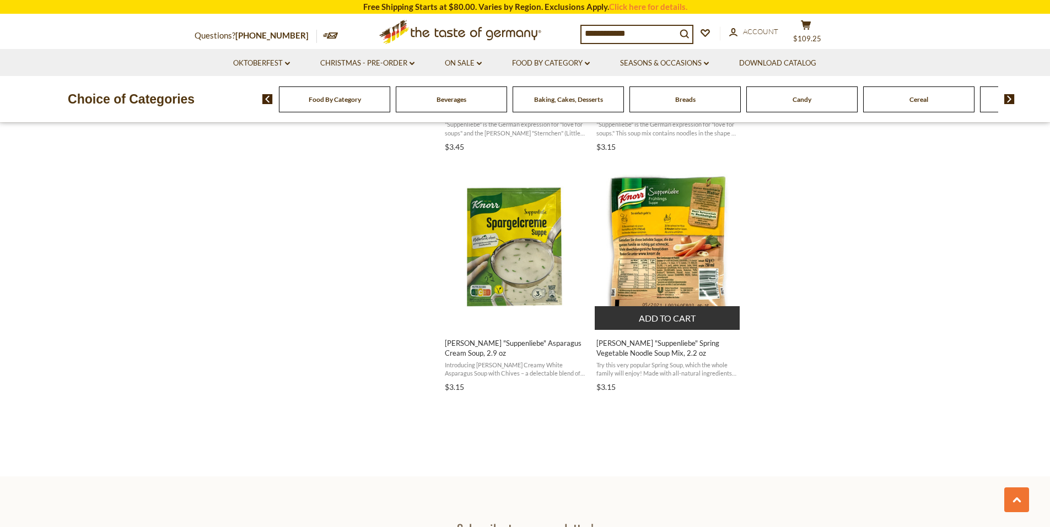
click at [653, 319] on button "Add to cart" at bounding box center [667, 318] width 145 height 24
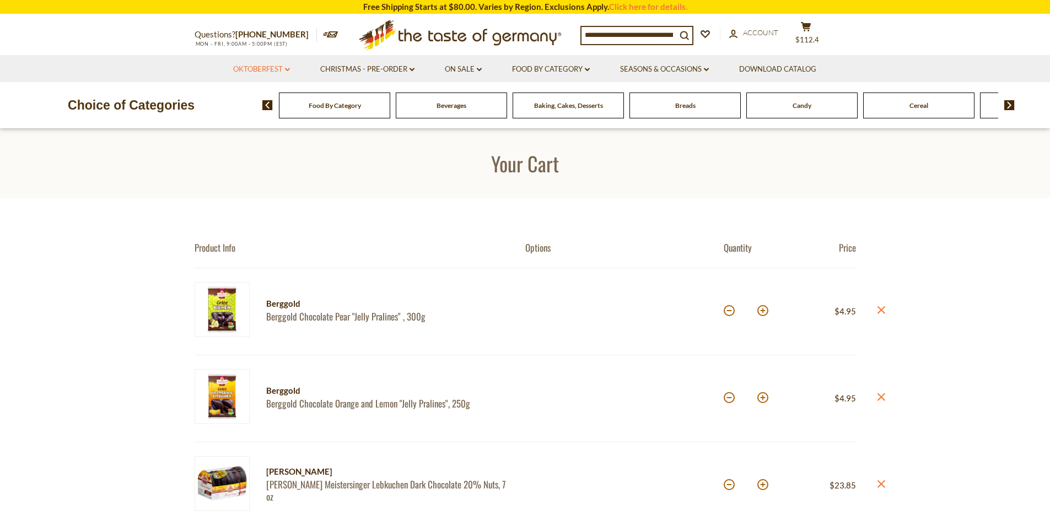
click at [270, 68] on link "Oktoberfest dropdown_arrow" at bounding box center [261, 69] width 57 height 12
click at [260, 98] on link "All Oktoberfest" at bounding box center [255, 98] width 57 height 10
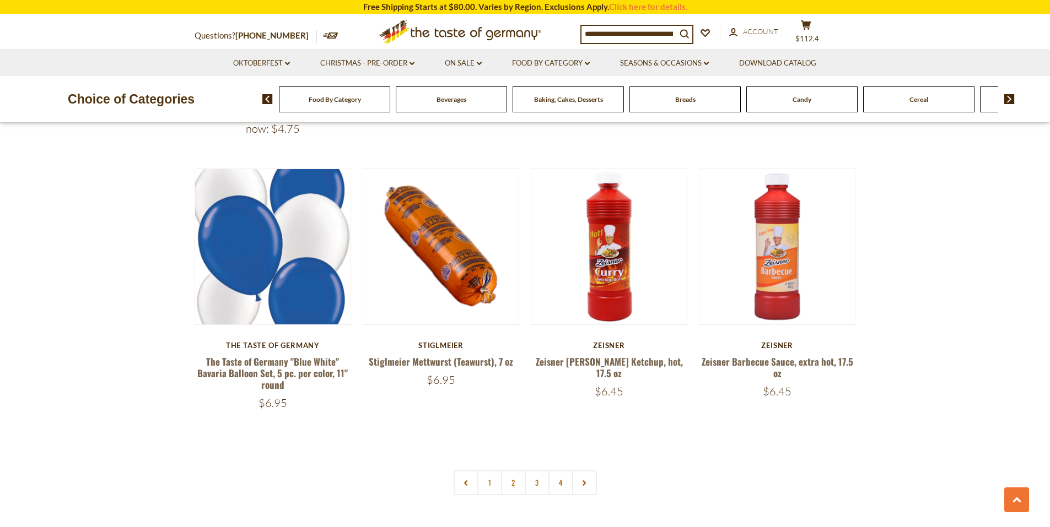
scroll to position [2538, 0]
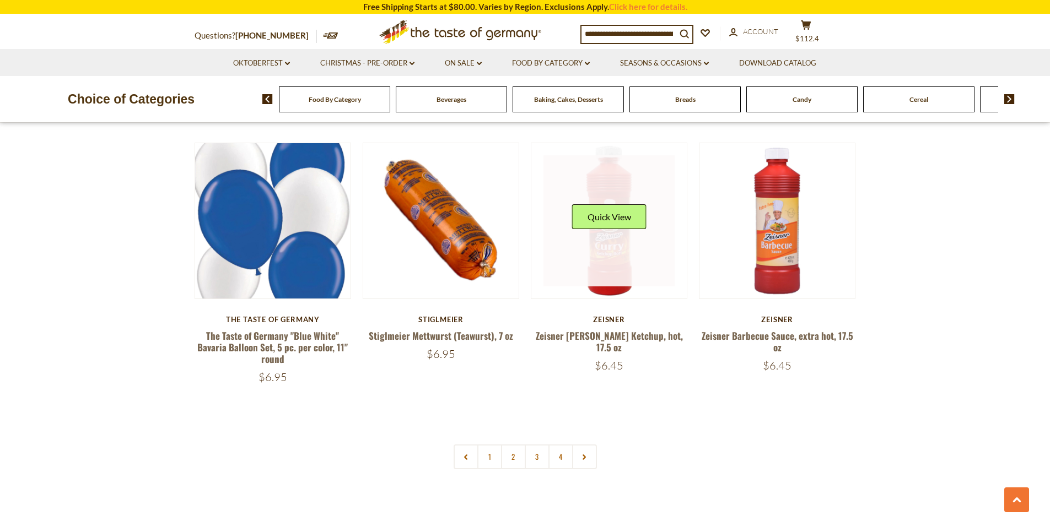
click at [613, 249] on link at bounding box center [608, 220] width 131 height 131
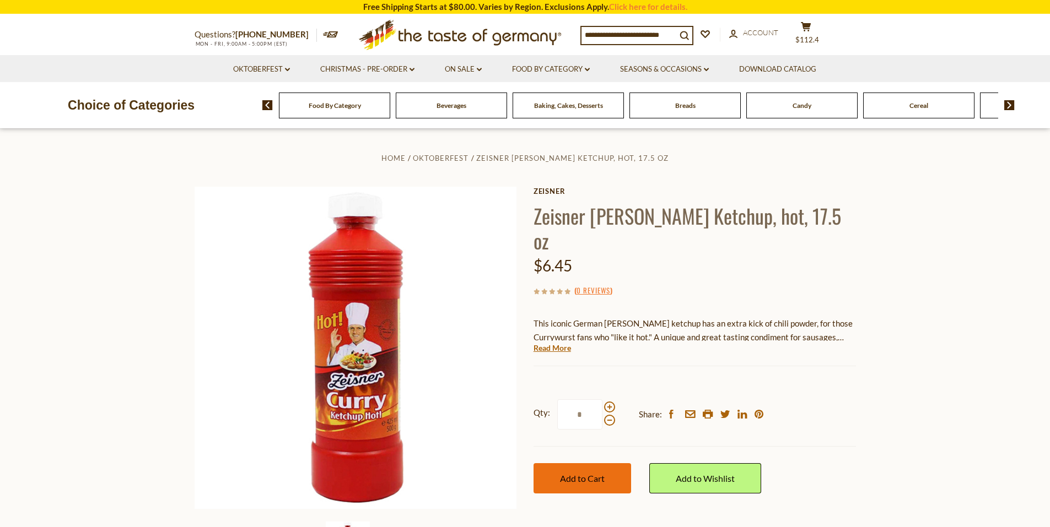
click at [576, 464] on button "Add to Cart" at bounding box center [583, 479] width 98 height 30
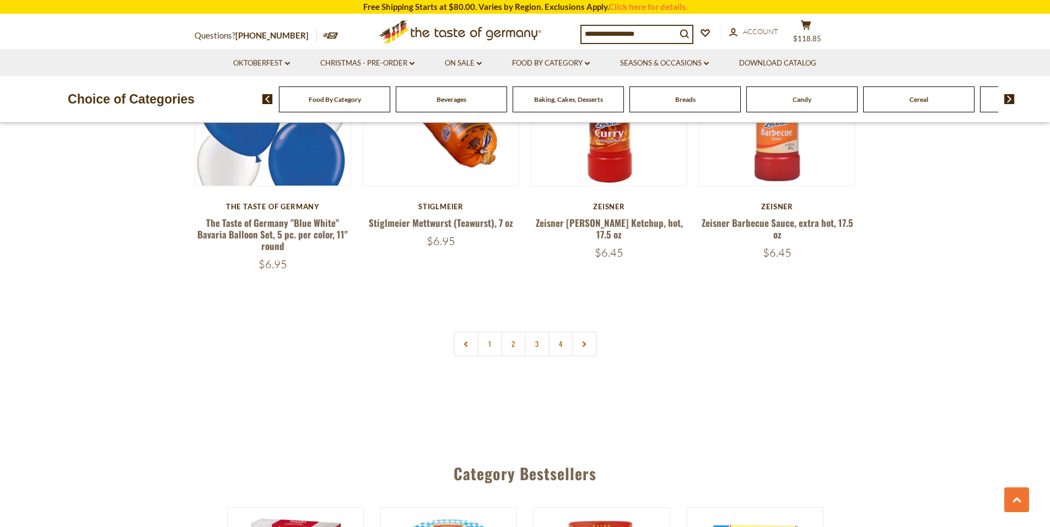
scroll to position [2664, 0]
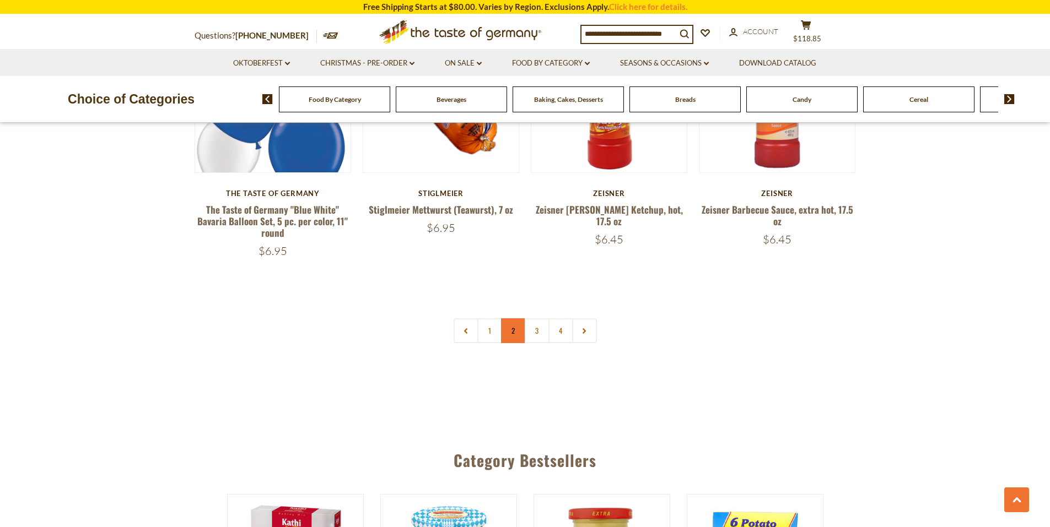
click at [515, 324] on link "2" at bounding box center [513, 331] width 25 height 25
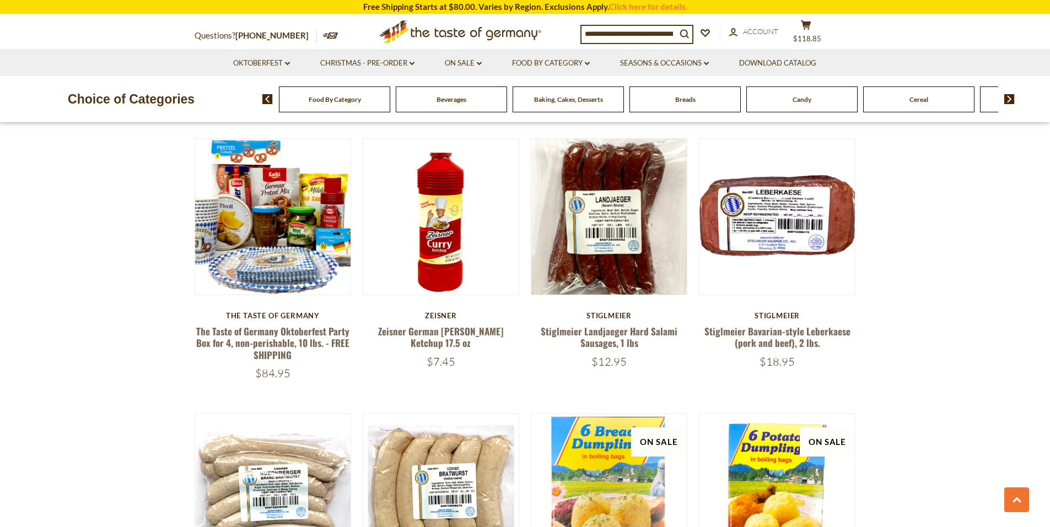
scroll to position [969, 0]
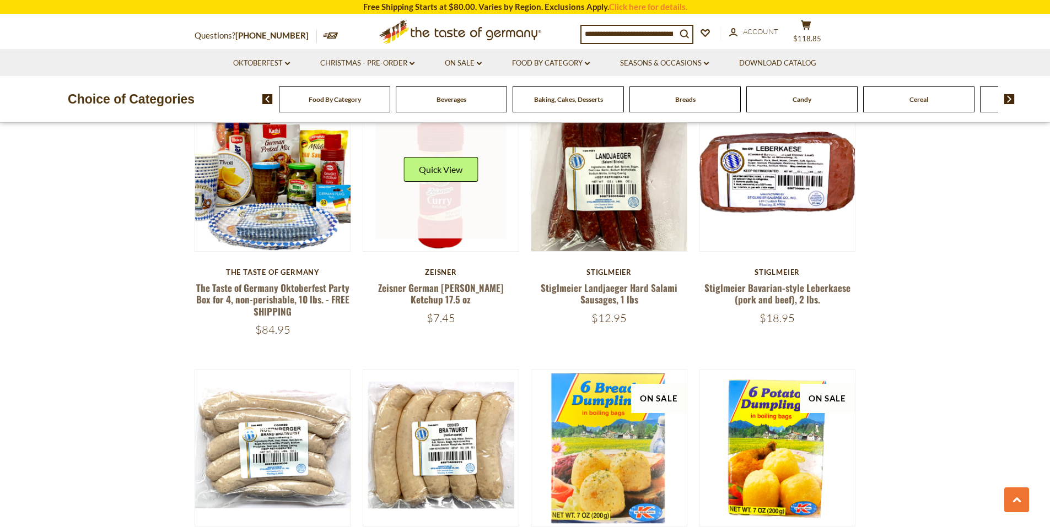
click at [439, 229] on link at bounding box center [440, 173] width 131 height 131
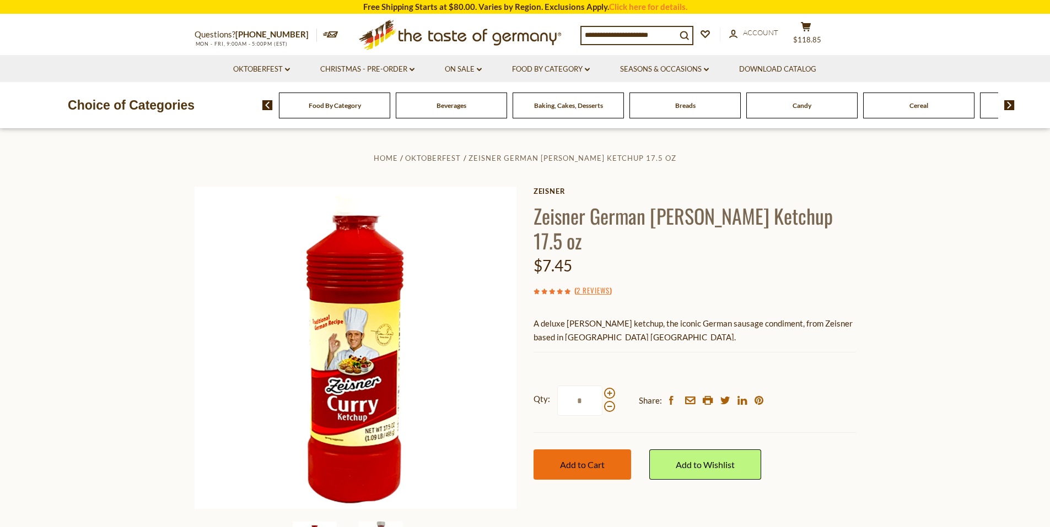
click at [612, 450] on button "Add to Cart" at bounding box center [583, 465] width 98 height 30
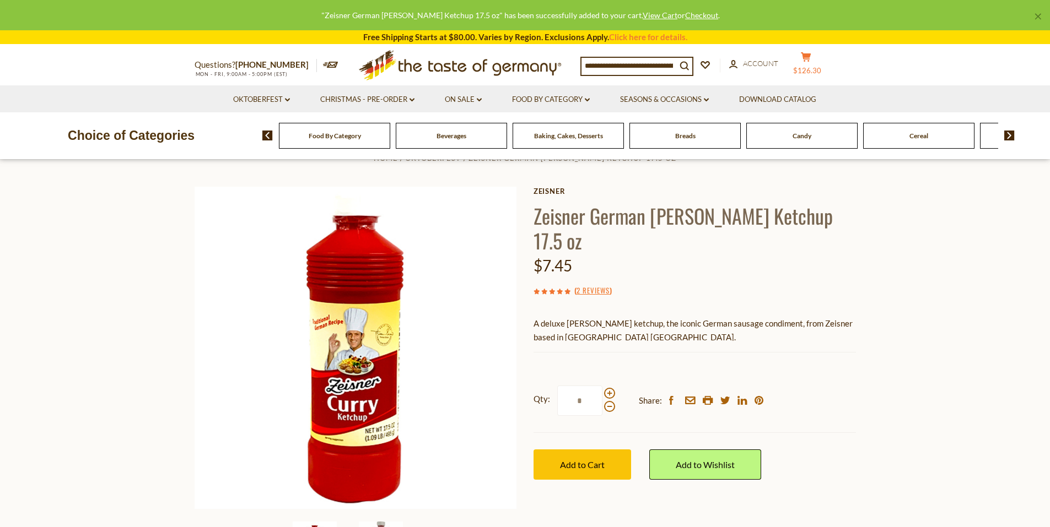
click at [818, 67] on span "$126.30" at bounding box center [807, 70] width 28 height 9
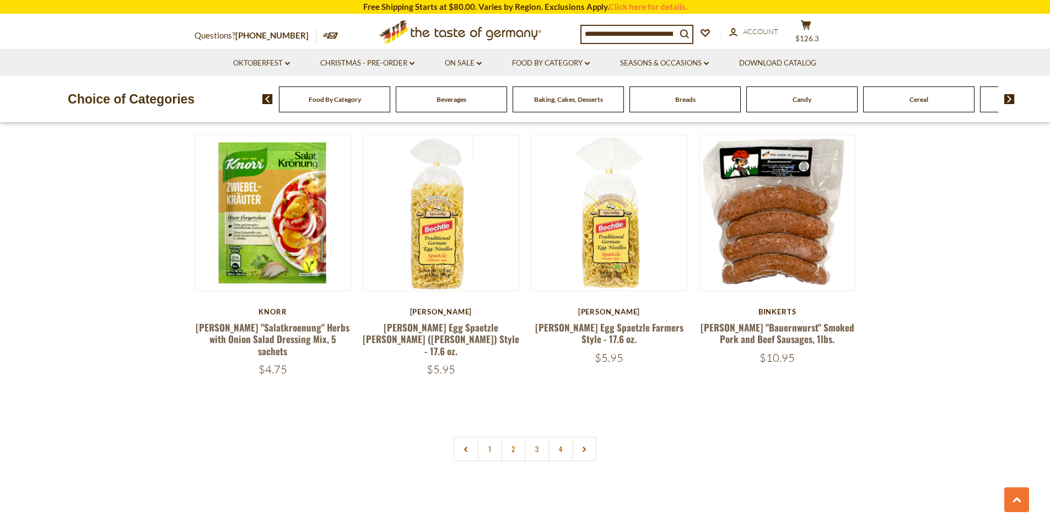
scroll to position [2652, 0]
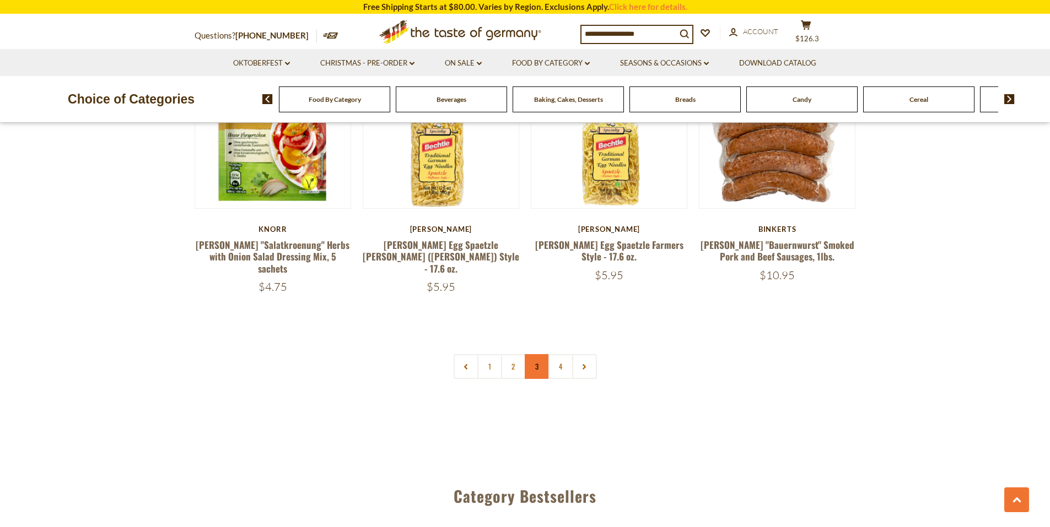
click at [541, 354] on link "3" at bounding box center [537, 366] width 25 height 25
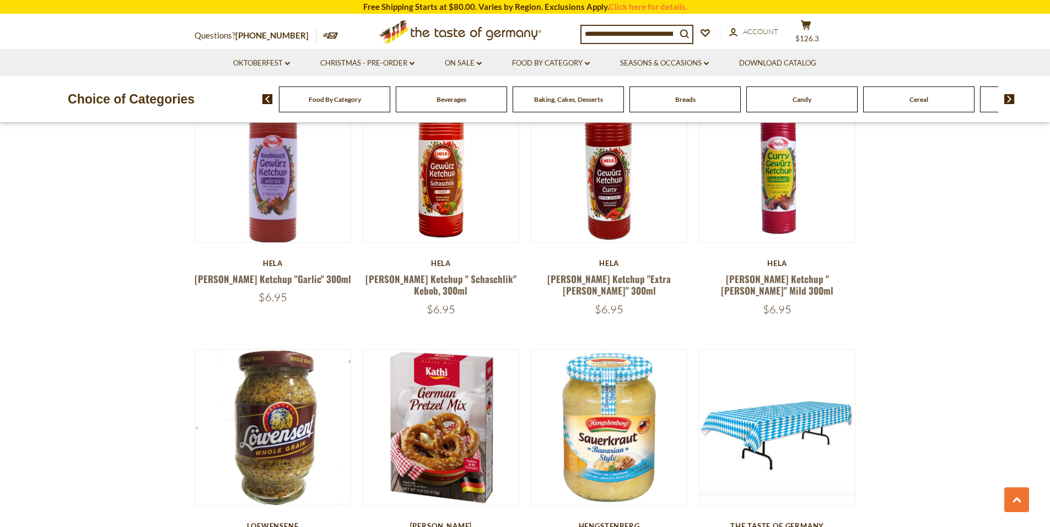
scroll to position [700, 0]
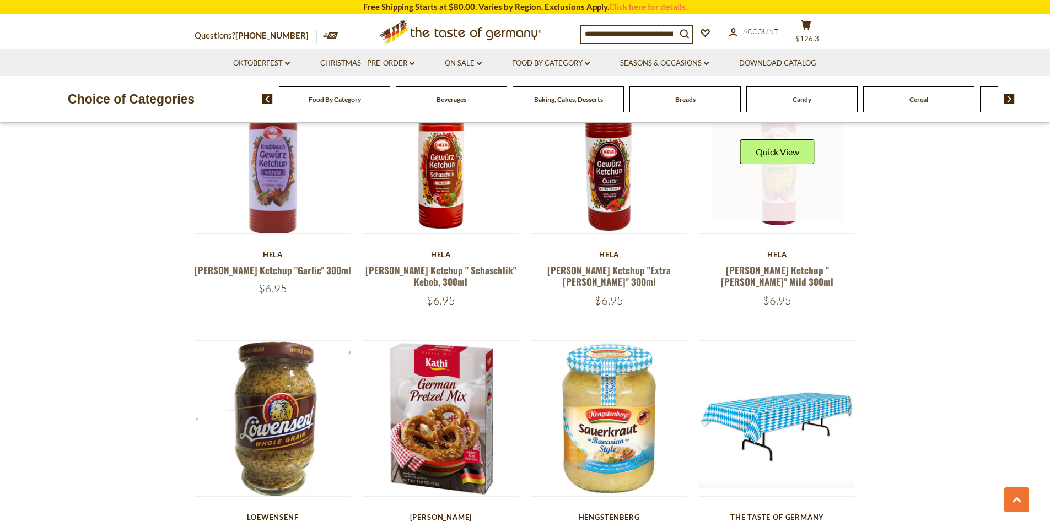
click at [783, 189] on link at bounding box center [777, 155] width 131 height 131
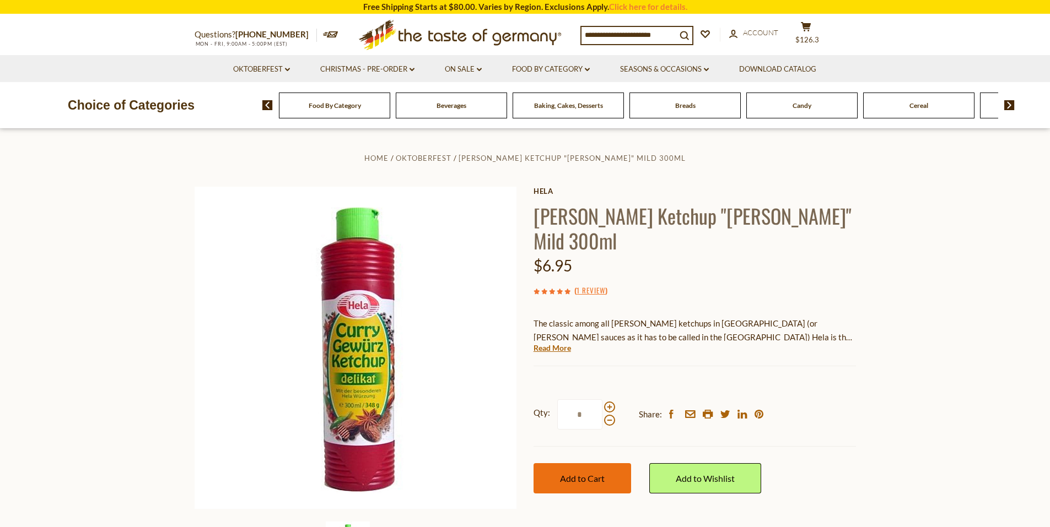
click at [582, 464] on button "Add to Cart" at bounding box center [583, 479] width 98 height 30
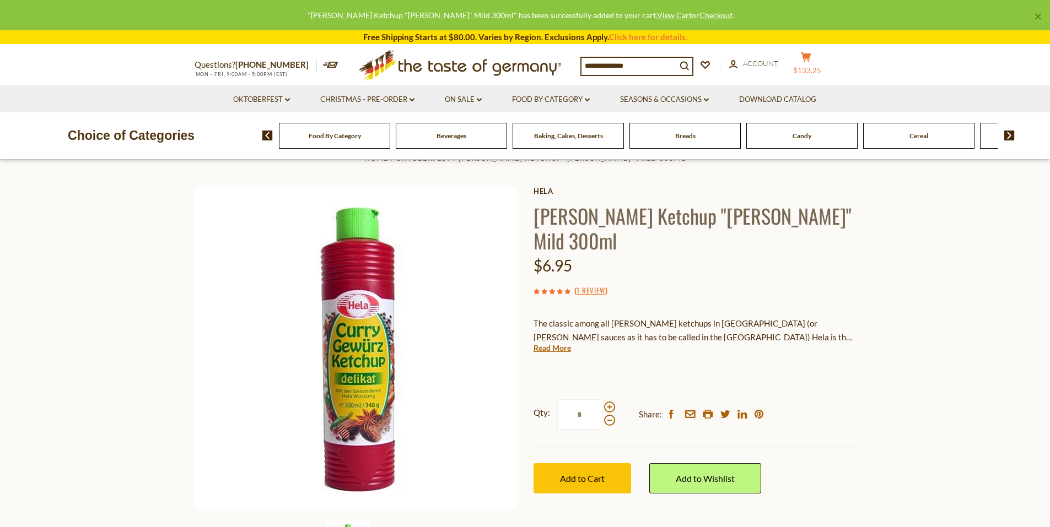
click at [809, 66] on button "cart $133.25" at bounding box center [806, 66] width 33 height 28
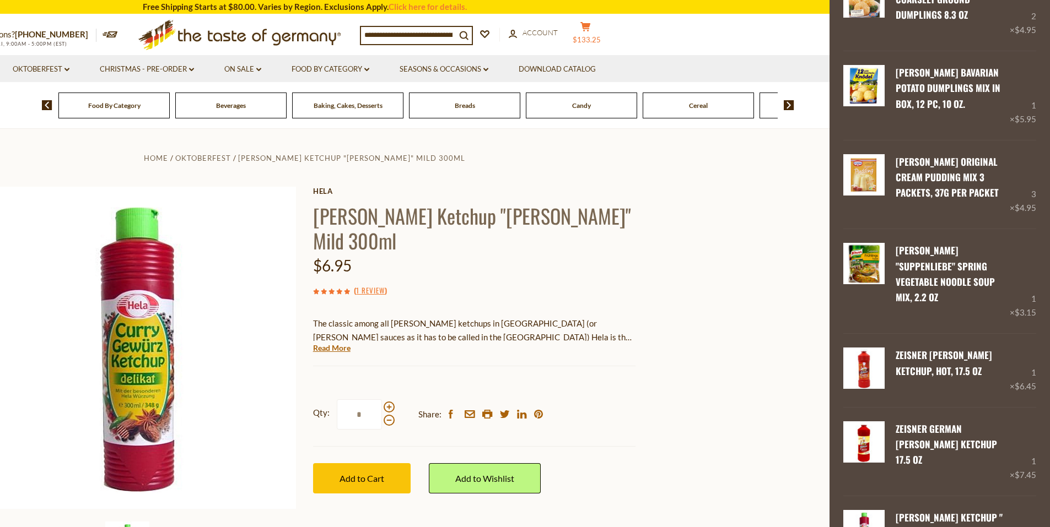
scroll to position [873, 0]
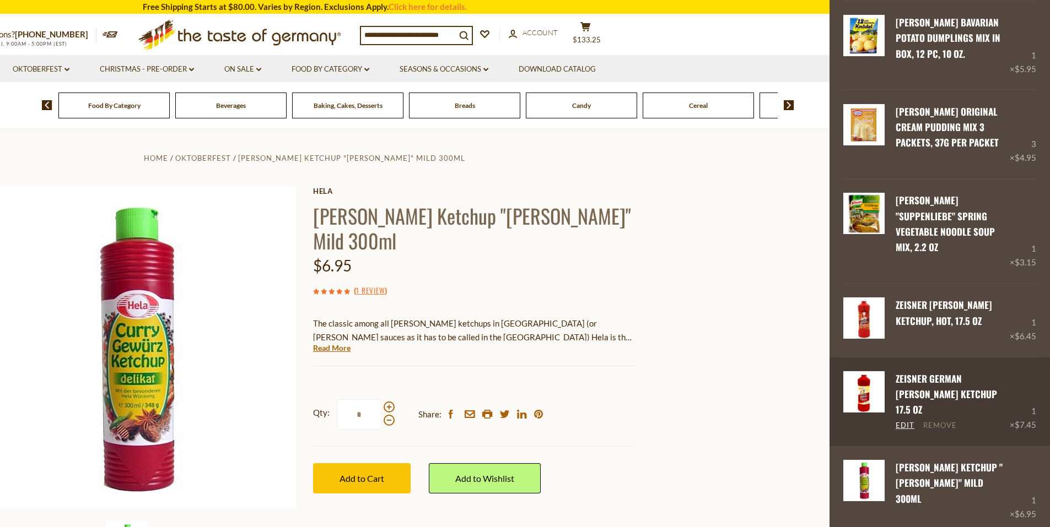
click at [930, 421] on link "Remove" at bounding box center [940, 426] width 34 height 10
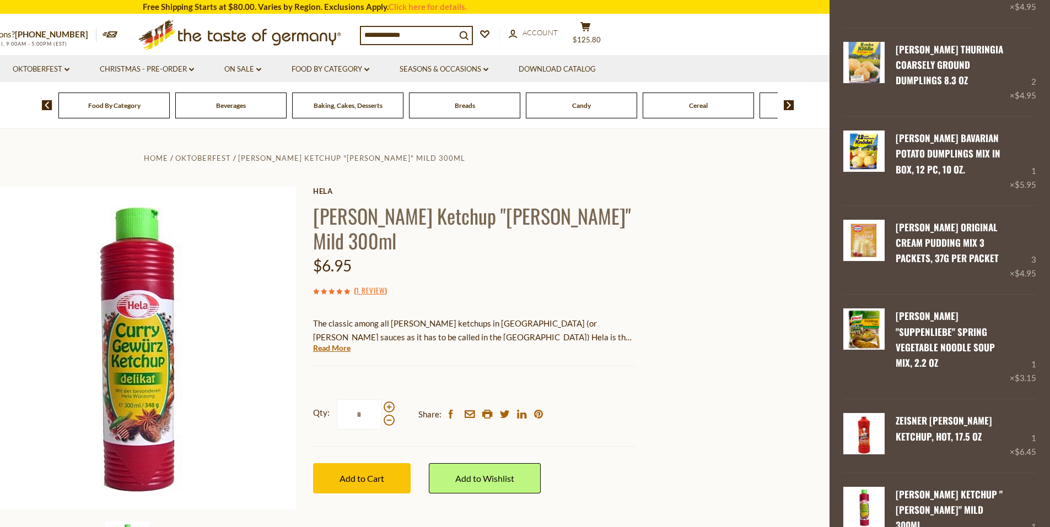
scroll to position [799, 0]
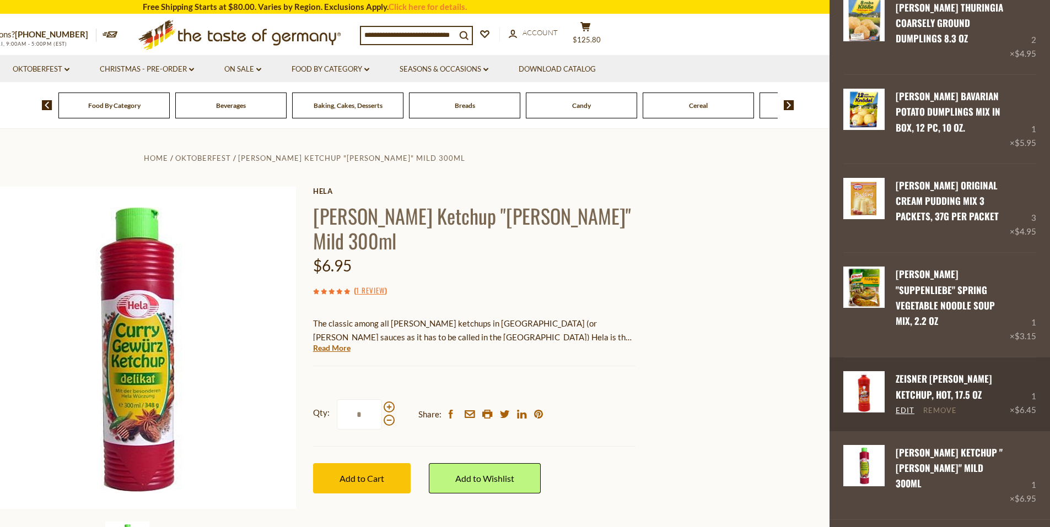
click at [941, 406] on link "Remove" at bounding box center [940, 411] width 34 height 10
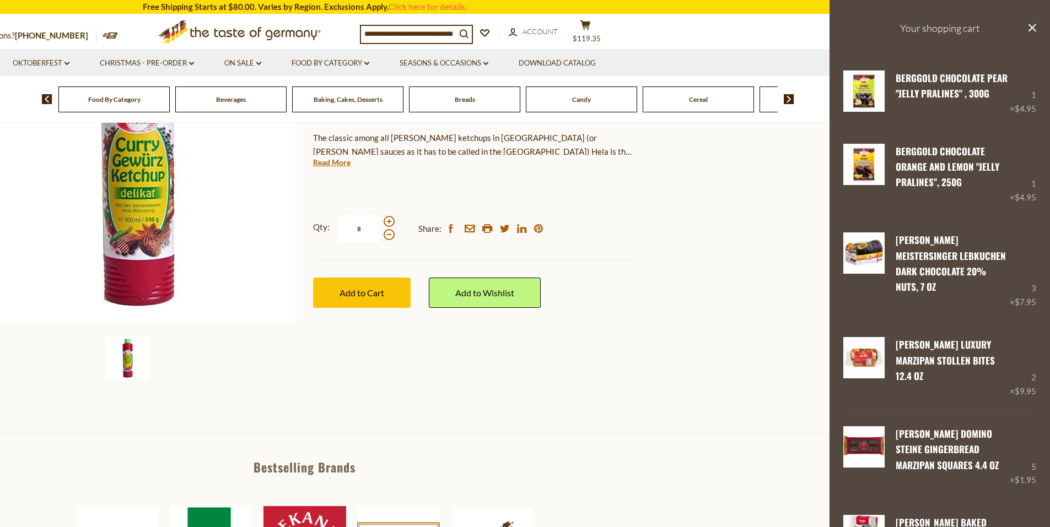
scroll to position [183, 0]
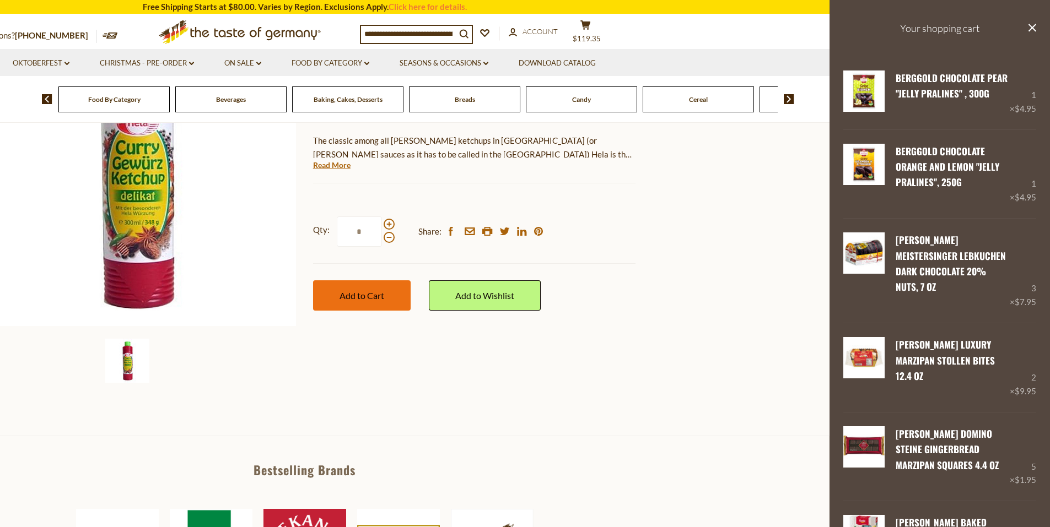
click at [359, 290] on span "Add to Cart" at bounding box center [362, 295] width 45 height 10
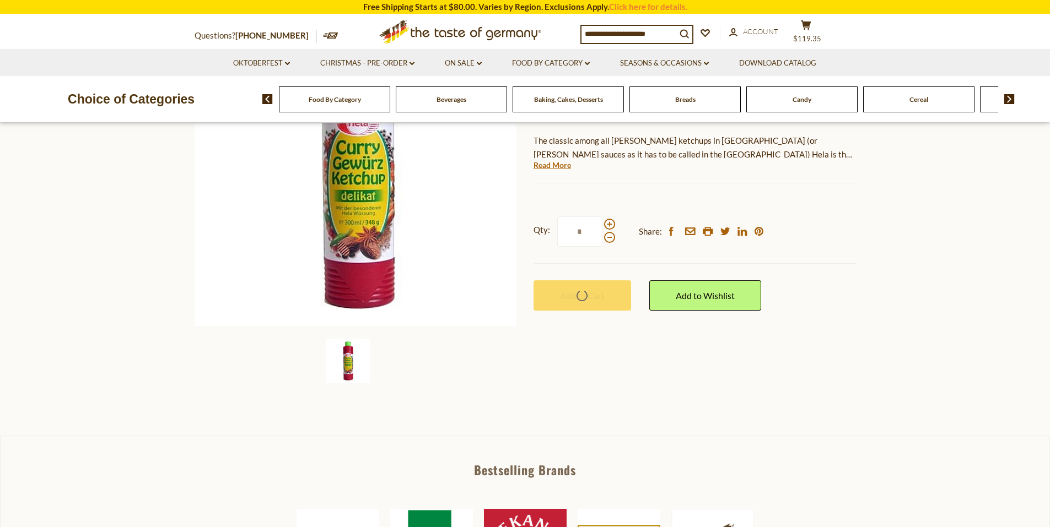
scroll to position [0, 0]
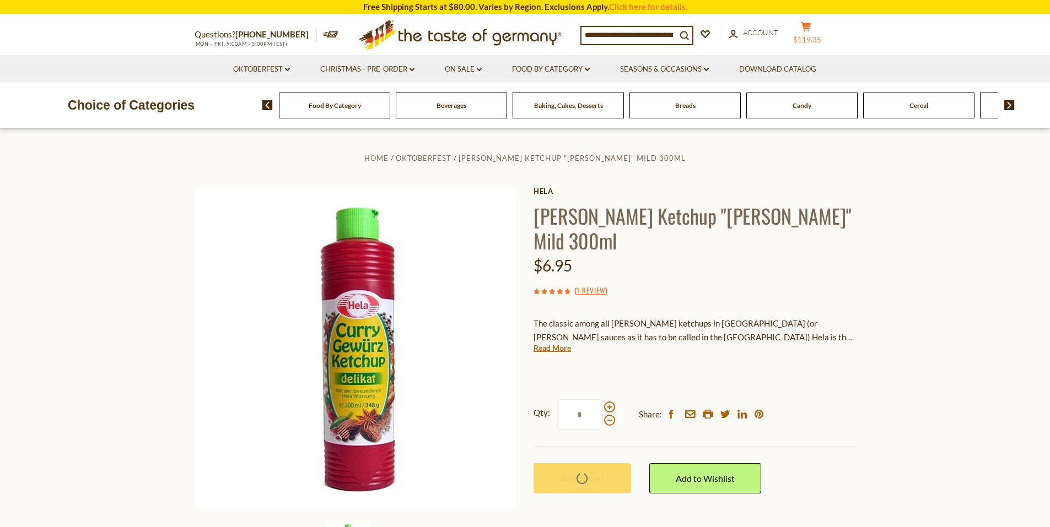
click at [815, 33] on button "cart $119.35" at bounding box center [806, 35] width 33 height 28
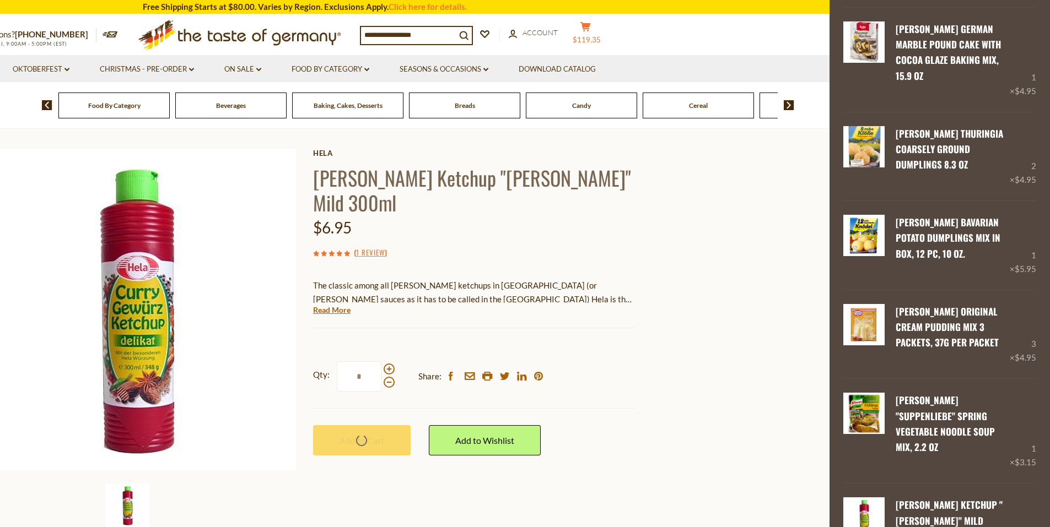
scroll to position [725, 0]
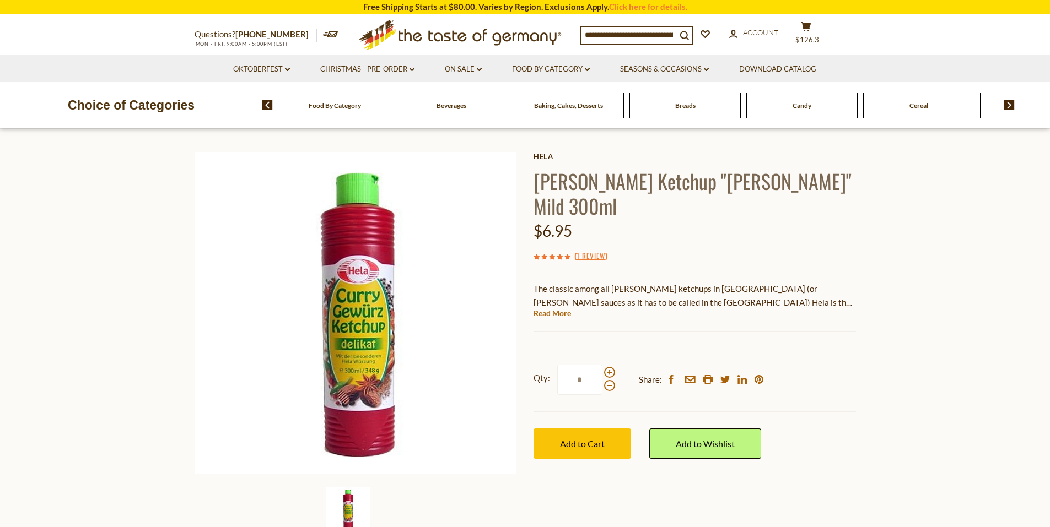
click at [612, 34] on input at bounding box center [629, 34] width 95 height 15
type input "*******"
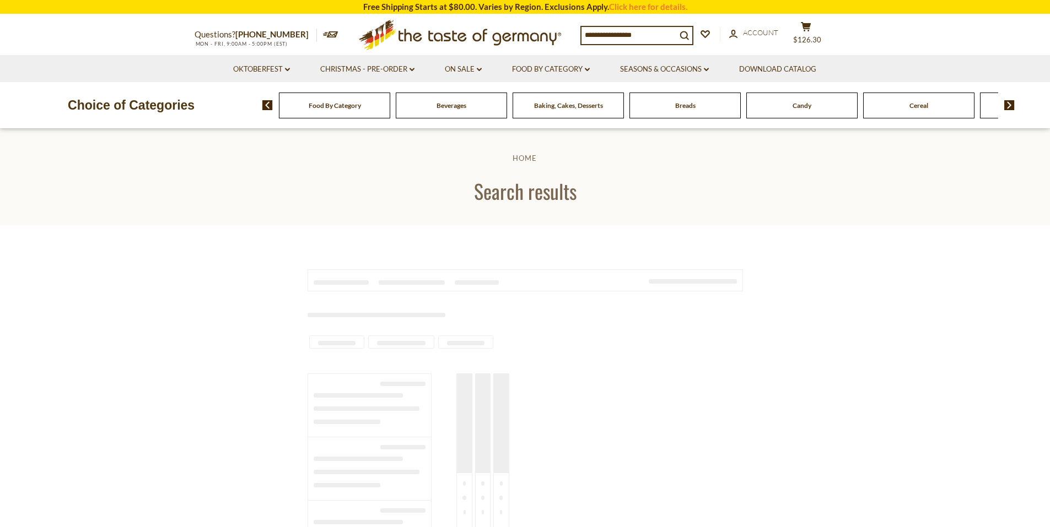
type input "*******"
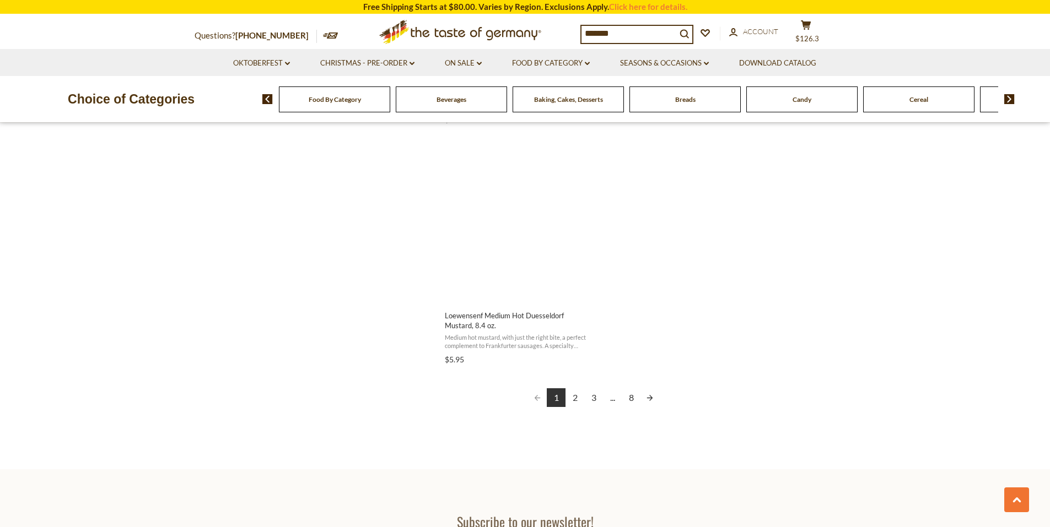
scroll to position [1877, 0]
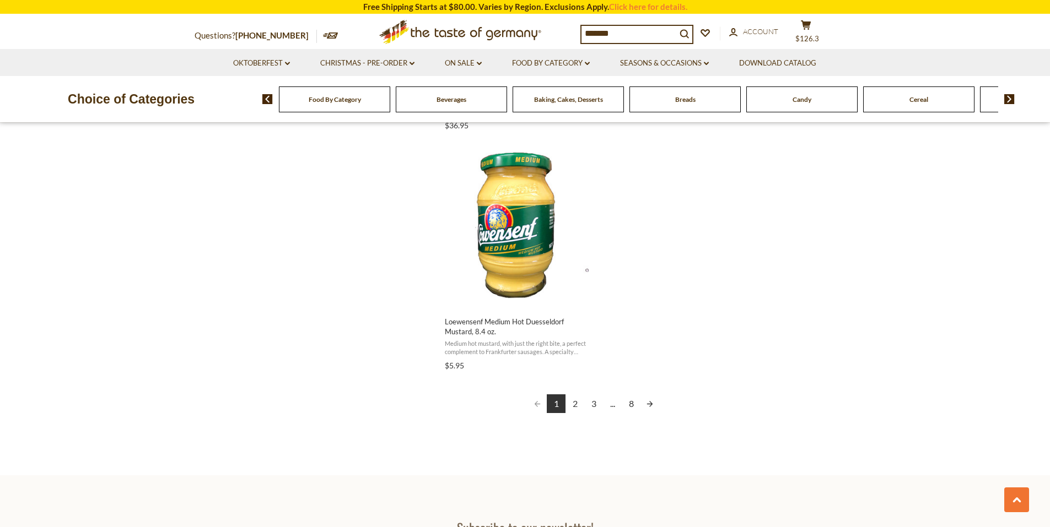
click at [575, 395] on link "2" at bounding box center [575, 404] width 19 height 19
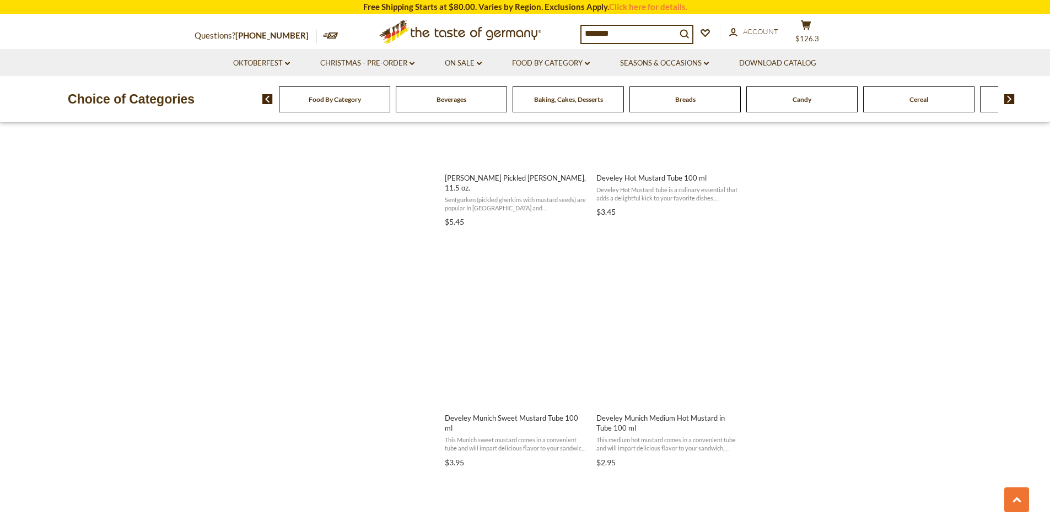
scroll to position [1340, 0]
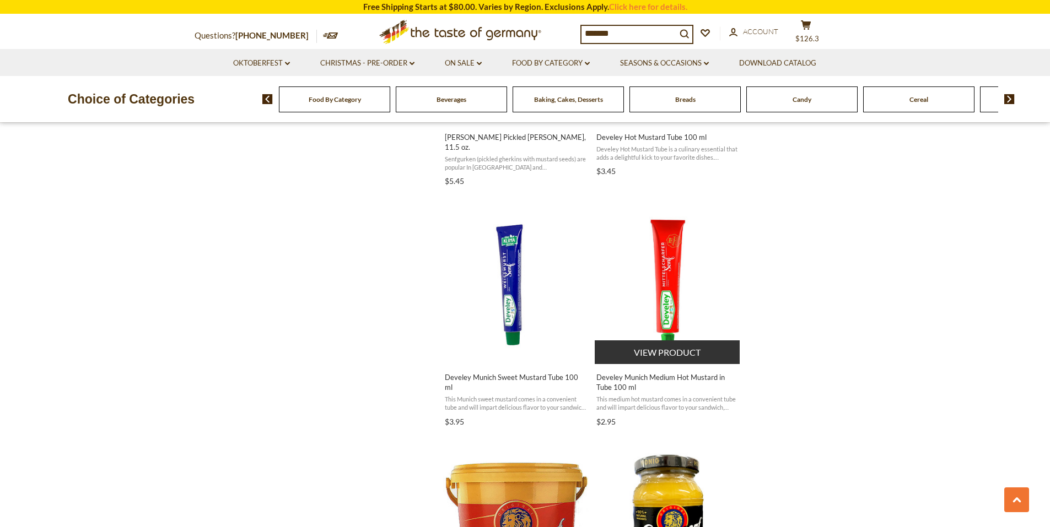
click at [676, 311] on img "Develey Munich Medium Hot Mustard in Tube 100 ml" at bounding box center [668, 282] width 146 height 146
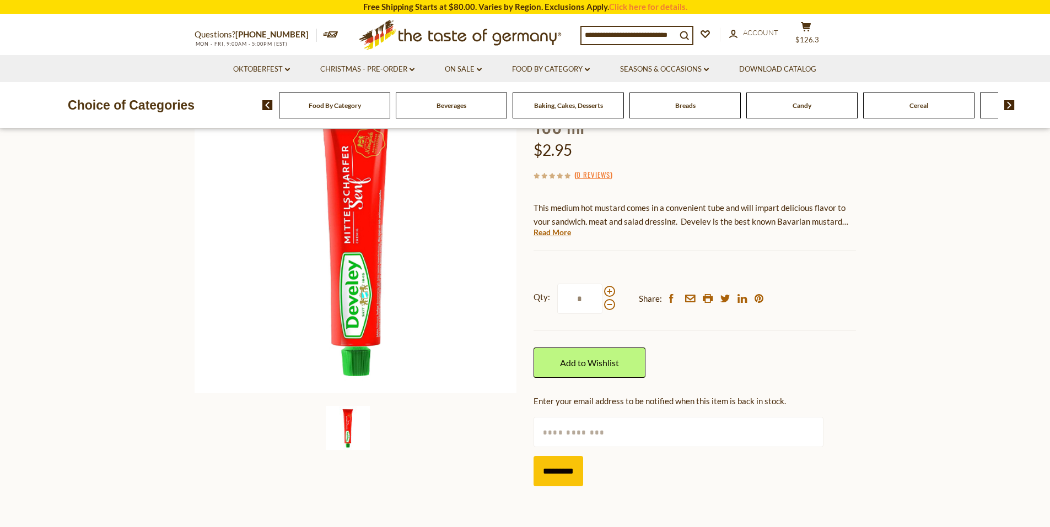
scroll to position [152, 0]
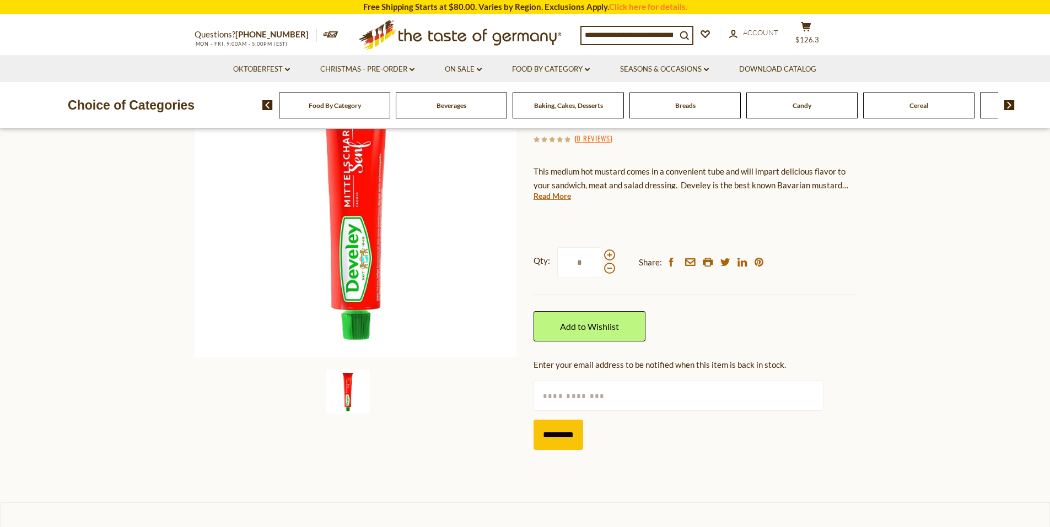
click at [574, 393] on input "text" at bounding box center [679, 396] width 290 height 30
type input "**********"
click at [566, 443] on input "*********" at bounding box center [559, 435] width 50 height 30
click at [348, 105] on span "Food By Category" at bounding box center [335, 105] width 52 height 8
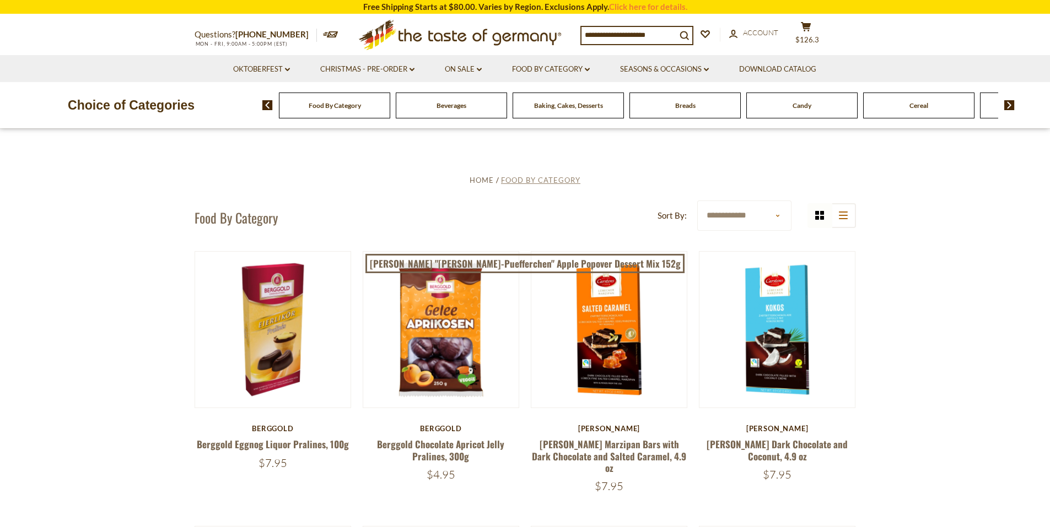
click at [543, 181] on span "Food By Category" at bounding box center [540, 180] width 79 height 9
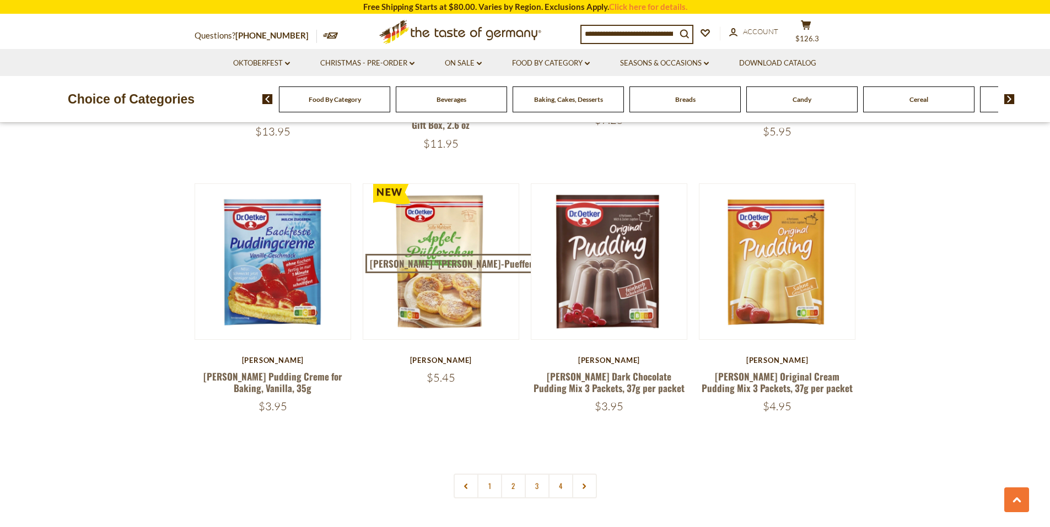
scroll to position [2236, 0]
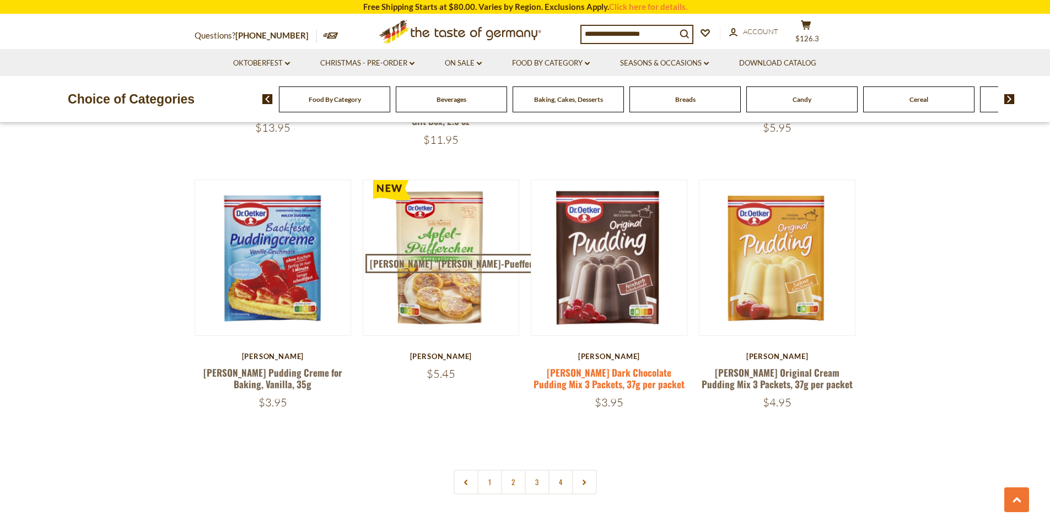
click at [609, 366] on link "[PERSON_NAME] Dark Chocolate Pudding Mix 3 Packets, 37g per packet" at bounding box center [609, 378] width 151 height 25
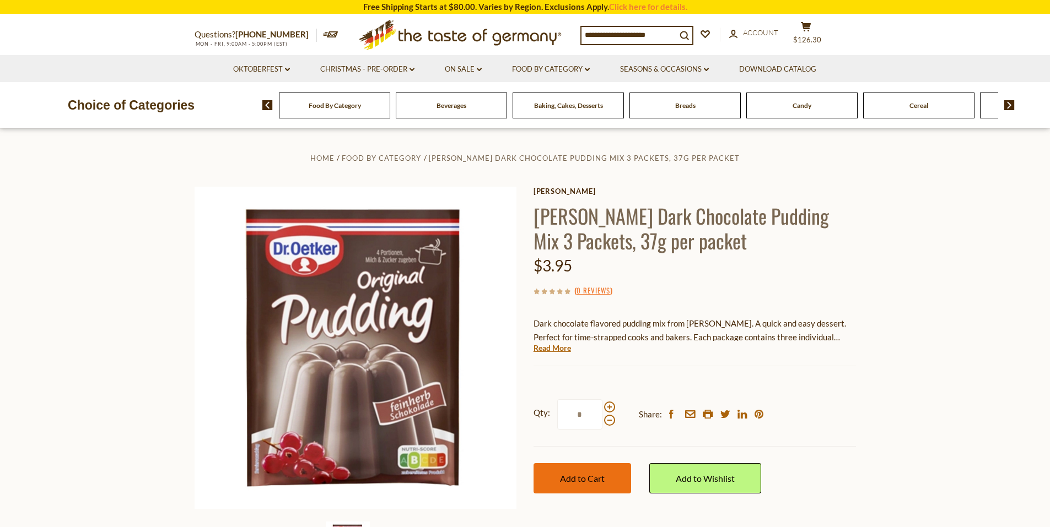
click at [583, 477] on span "Add to Cart" at bounding box center [582, 478] width 45 height 10
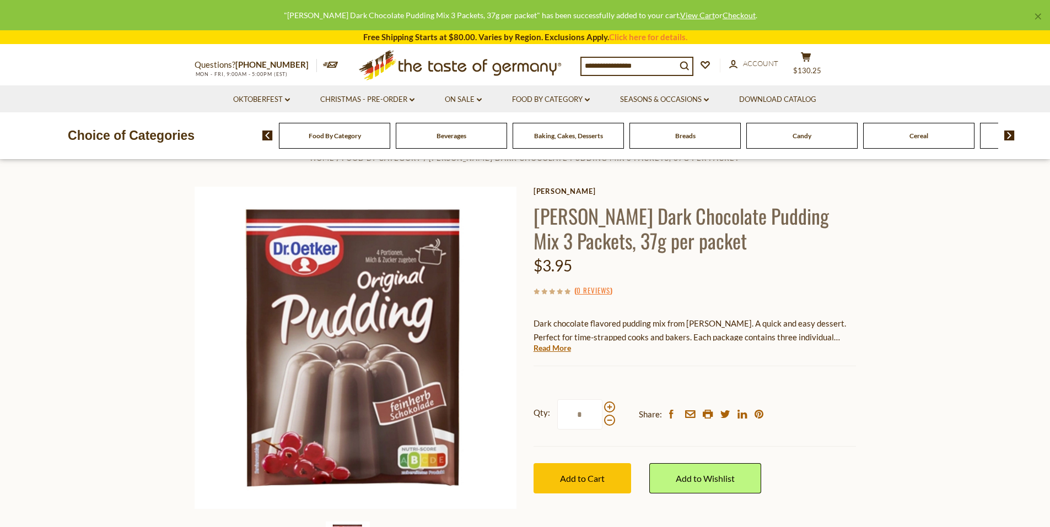
click at [608, 62] on input at bounding box center [629, 65] width 95 height 15
type input "********"
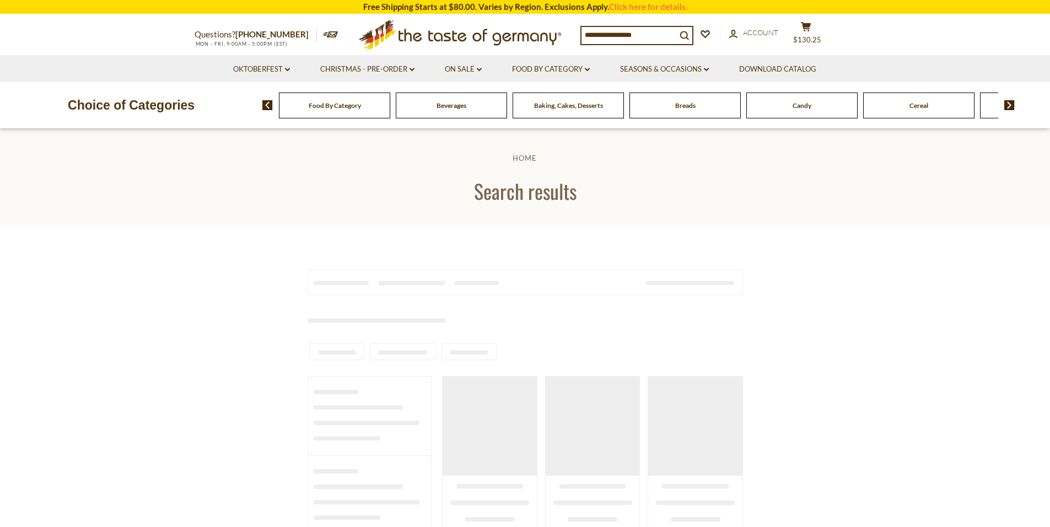
type input "********"
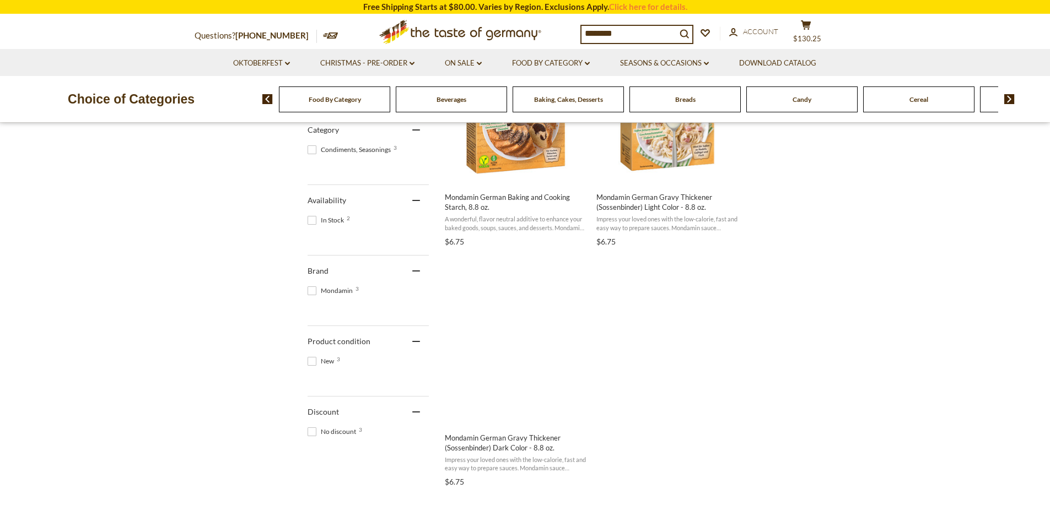
scroll to position [319, 0]
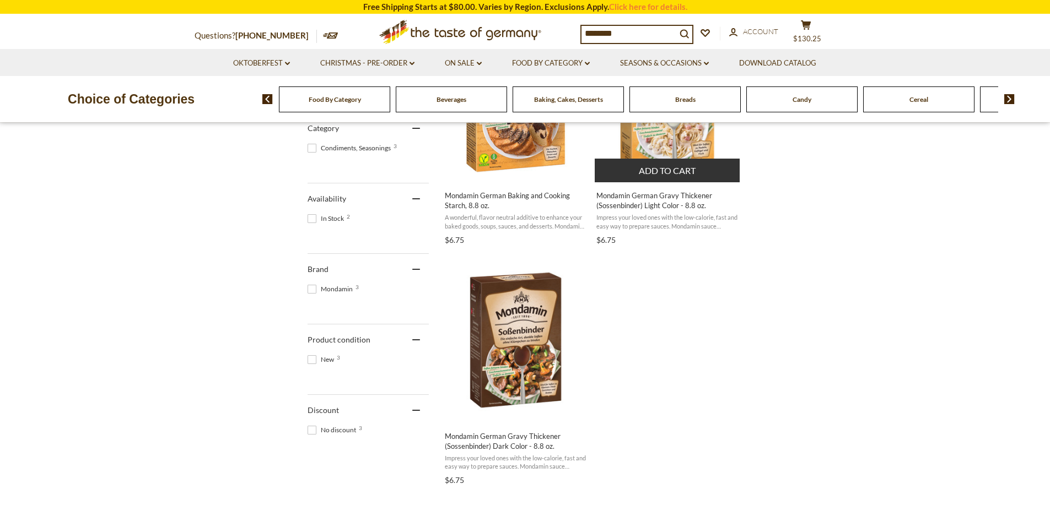
click at [682, 169] on button "Add to cart" at bounding box center [667, 171] width 145 height 24
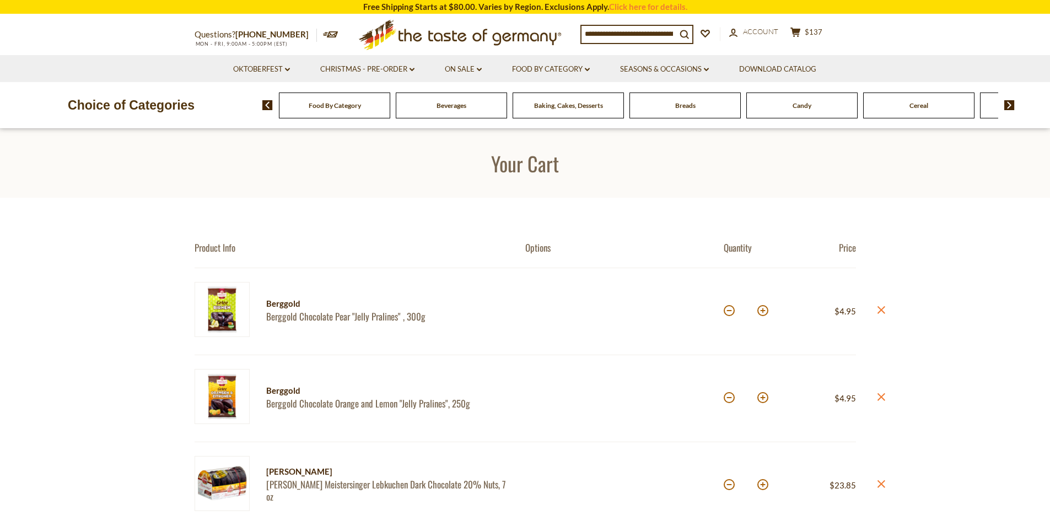
click at [267, 106] on img at bounding box center [267, 105] width 10 height 10
click at [336, 107] on span "Food By Category" at bounding box center [335, 105] width 52 height 8
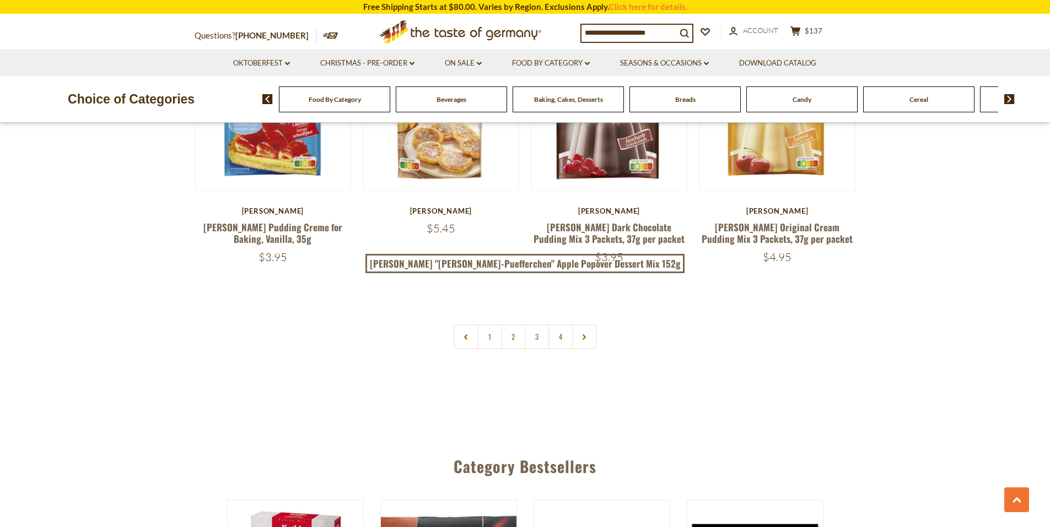
scroll to position [2277, 0]
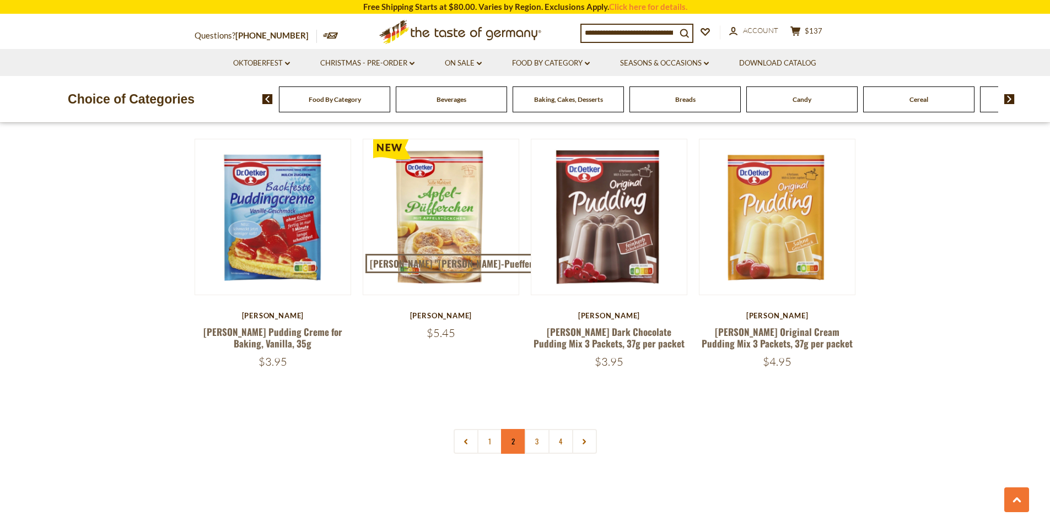
click at [514, 429] on link "2" at bounding box center [513, 441] width 25 height 25
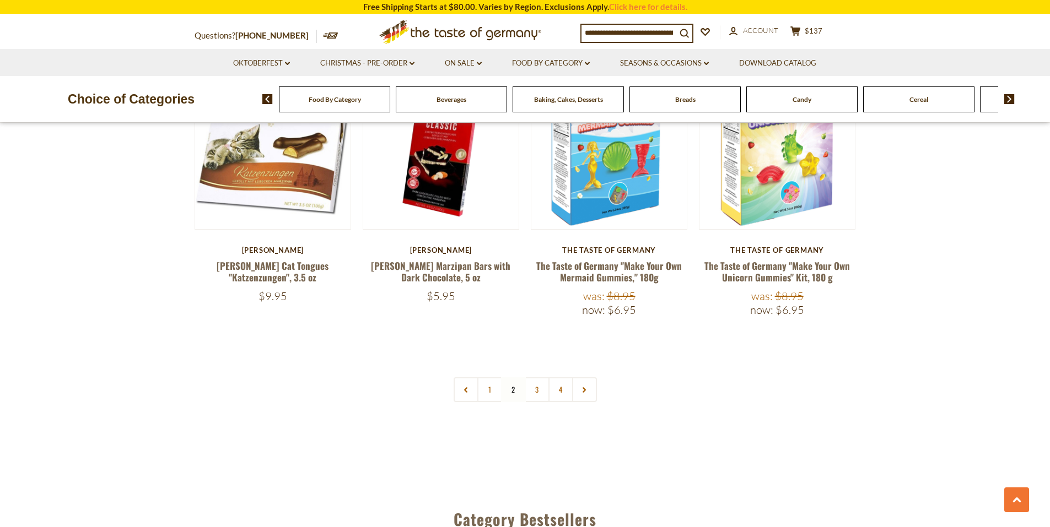
scroll to position [2371, 0]
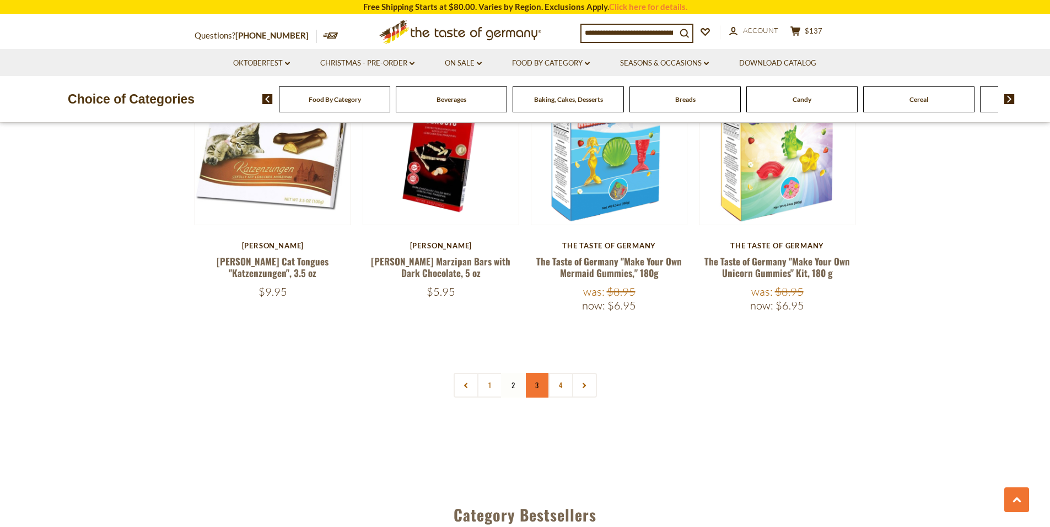
click at [536, 373] on link "3" at bounding box center [537, 385] width 25 height 25
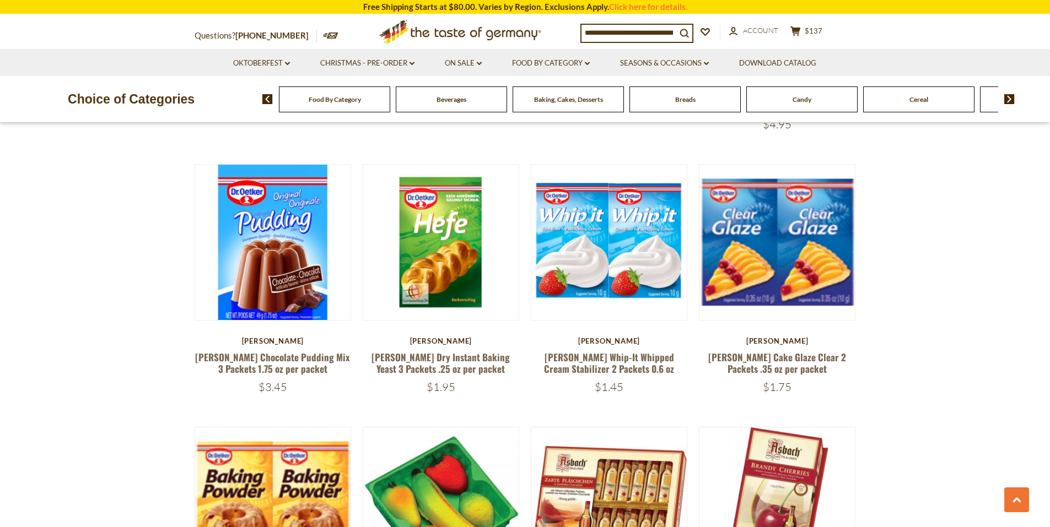
scroll to position [1176, 0]
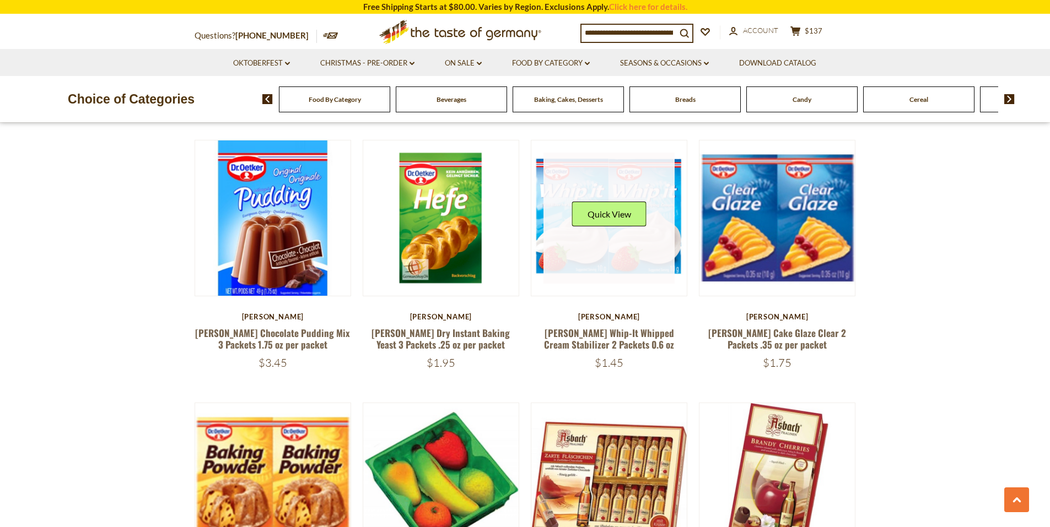
click at [606, 246] on link at bounding box center [608, 218] width 131 height 131
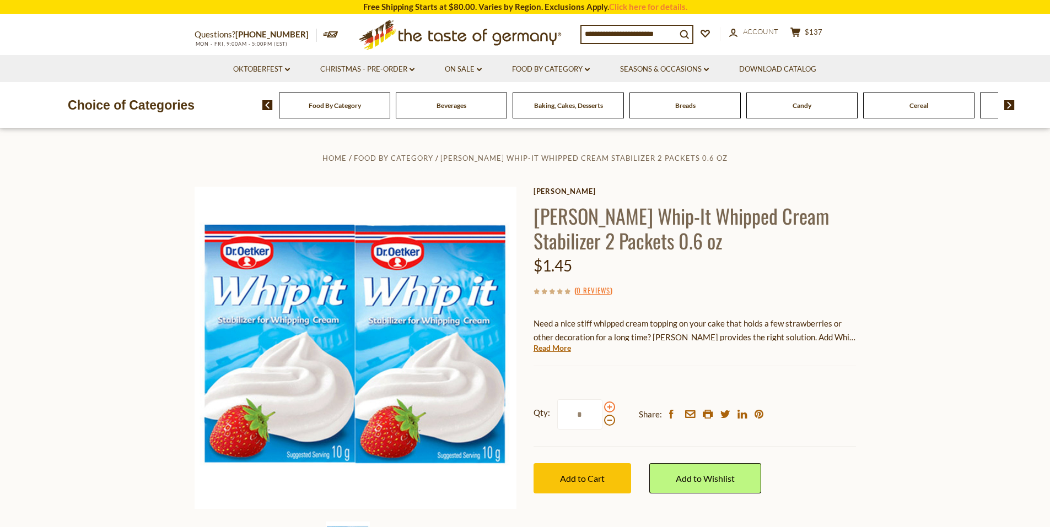
click at [608, 410] on span at bounding box center [609, 407] width 11 height 11
click at [602, 410] on input "*" at bounding box center [579, 415] width 45 height 30
type input "*"
click at [575, 478] on span "Add to Cart" at bounding box center [582, 478] width 45 height 10
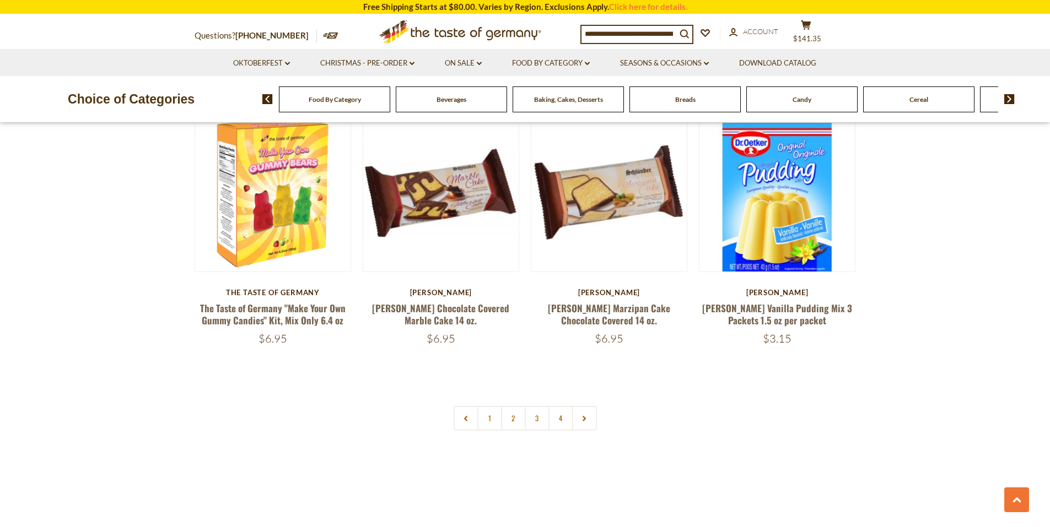
scroll to position [2292, 0]
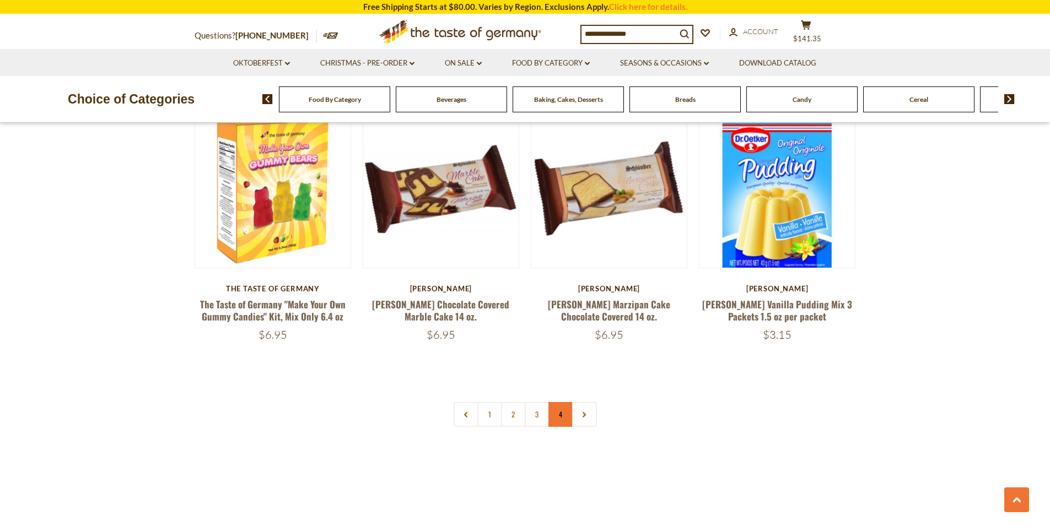
click at [561, 402] on link "4" at bounding box center [560, 414] width 25 height 25
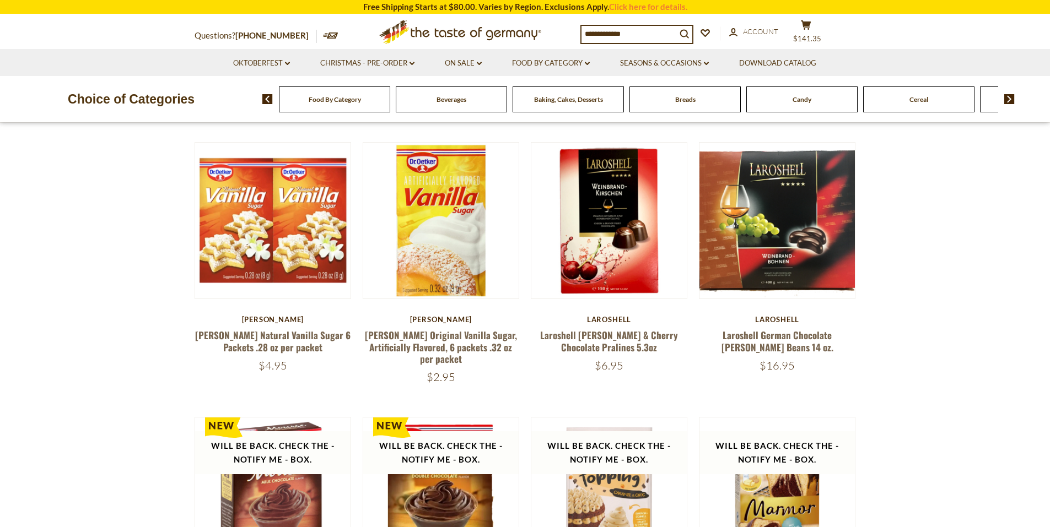
scroll to position [128, 0]
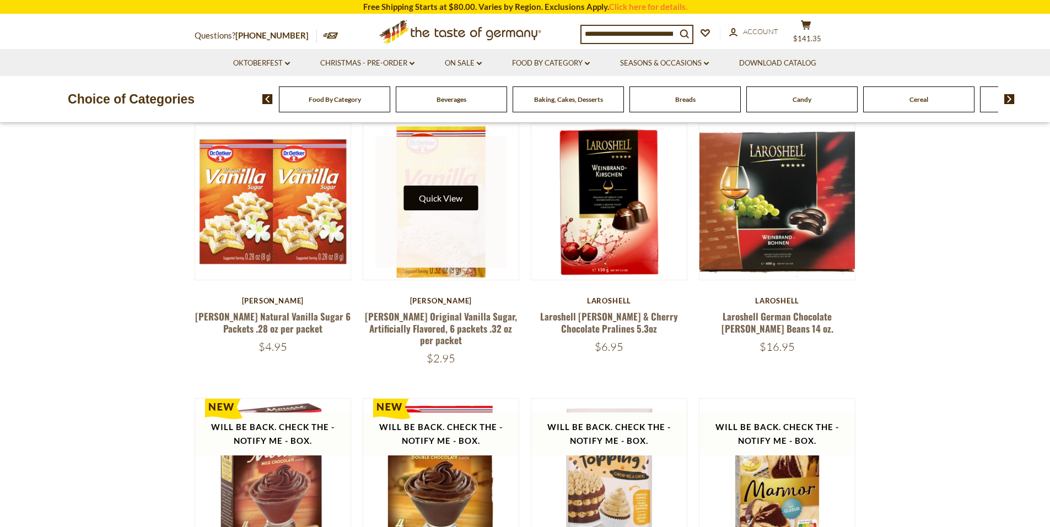
click at [457, 201] on button "Quick View" at bounding box center [440, 198] width 74 height 25
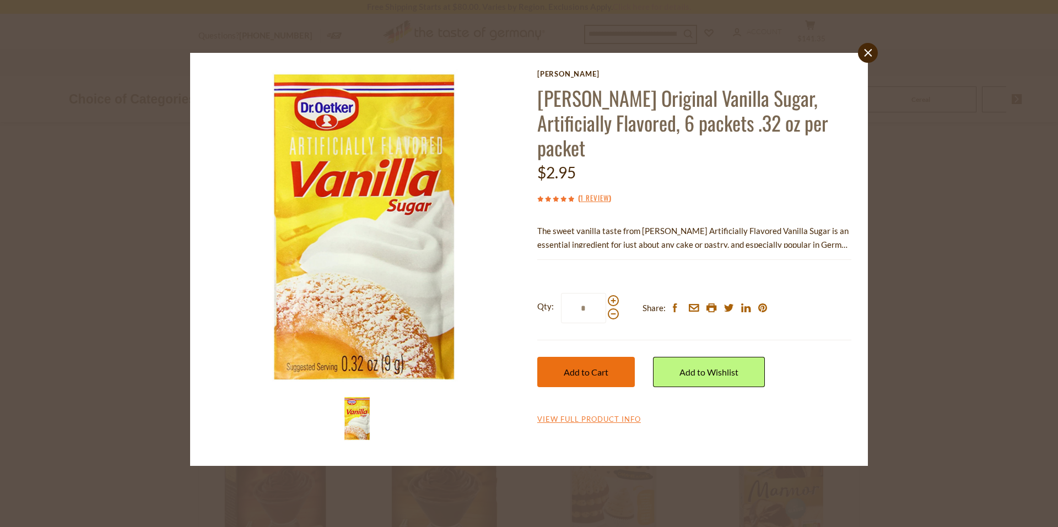
click at [587, 367] on span "Add to Cart" at bounding box center [586, 372] width 45 height 10
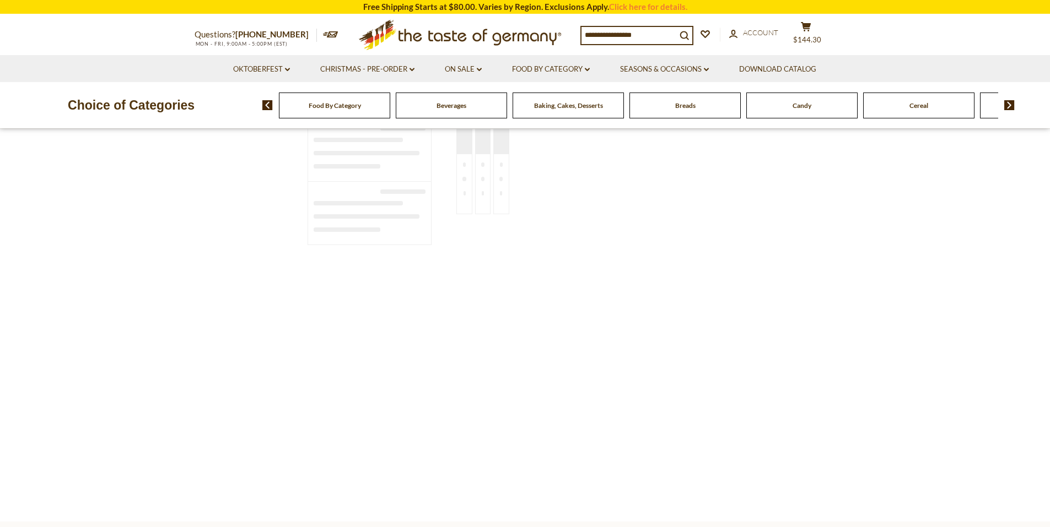
type input "********"
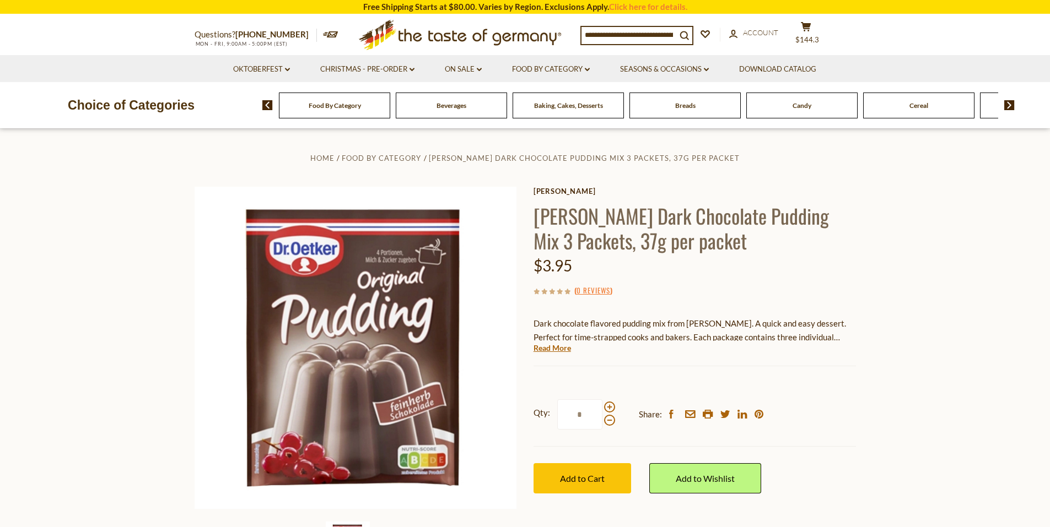
click at [607, 30] on input at bounding box center [629, 34] width 95 height 15
click at [358, 112] on div "Food By Category" at bounding box center [334, 106] width 111 height 26
click at [333, 109] on span "Food By Category" at bounding box center [335, 105] width 52 height 8
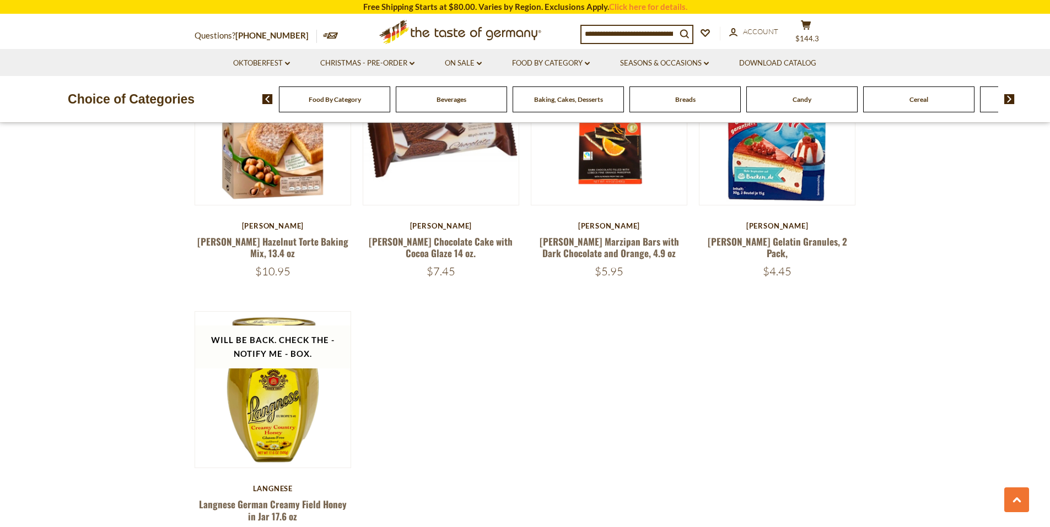
scroll to position [1522, 0]
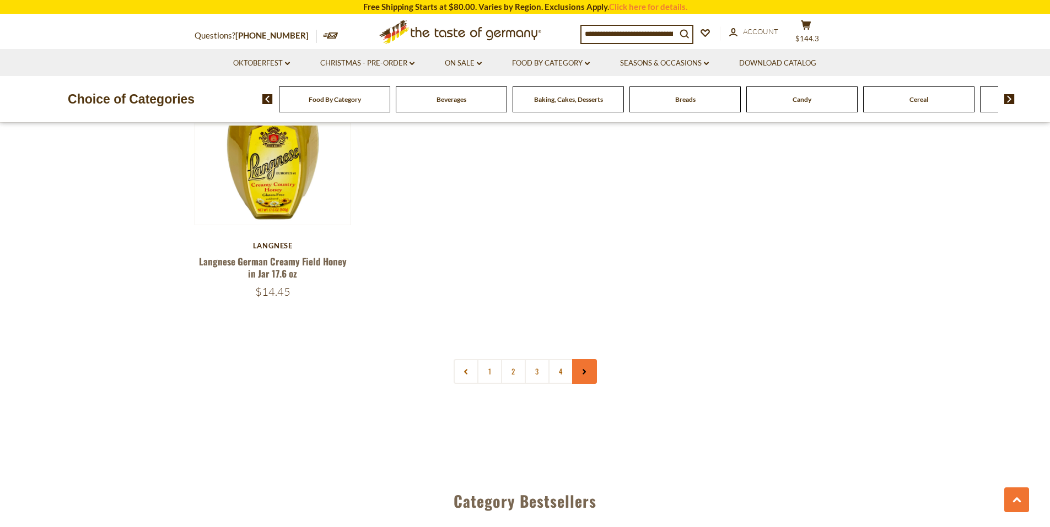
click at [582, 369] on icon at bounding box center [584, 372] width 7 height 6
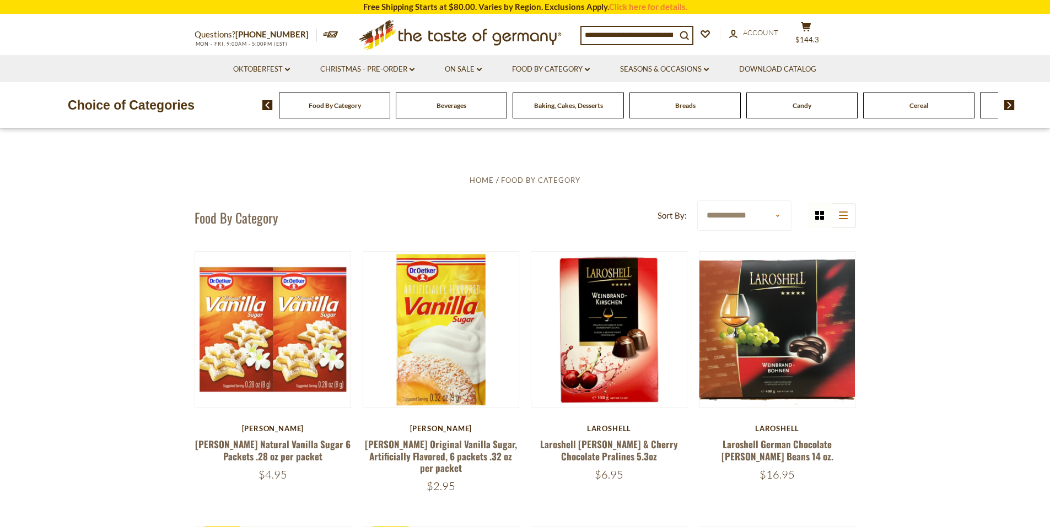
click at [690, 107] on span "Breads" at bounding box center [685, 105] width 20 height 8
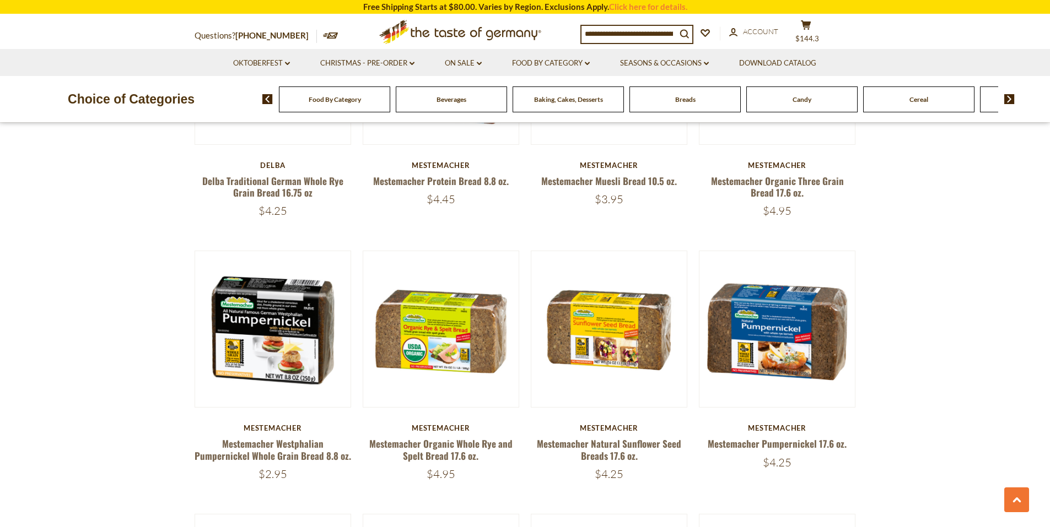
scroll to position [929, 0]
